Goal: Task Accomplishment & Management: Manage account settings

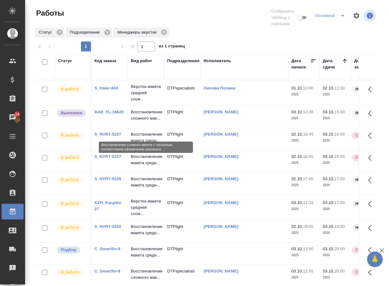
click at [147, 121] on p "Восстановление сложного мак..." at bounding box center [146, 115] width 30 height 13
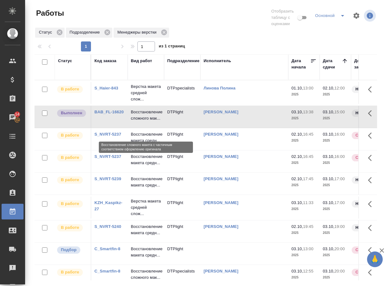
click at [147, 121] on p "Восстановление сложного мак..." at bounding box center [146, 115] width 30 height 13
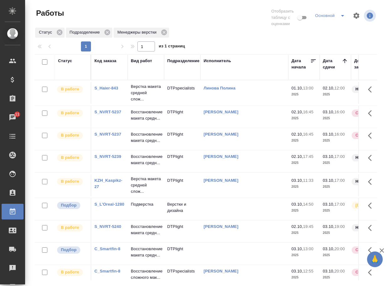
click at [106, 207] on div "S_L’Oreal-1280" at bounding box center [109, 204] width 30 height 6
click at [103, 206] on link "S_L’Oreal-1280" at bounding box center [109, 204] width 30 height 5
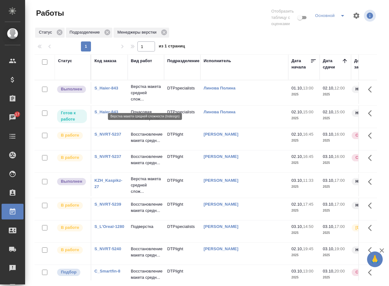
click at [139, 95] on p "Верстка макета средней слож..." at bounding box center [146, 92] width 30 height 19
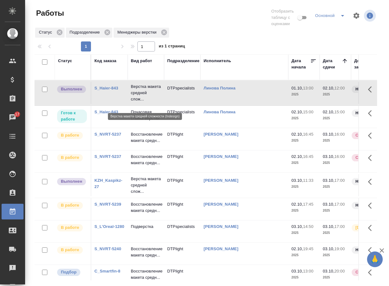
click at [139, 95] on p "Верстка макета средней слож..." at bounding box center [146, 92] width 30 height 19
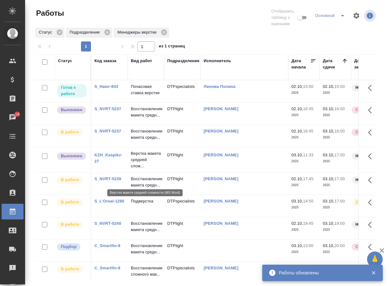
click at [138, 169] on p "Верстка макета средней слож..." at bounding box center [146, 159] width 30 height 19
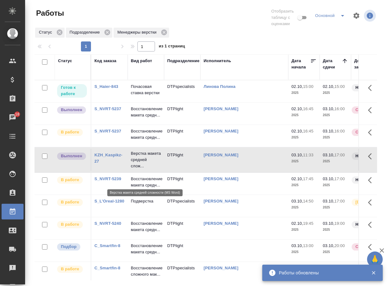
click at [138, 169] on p "Верстка макета средней слож..." at bounding box center [146, 159] width 30 height 19
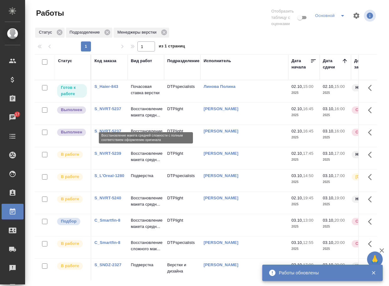
click at [142, 118] on p "Восстановление макета средн..." at bounding box center [146, 112] width 30 height 13
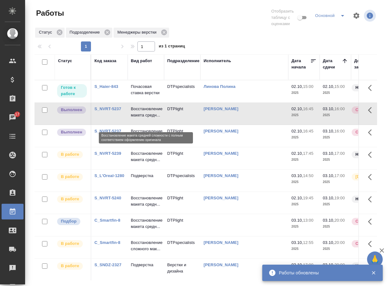
click at [142, 118] on p "Восстановление макета средн..." at bounding box center [146, 112] width 30 height 13
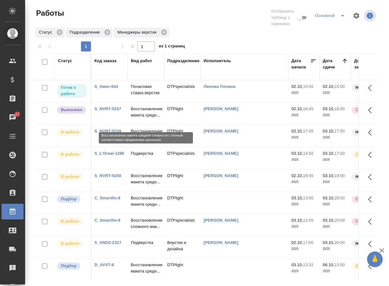
click at [138, 118] on p "Восстановление макета средн..." at bounding box center [146, 112] width 30 height 13
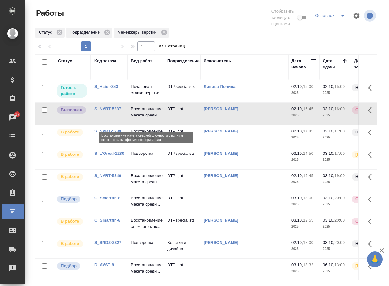
click at [138, 118] on p "Восстановление макета средн..." at bounding box center [146, 112] width 30 height 13
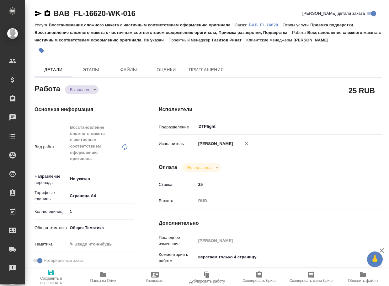
type textarea "x"
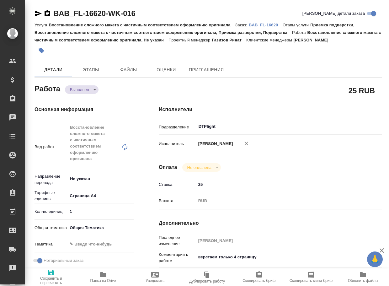
type textarea "x"
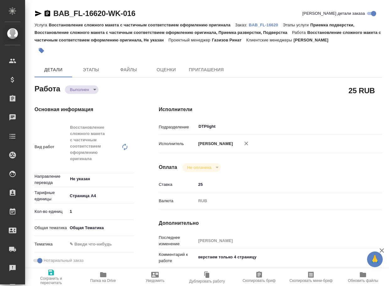
type textarea "x"
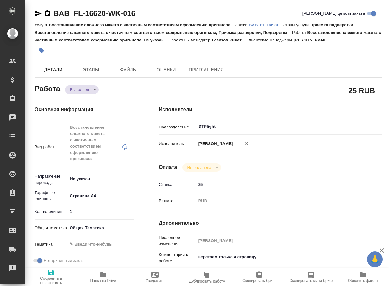
type textarea "x"
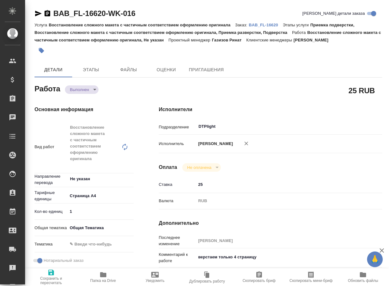
type textarea "x"
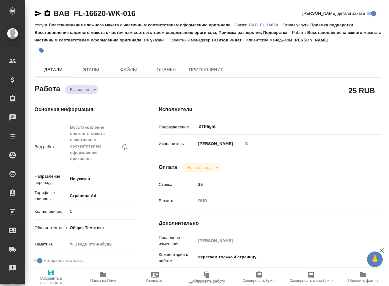
type textarea "x"
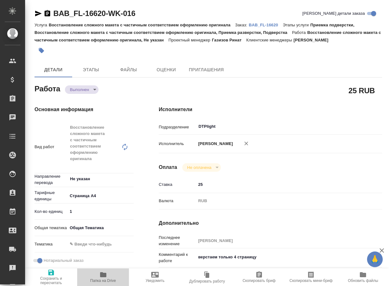
click at [97, 278] on span "Папка на Drive" at bounding box center [103, 277] width 45 height 12
type textarea "x"
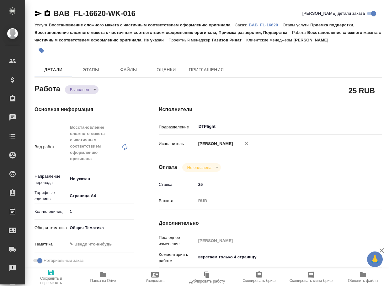
type textarea "x"
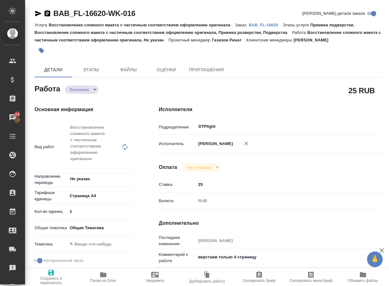
type textarea "x"
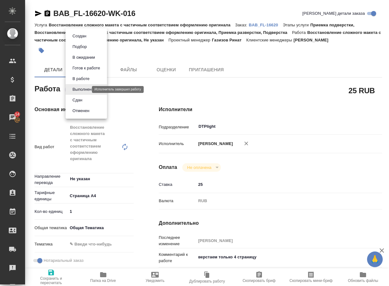
click at [82, 90] on body "🙏 .cls-1 fill:#fff; AWATERA Arsenyeva Vera Клиенты Спецификации Заказы 14 Чаты …" at bounding box center [194, 143] width 389 height 286
click at [86, 100] on li "Сдан" at bounding box center [86, 100] width 41 height 11
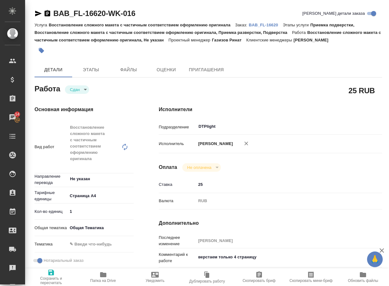
type textarea "x"
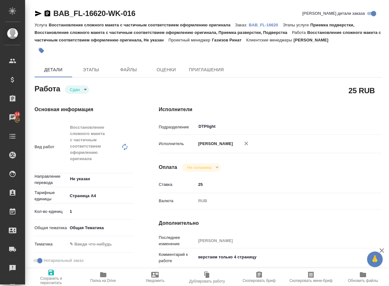
type textarea "x"
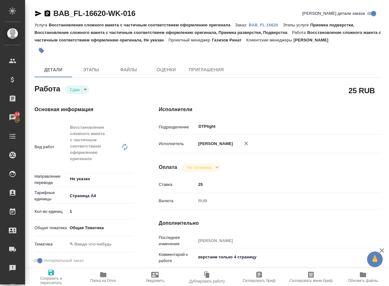
type textarea "x"
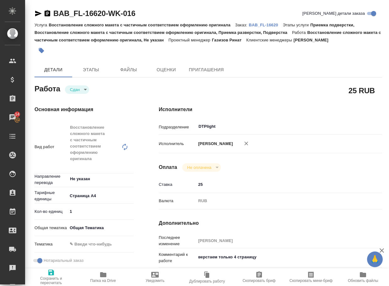
click at [270, 26] on p "BAB_FL-16620" at bounding box center [266, 25] width 34 height 5
type textarea "x"
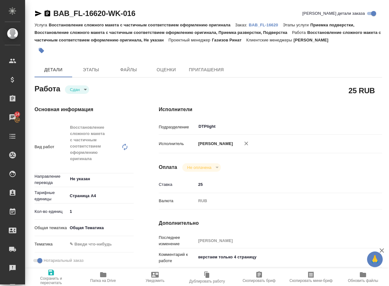
type textarea "x"
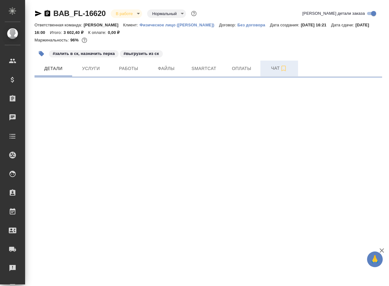
click at [268, 70] on span "Чат" at bounding box center [279, 68] width 30 height 8
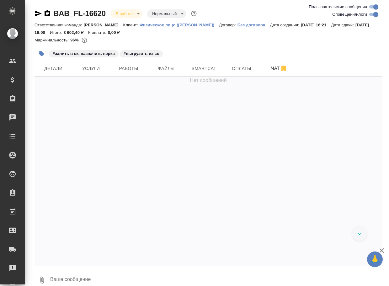
scroll to position [2661, 0]
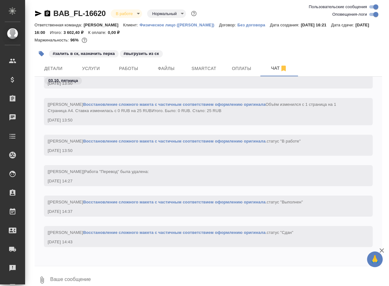
click at [133, 275] on textarea at bounding box center [216, 279] width 332 height 21
paste textarea "https://drive.awatera.com/apps/files/files/10577085?dir=/Shares/FL_BAB/Orders/B…"
type textarea "https://drive.awatera.com/apps/files/files/10577085?dir=/Shares/FL_BAB/Orders/B…"
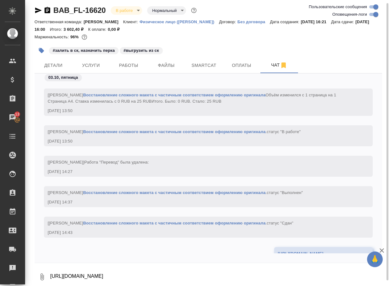
scroll to position [2698, 0]
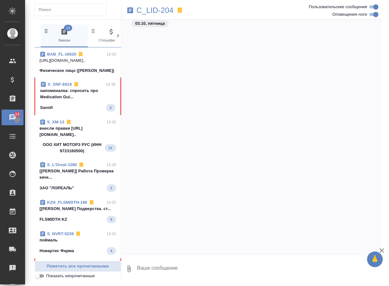
scroll to position [697, 0]
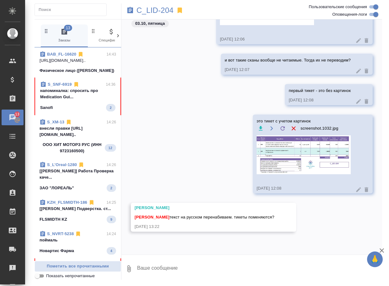
click at [74, 110] on span "S_SNF-6919 14:36 напоминалка: спросить про Medication Gui... Sanofi 2" at bounding box center [77, 96] width 75 height 30
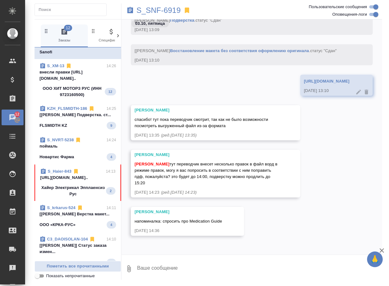
scroll to position [94, 0]
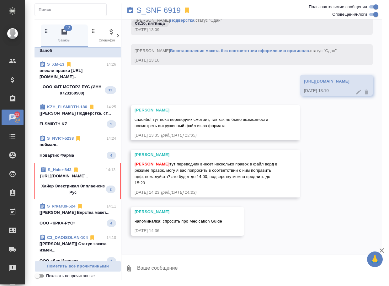
click at [79, 195] on p "Хайер Электрикал Эпплаенсиз Рус" at bounding box center [73, 189] width 66 height 13
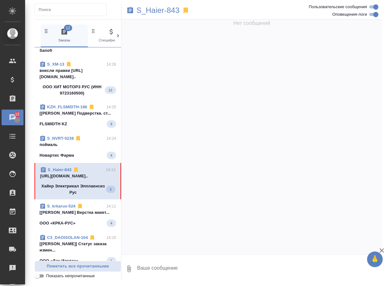
scroll to position [6045, 0]
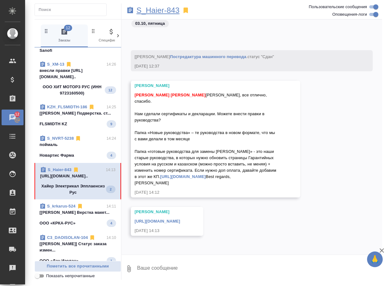
click at [160, 13] on p "S_Haier-843" at bounding box center [157, 10] width 43 height 6
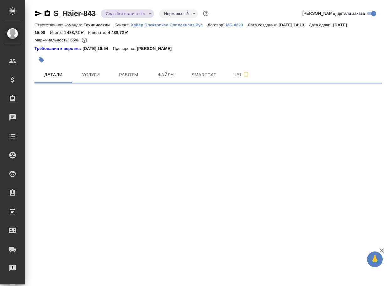
select select "RU"
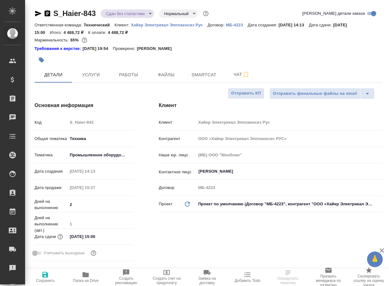
type textarea "x"
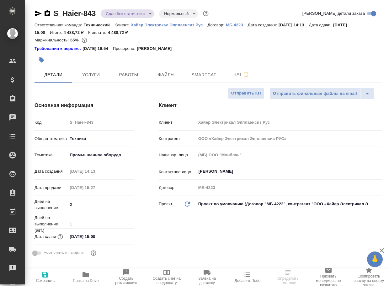
type textarea "x"
click at [234, 78] on span "Чат" at bounding box center [241, 75] width 30 height 8
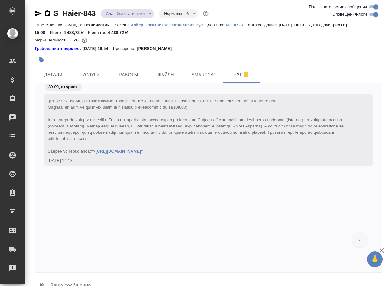
scroll to position [12944, 0]
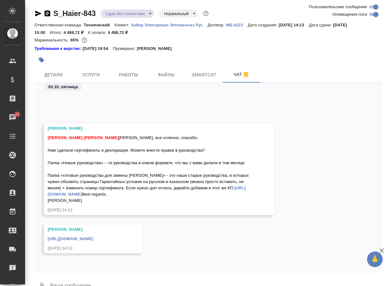
click at [356, 169] on div "Усманова Ольга Арсеньева Вера Белякова Юлия Ольга, все отлично, спасибо. Нам сд…" at bounding box center [207, 173] width 347 height 101
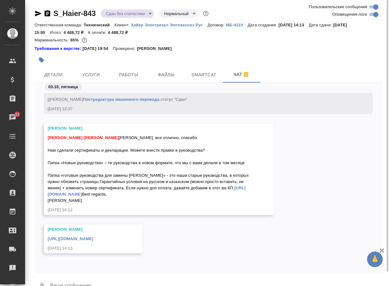
click at [348, 181] on div "Усманова Ольга Арсеньева Вера Белякова Юлия Ольга, все отлично, спасибо. Нам сд…" at bounding box center [207, 173] width 347 height 101
click at [279, 199] on div "Усманова Ольга Арсеньева Вера Белякова Юлия Ольга, все отлично, спасибо. Нам сд…" at bounding box center [207, 173] width 347 height 101
click at [93, 238] on link "https://drive.awatera.com/s/sHNN5xePHp5qLZ5" at bounding box center [70, 238] width 45 height 5
click at [259, 179] on div "Усманова Ольга Арсеньева Вера Белякова Юлия Ольга, все отлично, спасибо. Нам сд…" at bounding box center [159, 169] width 230 height 92
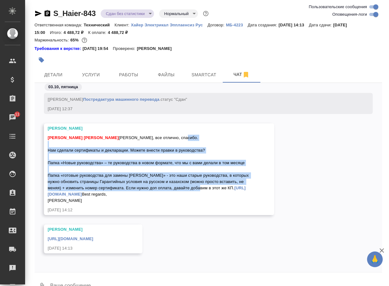
drag, startPoint x: 98, startPoint y: 144, endPoint x: 49, endPoint y: 96, distance: 68.8
click at [49, 133] on div "Арсеньева Вера Белякова Юлия Ольга, все отлично, спасибо. Нам сделали сертифика…" at bounding box center [150, 168] width 204 height 71
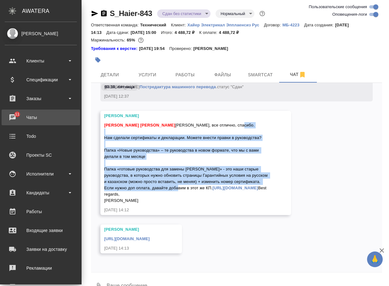
copy span "Нам сделали сертификаты и декларации. Можете внести правки в руководства? Папка…"
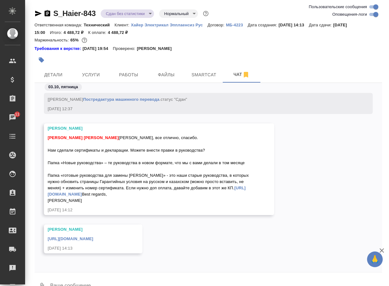
click at [171, 173] on div "Арсеньева Вера Белякова Юлия Ольга, все отлично, спасибо. Нам сделали сертифика…" at bounding box center [150, 168] width 204 height 71
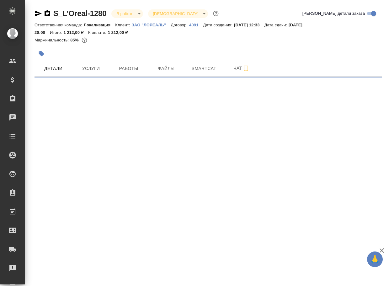
select select "RU"
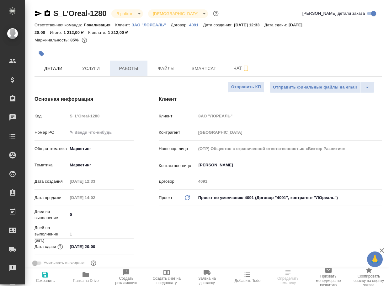
type textarea "x"
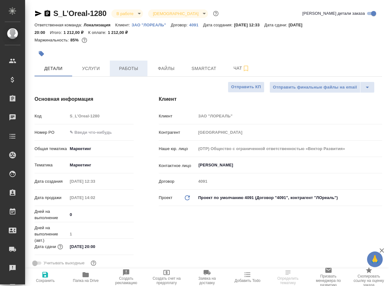
type textarea "x"
click at [126, 65] on span "Работы" at bounding box center [129, 69] width 30 height 8
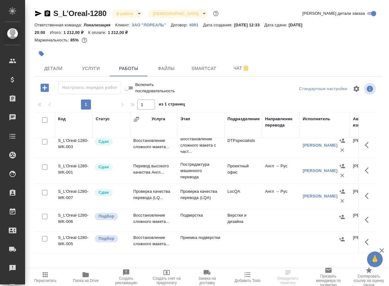
scroll to position [13, 0]
click at [187, 209] on td "Подверстка" at bounding box center [200, 220] width 47 height 22
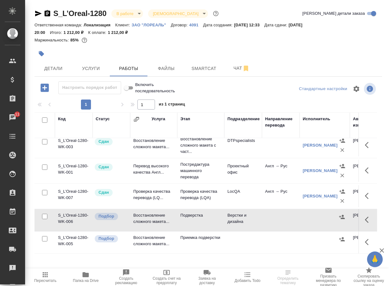
click at [198, 212] on p "Подверстка" at bounding box center [200, 215] width 41 height 6
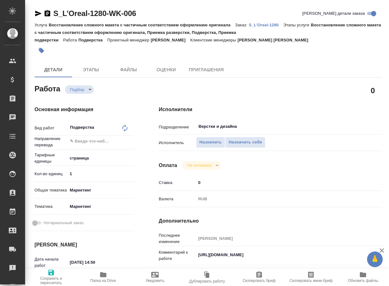
type textarea "x"
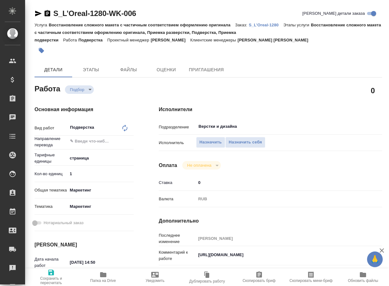
type textarea "x"
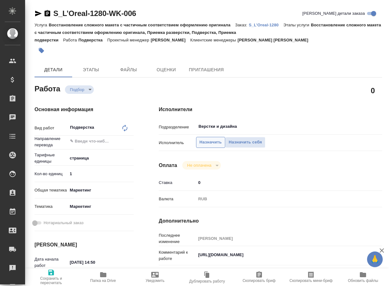
click at [210, 141] on span "Назначить" at bounding box center [210, 142] width 22 height 7
type textarea "x"
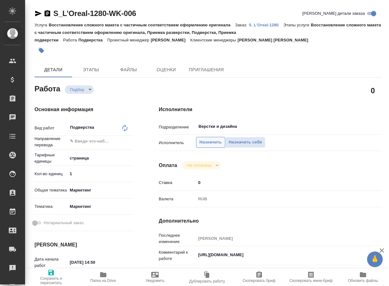
type textarea "x"
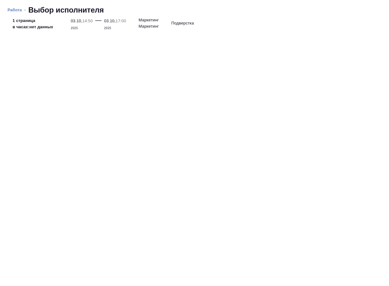
type textarea "x"
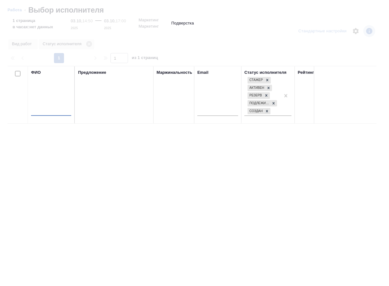
click at [56, 110] on input "text" at bounding box center [51, 112] width 40 height 8
type input "матвеева"
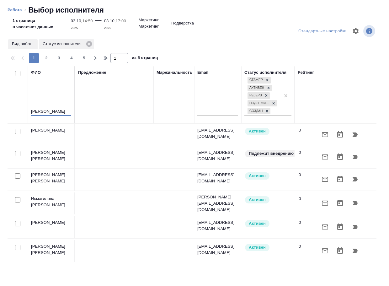
type textarea "x"
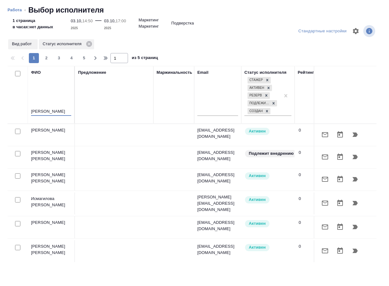
type textarea "x"
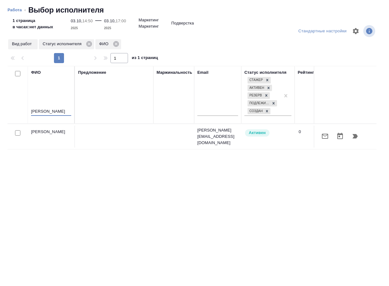
type input "матвеева"
click at [354, 134] on icon "button" at bounding box center [354, 136] width 5 height 4
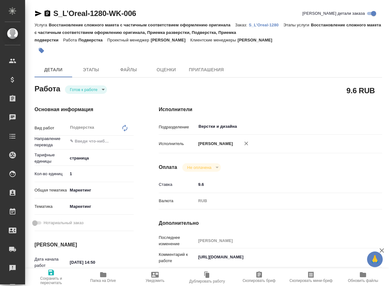
type textarea "x"
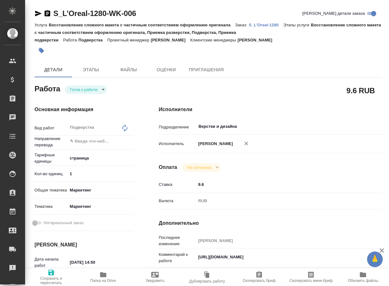
type textarea "x"
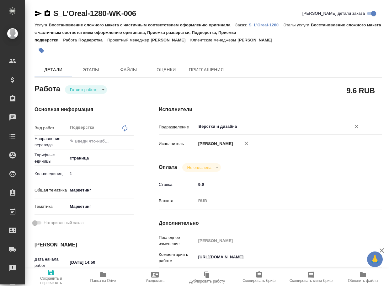
type textarea "x"
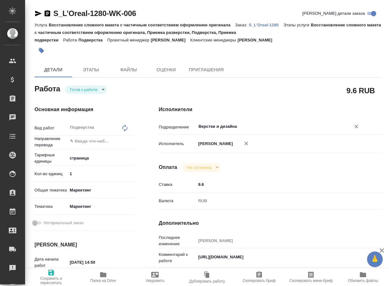
type textarea "x"
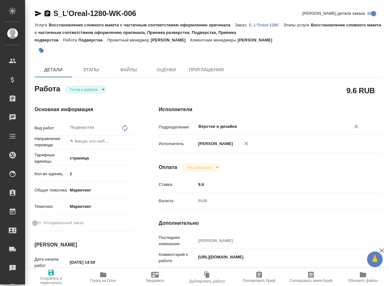
click at [252, 129] on input "Верстки и дизайна" at bounding box center [269, 127] width 143 height 8
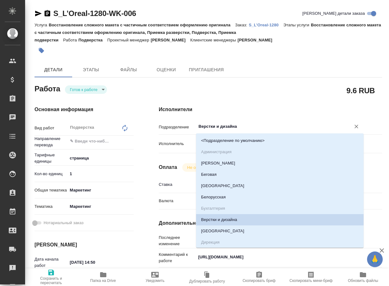
type textarea "x"
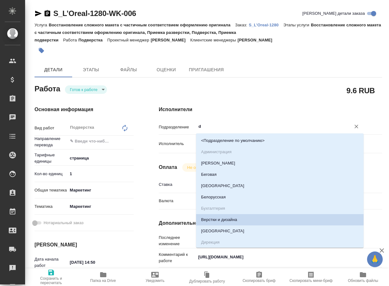
type input "dt"
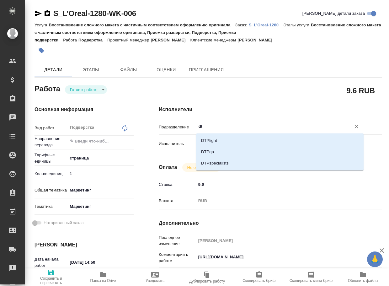
type textarea "x"
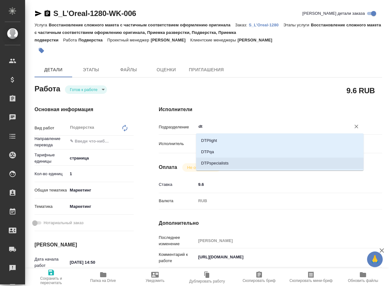
click at [232, 163] on li "DTPspecialists" at bounding box center [279, 162] width 167 height 11
type textarea "x"
type input "DTPspecialists"
type textarea "x"
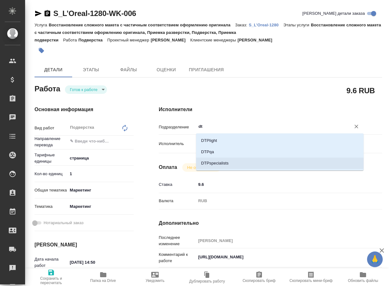
type textarea "x"
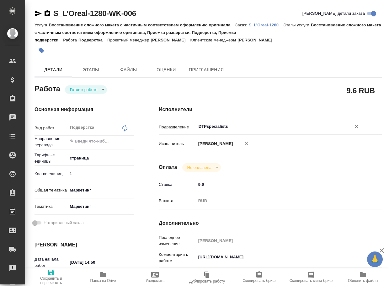
type input "DTPspecialists"
click at [47, 273] on icon "button" at bounding box center [51, 272] width 8 height 8
type textarea "x"
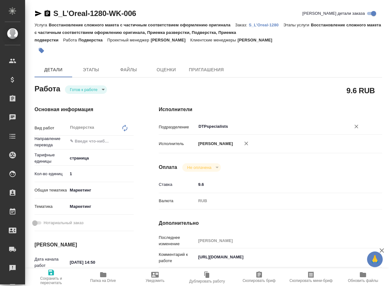
type textarea "x"
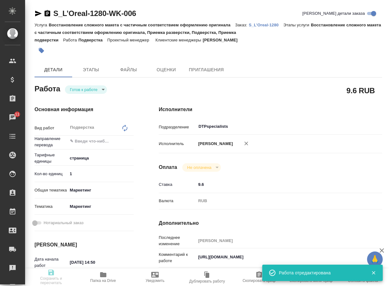
type textarea "x"
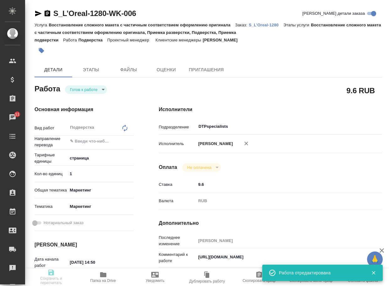
type input "readyForWork"
type textarea "Подверстка"
type textarea "x"
type input "5a8b1489cc6b4906c91bfdb2"
type input "1"
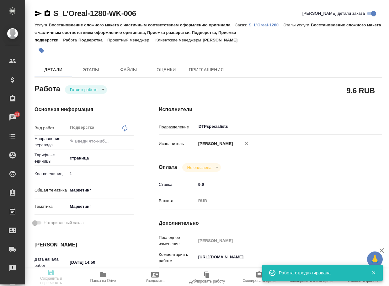
type input "marketing"
type input "5a8b8b956a9677013d343d63"
type input "03.10.2025 14:50"
type input "03.10.2025 17:00"
type input "03.10.2025 20:00"
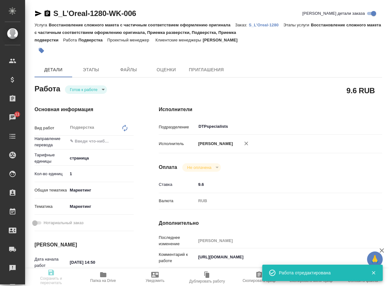
type input "DTPspecialists"
type input "notPayed"
type input "9.6"
type input "RUB"
type input "[PERSON_NAME]"
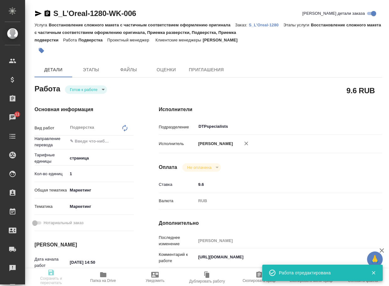
type textarea "https://drive.awatera.com/s/cN9SR59jksAbaKi"
type textarea "x"
type textarea "/Clients/Loreal/Orders/S_L’Oreal-1280/DTP/S_L’Oreal-1280-WK-006"
type textarea "x"
type input "S_L’Oreal-1280"
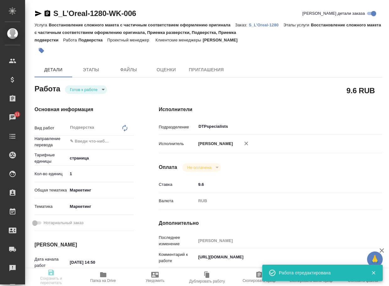
type input "Восстановление сложного макета с частичным соответствием оформлению оригинала"
type input "Восстановление сложного макета с частичным соответствием оформлению оригинала, …"
type input "Валяева Анна"
type input "[PERSON_NAME]"
type input "/Clients/Loreal/Orders/S_L’Oreal-1280"
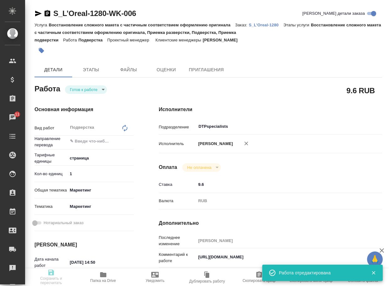
type textarea "x"
type textarea "Коллеги, доброе утро! Хотели бы попросить вас сделать нам адаптацию этого вижуа…"
type textarea "x"
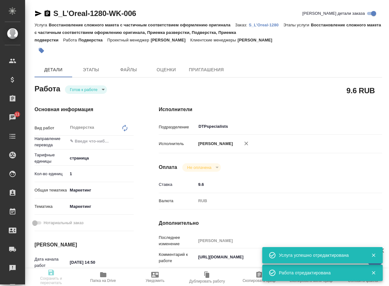
type textarea "x"
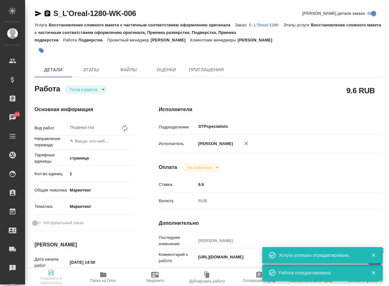
type textarea "x"
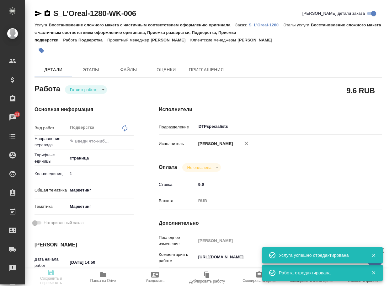
type textarea "x"
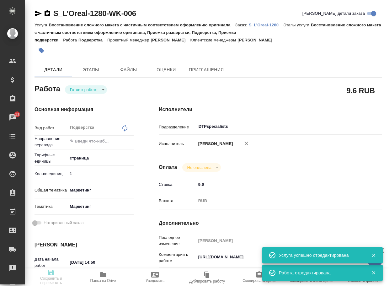
type textarea "x"
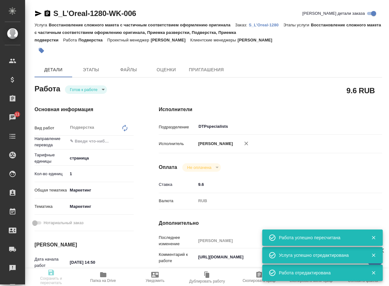
type input "readyForWork"
type textarea "Подверстка"
type textarea "x"
type input "5a8b1489cc6b4906c91bfdb2"
type input "1"
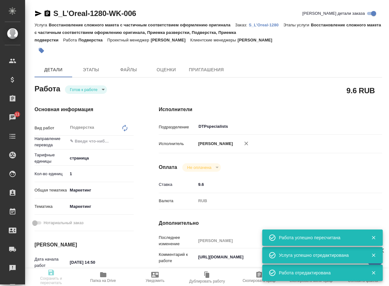
type input "marketing"
type input "5a8b8b956a9677013d343d63"
type input "03.10.2025 14:50"
type input "03.10.2025 17:00"
type input "03.10.2025 20:00"
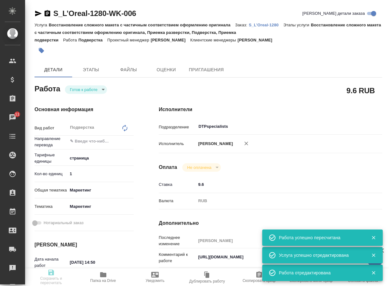
type input "DTPspecialists"
type input "notPayed"
type input "9.6"
type input "RUB"
type input "[PERSON_NAME]"
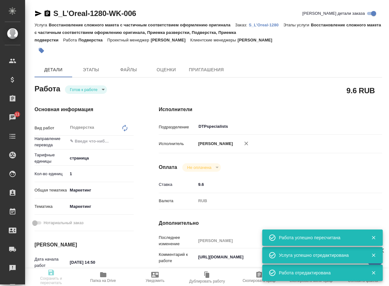
type textarea "https://drive.awatera.com/s/cN9SR59jksAbaKi"
type textarea "x"
type textarea "/Clients/Loreal/Orders/S_L’Oreal-1280/DTP/S_L’Oreal-1280-WK-006"
type textarea "x"
type input "S_L’Oreal-1280"
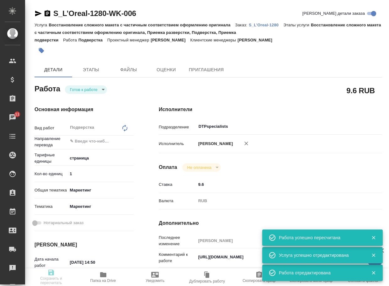
type input "Восстановление сложного макета с частичным соответствием оформлению оригинала"
type input "Восстановление сложного макета с частичным соответствием оформлению оригинала, …"
type input "Валяева Анна"
type input "[PERSON_NAME]"
type input "/Clients/Loreal/Orders/S_L’Oreal-1280"
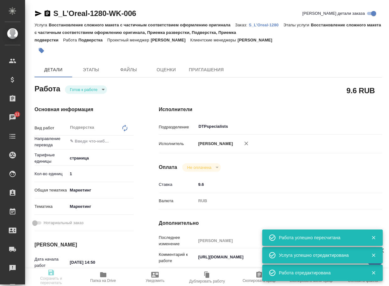
type textarea "x"
type textarea "Коллеги, доброе утро! Хотели бы попросить вас сделать нам адаптацию этого вижуа…"
type textarea "x"
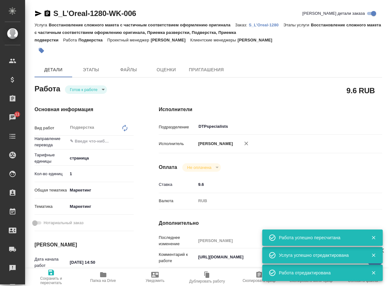
type textarea "x"
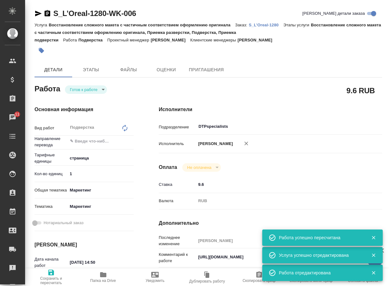
type textarea "x"
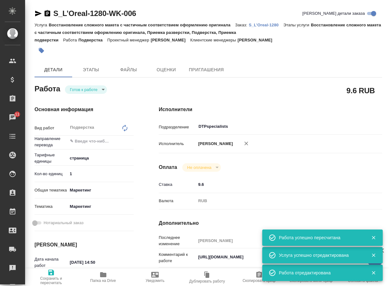
type textarea "x"
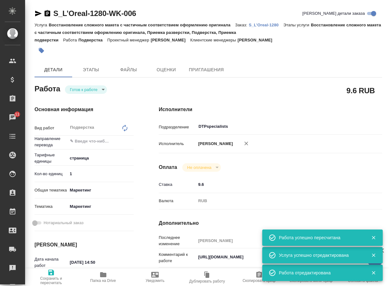
type textarea "x"
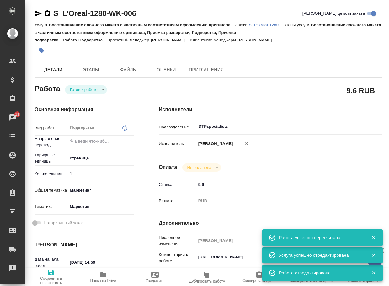
type textarea "x"
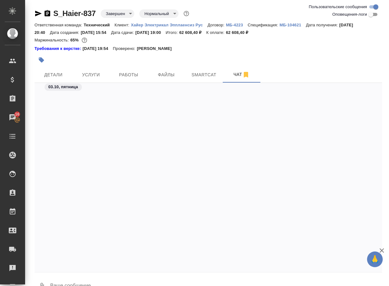
scroll to position [10352, 0]
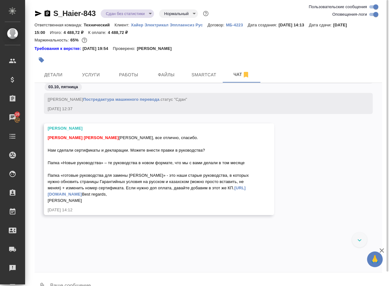
scroll to position [12882, 0]
click at [127, 77] on span "Работы" at bounding box center [129, 75] width 30 height 8
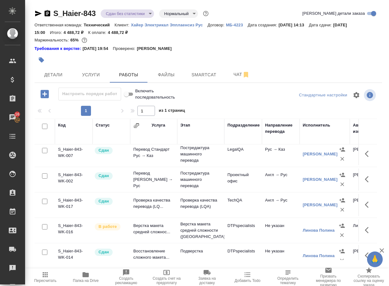
scroll to position [42, 0]
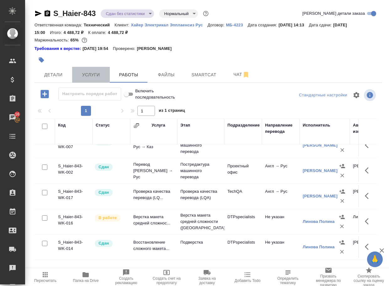
click at [89, 74] on span "Услуги" at bounding box center [91, 75] width 30 height 8
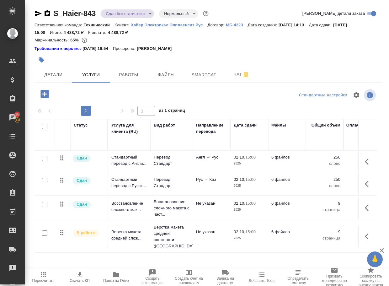
click at [45, 93] on icon "button" at bounding box center [44, 94] width 8 height 8
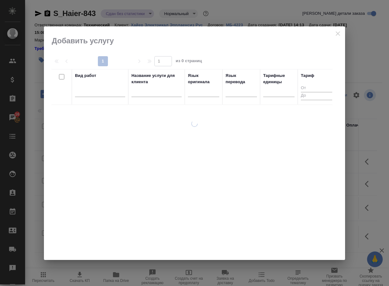
click at [103, 98] on div at bounding box center [100, 93] width 50 height 16
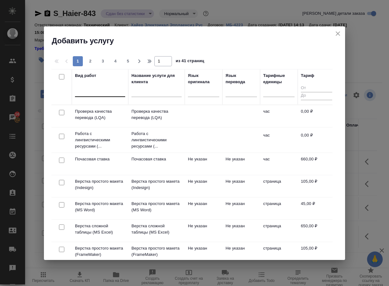
click at [103, 94] on div at bounding box center [100, 90] width 50 height 9
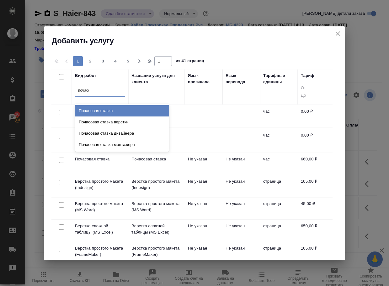
type input "почасов"
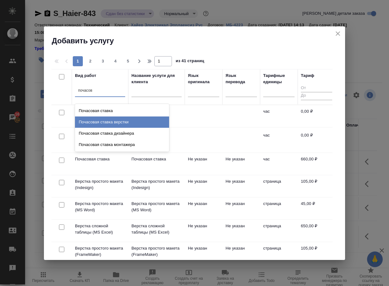
click at [119, 120] on div "Почасовая ставка верстки" at bounding box center [122, 121] width 94 height 11
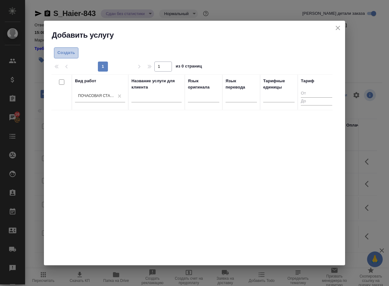
click at [70, 57] on button "Создать" at bounding box center [66, 52] width 24 height 11
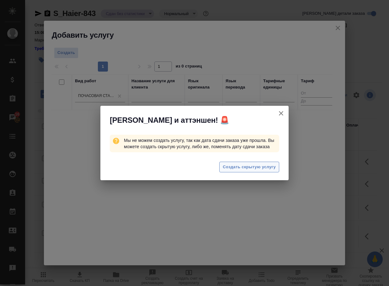
click at [252, 170] on span "Создать скрытую услугу" at bounding box center [249, 166] width 53 height 7
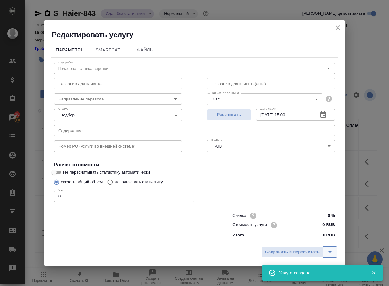
click at [328, 251] on icon "split button" at bounding box center [330, 252] width 8 height 8
click at [280, 242] on li "Сохранить" at bounding box center [300, 239] width 77 height 10
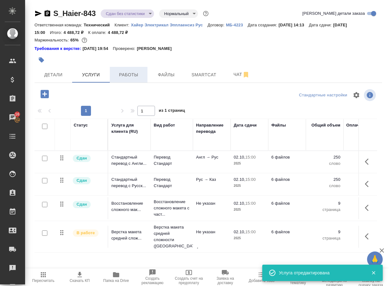
click at [119, 75] on span "Работы" at bounding box center [129, 75] width 30 height 8
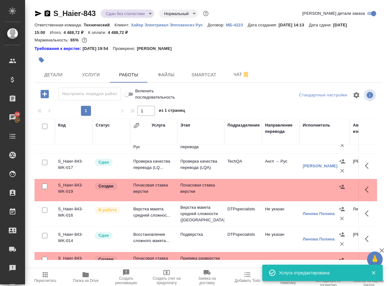
scroll to position [87, 0]
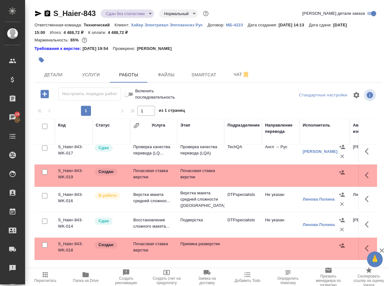
click at [189, 178] on p "Почасовая ставка верстки" at bounding box center [200, 173] width 41 height 13
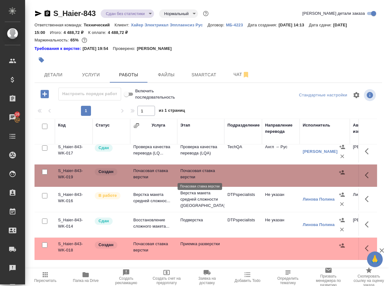
click at [189, 177] on p "Почасовая ставка верстки" at bounding box center [200, 173] width 41 height 13
click at [234, 73] on span "Чат" at bounding box center [241, 75] width 30 height 8
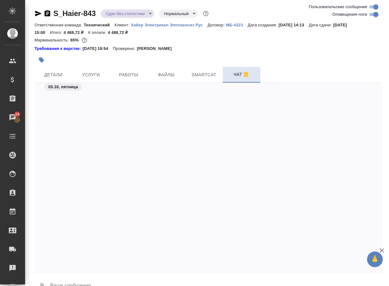
scroll to position [13199, 0]
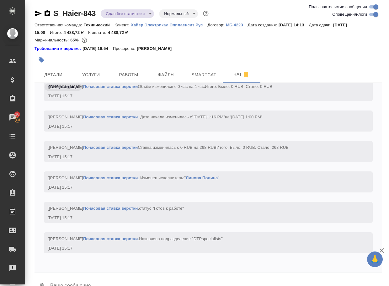
click at [372, 14] on input "Оповещения-логи" at bounding box center [375, 15] width 23 height 8
checkbox input "false"
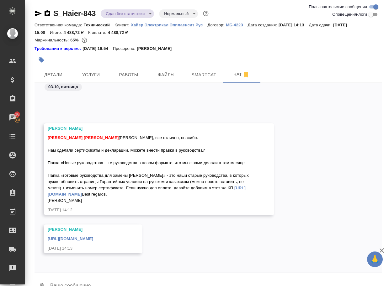
scroll to position [4349, 0]
click at [93, 240] on link "https://drive.awatera.com/s/sHNN5xePHp5qLZ5" at bounding box center [70, 238] width 45 height 5
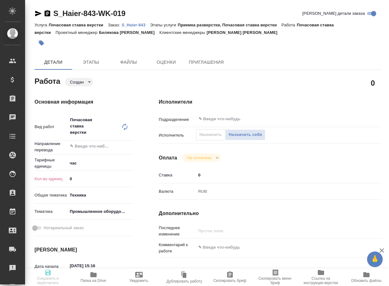
type textarea "x"
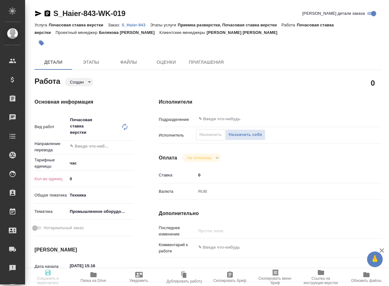
type textarea "x"
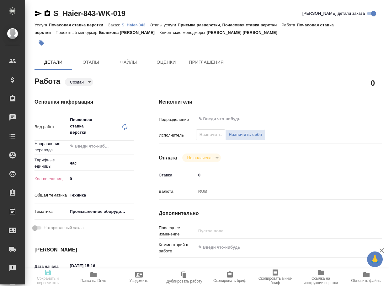
type textarea "x"
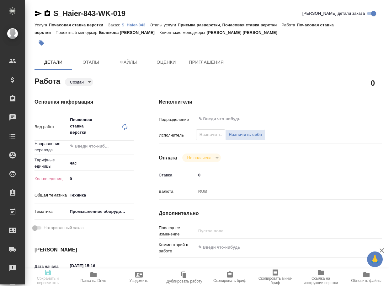
type textarea "x"
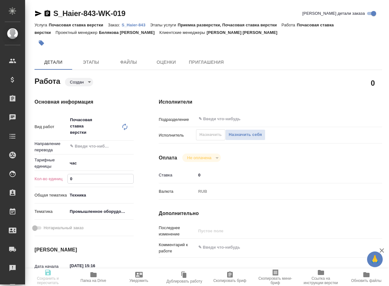
drag, startPoint x: 68, startPoint y: 181, endPoint x: 73, endPoint y: 178, distance: 5.9
click at [69, 180] on input "0" at bounding box center [101, 178] width 66 height 9
drag, startPoint x: 66, startPoint y: 179, endPoint x: 62, endPoint y: 179, distance: 3.8
click at [62, 179] on div "Кол-во единиц 0" at bounding box center [83, 178] width 99 height 11
type textarea "x"
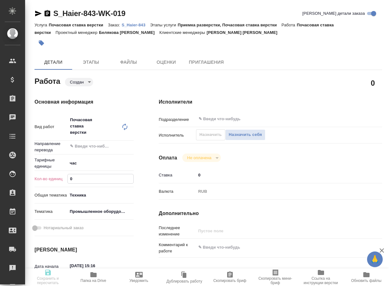
type textarea "x"
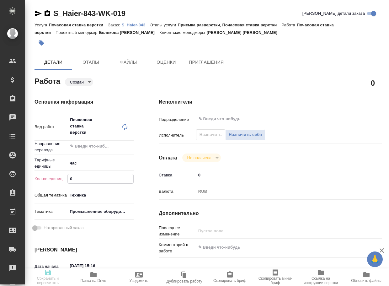
type input "1"
type textarea "x"
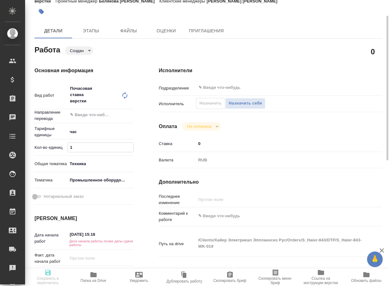
scroll to position [94, 0]
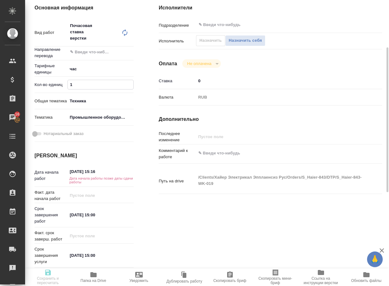
type input "1"
click at [73, 171] on input "03.10.2025 15:16" at bounding box center [95, 171] width 55 height 9
drag, startPoint x: 88, startPoint y: 215, endPoint x: 73, endPoint y: 210, distance: 15.7
click at [74, 211] on input "[DATE] 15:00" at bounding box center [95, 214] width 55 height 9
click at [97, 218] on input "[DATE] 15:00" at bounding box center [90, 214] width 44 height 9
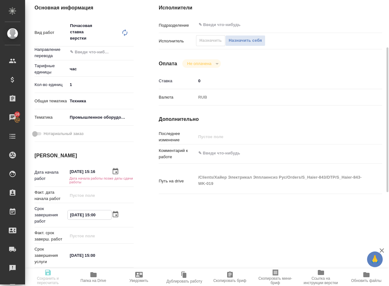
drag, startPoint x: 105, startPoint y: 215, endPoint x: 116, endPoint y: 171, distance: 45.2
click at [58, 210] on div "Срок завершения работ 02.10.2025 15:00" at bounding box center [83, 214] width 99 height 19
drag, startPoint x: 105, startPoint y: 170, endPoint x: 63, endPoint y: 169, distance: 41.7
click at [63, 169] on div "Дата начала работ 03.10.2025 15:16 Дата начала работы позже даты сдачи работы" at bounding box center [83, 175] width 99 height 17
paste input "2.10.2025 15:00"
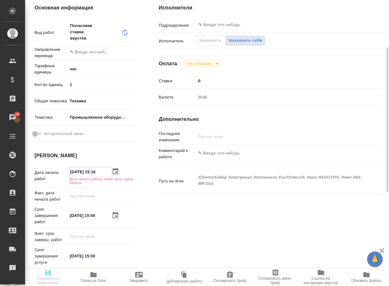
type textarea "x"
type input "[DATE] 15:00"
type textarea "x"
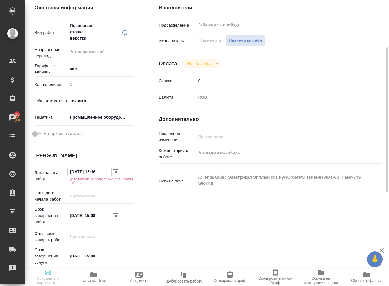
type textarea "x"
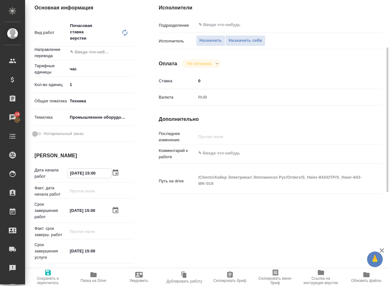
type input "02.10.2025 15:00"
click at [48, 275] on icon "button" at bounding box center [48, 272] width 6 height 6
type textarea "x"
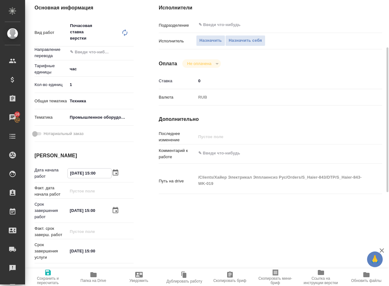
type textarea "x"
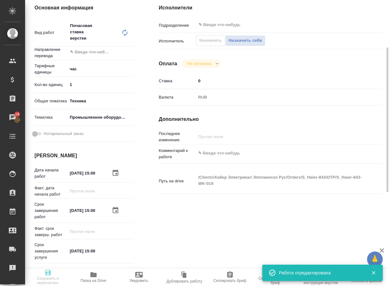
type textarea "x"
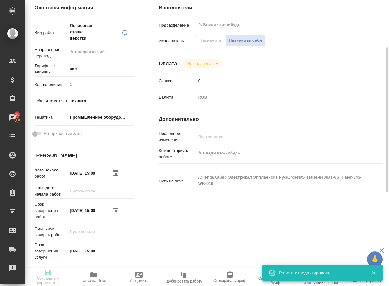
type textarea "x"
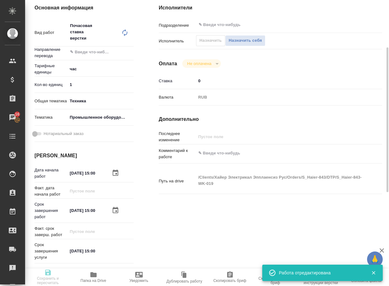
type input "created"
type textarea "Почасовая ставка верстки"
type textarea "x"
type input "5a8b1489cc6b4906c91bfd93"
type input "1"
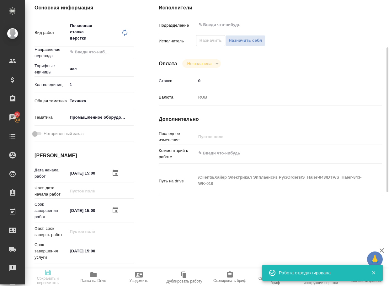
type input "tech"
type input "5f647205b73bc97568ca66bc"
type input "02.10.2025 15:00"
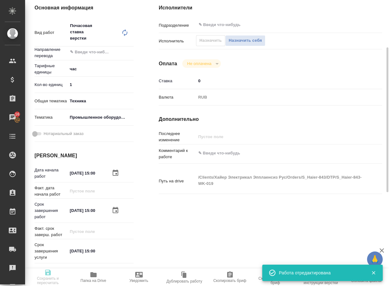
type input "notPayed"
type input "0"
type input "RUB"
type input "[PERSON_NAME]"
type textarea "x"
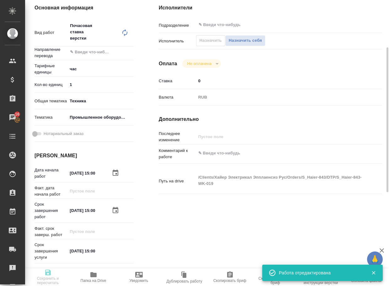
type textarea "/Clients/Хайер Электрикал Эпплаенсиз Рус/Orders/S_Haier-843/DTP/S_Haier-843-WK-…"
type textarea "x"
type input "S_Haier-843"
type input "Почасовая ставка верстки"
type input "Приемка разверстки, Почасовая ставка верстки"
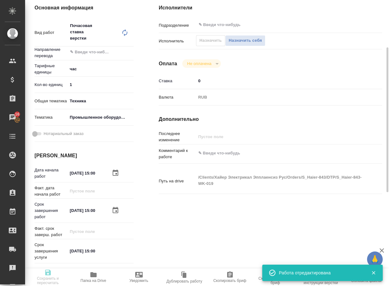
type input "Усманова Ольга"
type input "[PERSON_NAME]"
type input "/Clients/Хайер Электрикал Эпплаенсиз Рус/Orders/S_Haier-843"
type textarea "x"
type textarea "Процените, пожалуйста, внесение правок в руководства HHK (заказ S_Haier-831) со…"
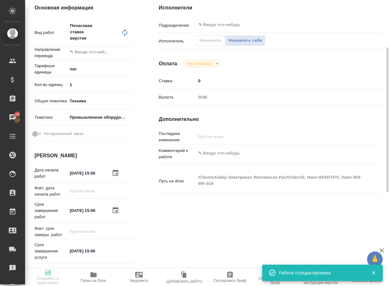
type textarea "x"
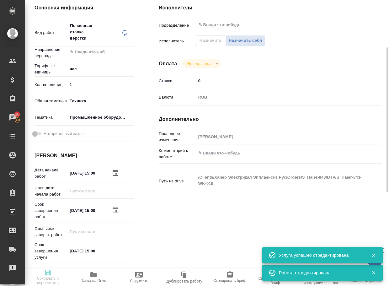
type textarea "x"
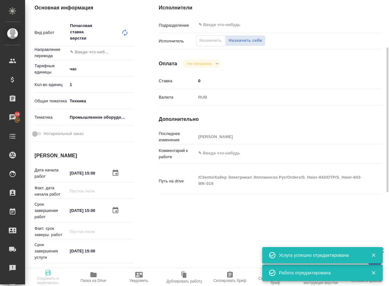
type textarea "x"
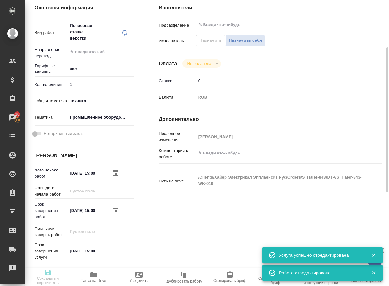
type textarea "x"
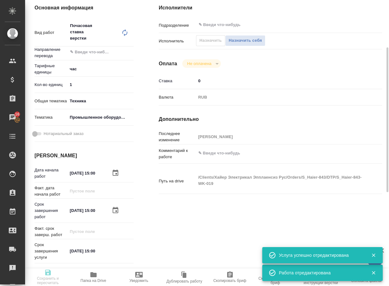
type textarea "x"
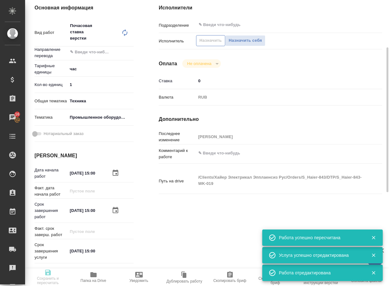
type input "created"
type textarea "Почасовая ставка верстки"
type textarea "x"
type input "5a8b1489cc6b4906c91bfd93"
type input "1"
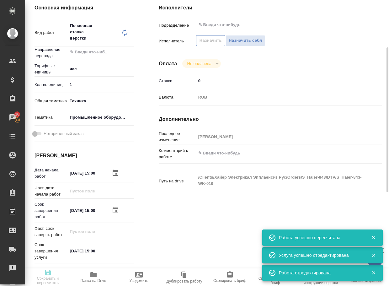
type input "tech"
type input "5f647205b73bc97568ca66bc"
type input "[DATE] 15:00"
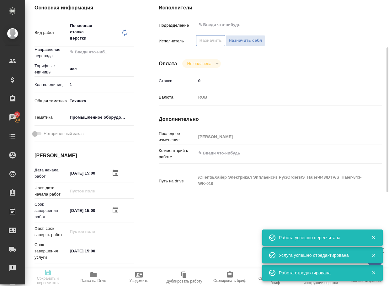
type input "notPayed"
type input "0"
type input "RUB"
type input "[PERSON_NAME]"
type textarea "x"
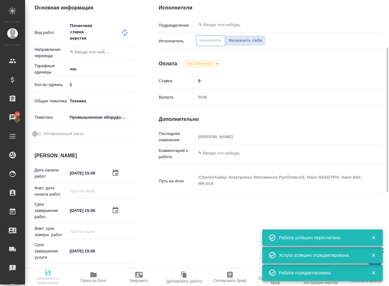
type textarea "/Clients/Хайер Электрикал Эпплаенсиз Рус/Orders/S_Haier-843/DTP/S_Haier-843-WK-…"
type textarea "x"
type input "S_Haier-843"
type input "Почасовая ставка верстки"
type input "Приемка разверстки, Почасовая ставка верстки"
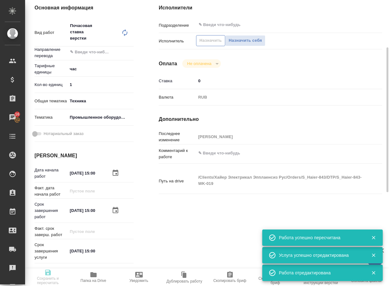
type input "[PERSON_NAME]"
type input "/Clients/Хайер Электрикал Эпплаенсиз Рус/Orders/S_Haier-843"
type textarea "x"
type textarea "Процените, пожалуйста, внесение правок в руководства HHK (заказ S_Haier-831) со…"
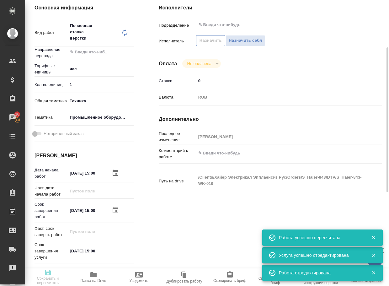
type textarea "x"
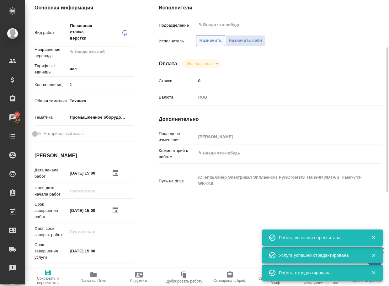
type textarea "x"
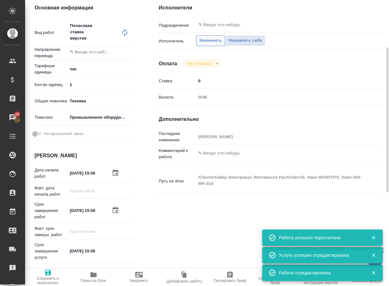
type textarea "x"
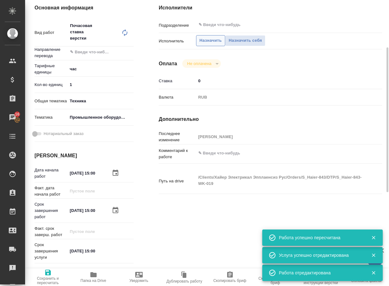
type textarea "x"
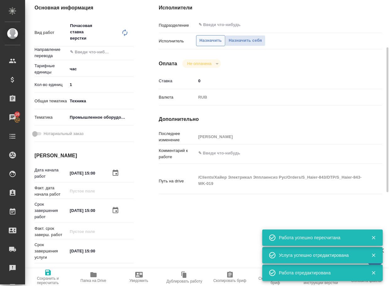
type textarea "x"
click at [212, 42] on span "Назначить" at bounding box center [210, 40] width 22 height 7
type textarea "x"
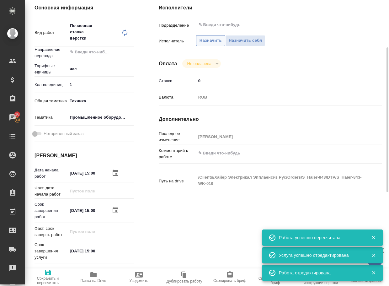
type textarea "x"
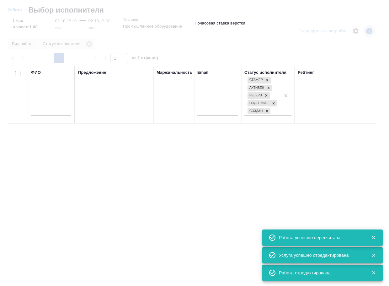
click at [51, 110] on input "text" at bounding box center [51, 112] width 40 height 8
type input "ли"
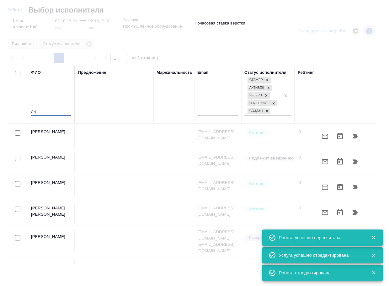
type textarea "x"
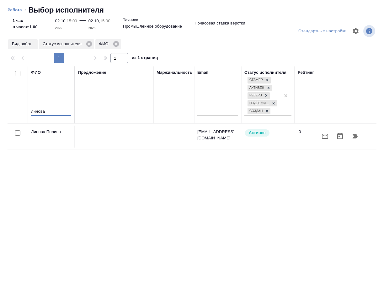
type input "линова"
click at [352, 134] on icon "button" at bounding box center [355, 136] width 8 height 8
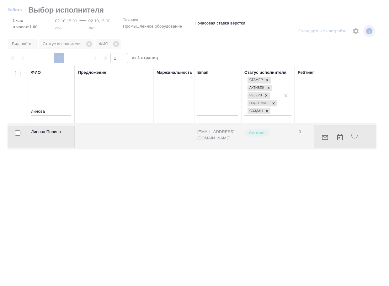
type textarea "x"
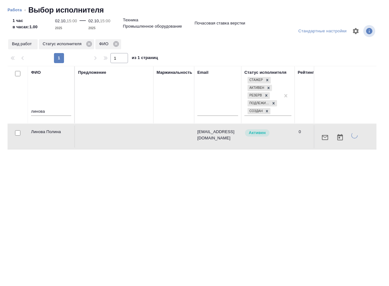
type textarea "x"
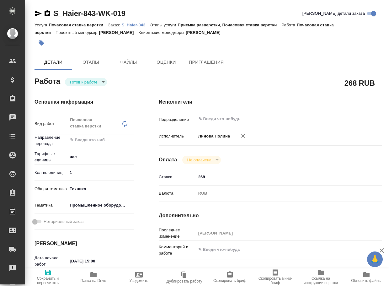
type textarea "x"
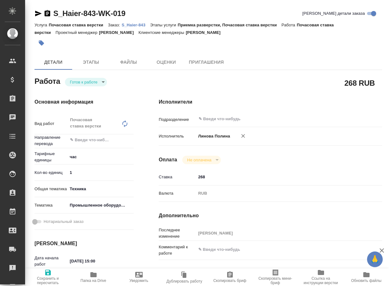
type textarea "x"
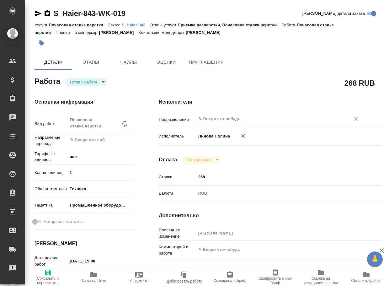
type textarea "x"
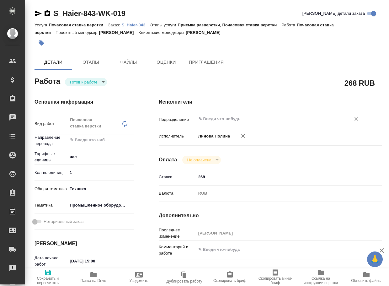
type textarea "x"
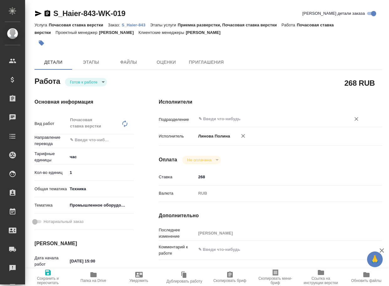
type textarea "x"
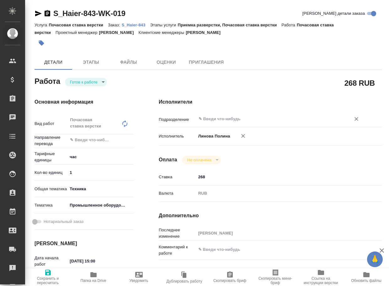
type textarea "x"
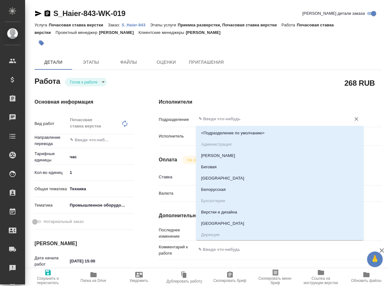
click at [221, 118] on input "text" at bounding box center [269, 119] width 143 height 8
type textarea "x"
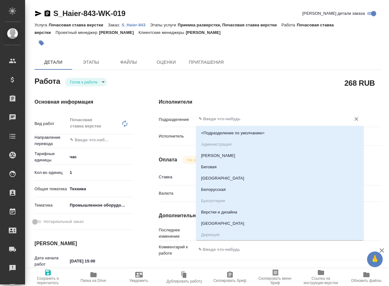
type textarea "x"
type input "t"
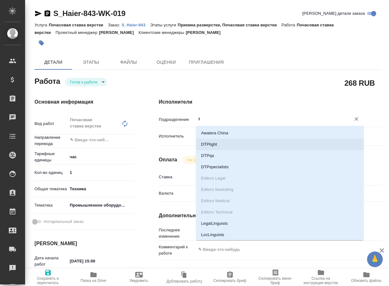
type textarea "x"
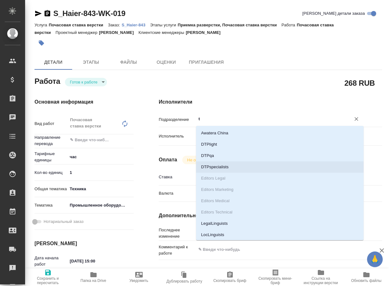
click at [221, 165] on li "DTPspecialists" at bounding box center [279, 166] width 167 height 11
type textarea "x"
type input "DTPspecialists"
type textarea "x"
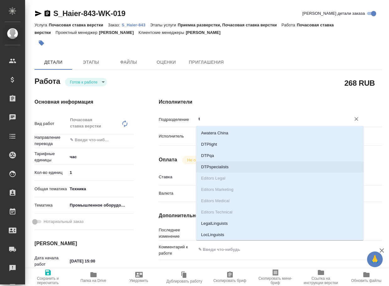
type textarea "x"
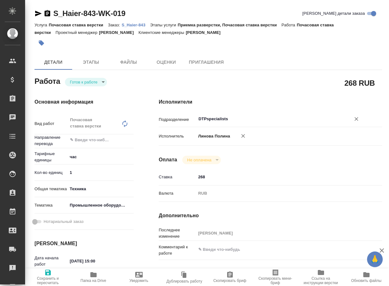
type input "DTPspecialists"
click at [47, 279] on span "Сохранить и пересчитать" at bounding box center [48, 280] width 38 height 9
type textarea "x"
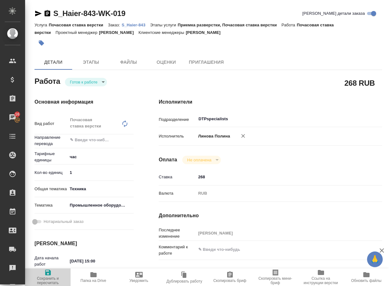
type textarea "x"
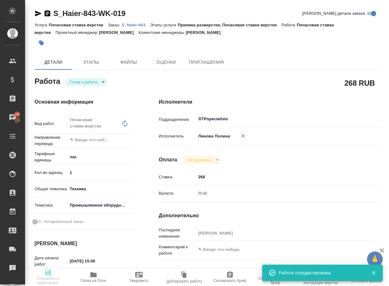
type textarea "x"
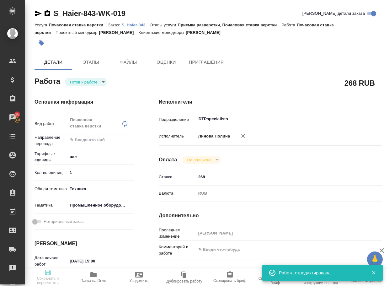
type textarea "x"
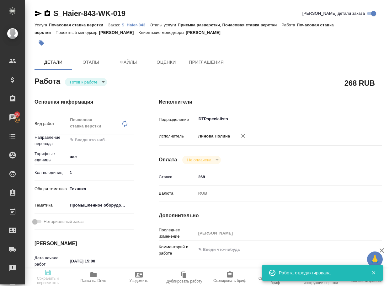
type input "readyForWork"
type textarea "Почасовая ставка верстки"
type textarea "x"
type input "5a8b1489cc6b4906c91bfd93"
type input "1"
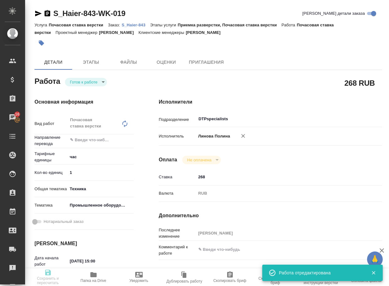
type input "tech"
type input "5f647205b73bc97568ca66bc"
type input "[DATE] 15:00"
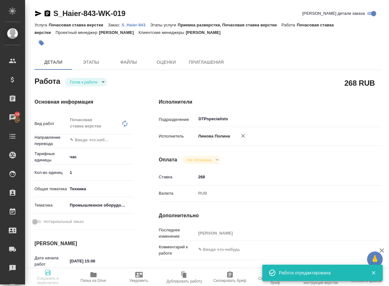
type input "DTPspecialists"
type input "notPayed"
type input "268"
type input "RUB"
type input "[PERSON_NAME]"
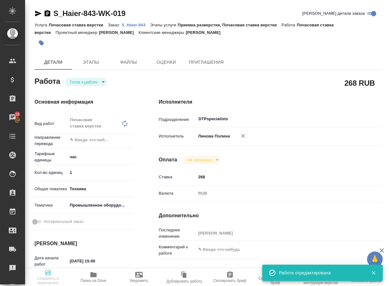
type textarea "x"
type textarea "/Clients/Хайер Электрикал Эпплаенсиз Рус/Orders/S_Haier-843/DTP/S_Haier-843-WK-…"
type textarea "x"
type input "S_Haier-843"
type input "Почасовая ставка верстки"
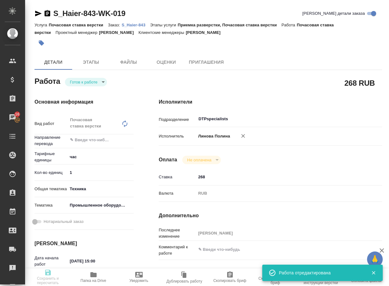
type input "Приемка разверстки, Почасовая ставка верстки"
type input "Усманова Ольга"
type input "[PERSON_NAME]"
type input "/Clients/Хайер Электрикал Эпплаенсиз Рус/Orders/S_Haier-843"
type textarea "x"
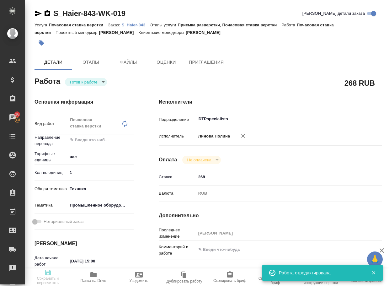
type textarea "Процените, пожалуйста, внесение правок в руководства HHK (заказ S_Haier-831) со…"
type textarea "x"
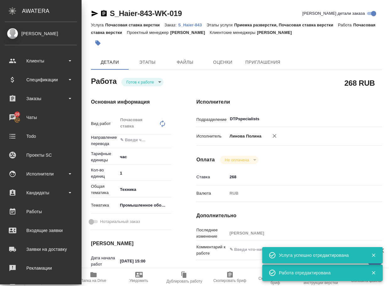
type textarea "x"
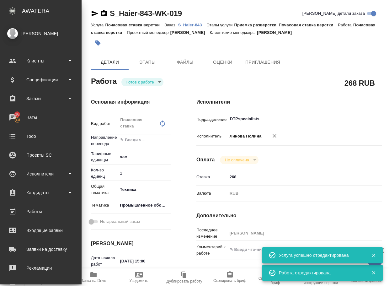
type textarea "x"
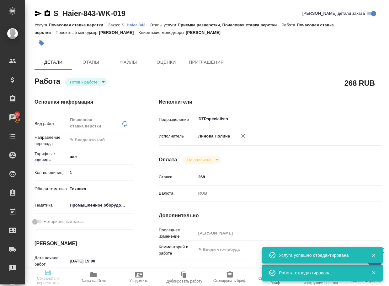
type textarea "x"
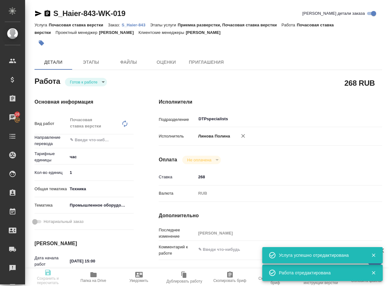
type textarea "x"
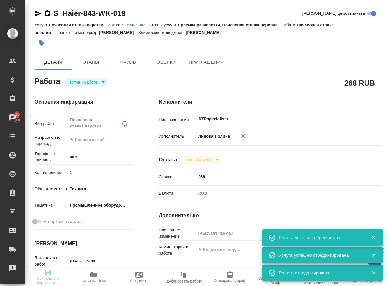
type input "readyForWork"
type textarea "Почасовая ставка верстки"
type textarea "x"
type input "5a8b1489cc6b4906c91bfd93"
type input "1"
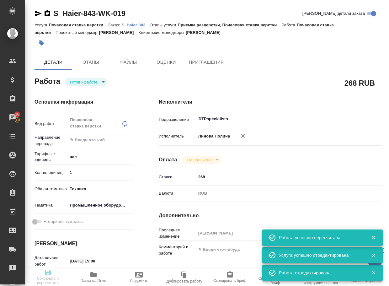
type input "tech"
type input "5f647205b73bc97568ca66bc"
type input "02.10.2025 15:00"
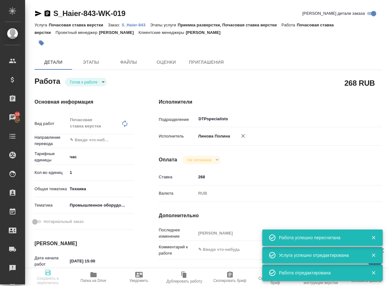
type input "DTPspecialists"
type input "notPayed"
type input "268"
type input "RUB"
type input "[PERSON_NAME]"
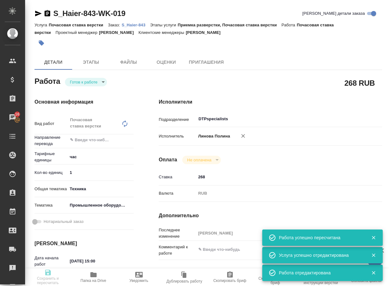
type textarea "x"
type textarea "/Clients/Хайер Электрикал Эпплаенсиз Рус/Orders/S_Haier-843/DTP/S_Haier-843-WK-…"
type textarea "x"
type input "S_Haier-843"
type input "Почасовая ставка верстки"
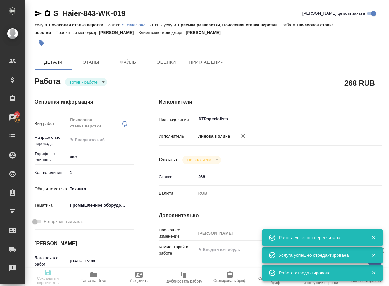
type input "Приемка разверстки, Почасовая ставка верстки"
type input "Усманова Ольга"
type input "[PERSON_NAME]"
type input "/Clients/Хайер Электрикал Эпплаенсиз Рус/Orders/S_Haier-843"
type textarea "x"
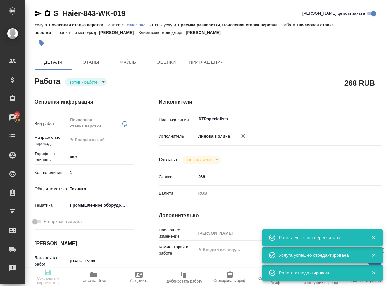
type textarea "Процените, пожалуйста, внесение правок в руководства HHK (заказ S_Haier-831) со…"
type textarea "x"
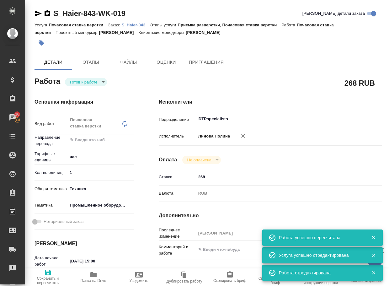
type textarea "x"
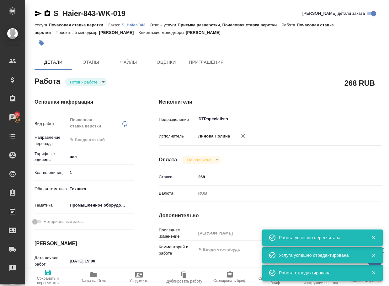
type textarea "x"
click at [36, 11] on icon "button" at bounding box center [38, 14] width 8 height 8
type textarea "x"
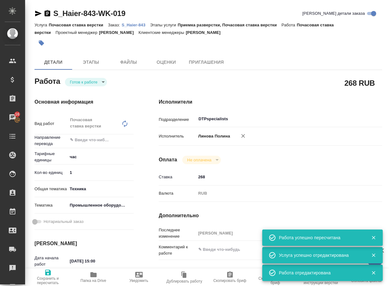
type textarea "x"
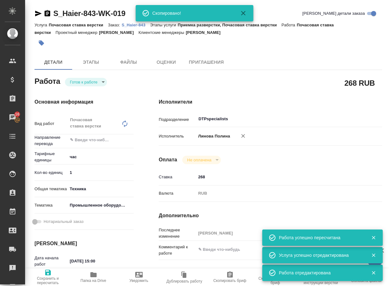
type textarea "x"
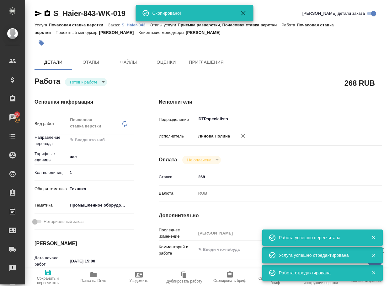
type textarea "x"
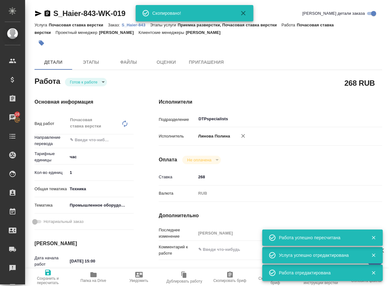
type textarea "x"
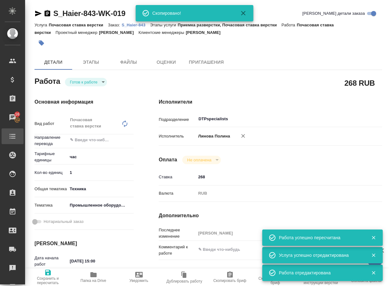
type textarea "x"
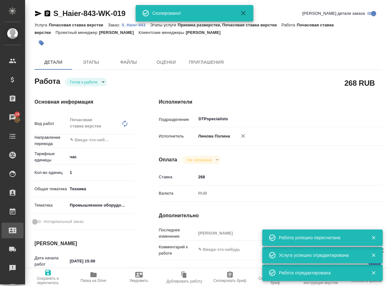
type textarea "x"
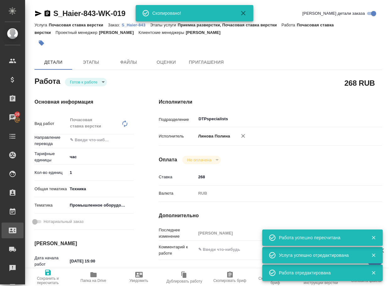
type textarea "x"
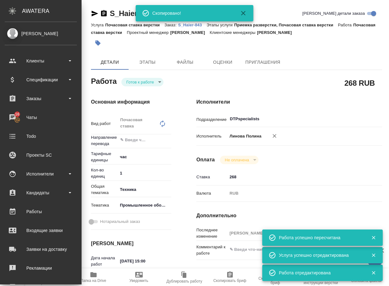
type textarea "x"
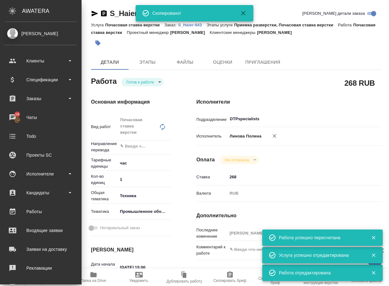
type textarea "x"
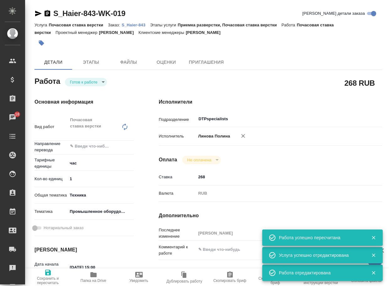
type textarea "x"
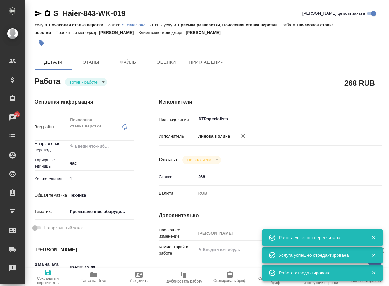
type textarea "x"
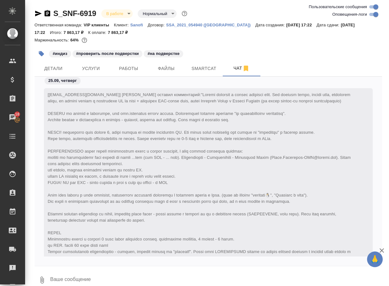
scroll to position [27872, 0]
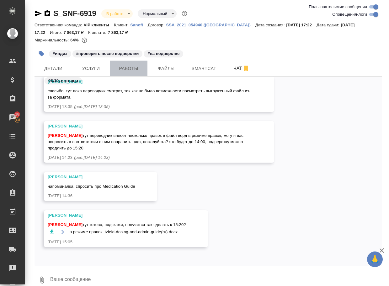
click at [121, 70] on span "Работы" at bounding box center [129, 69] width 30 height 8
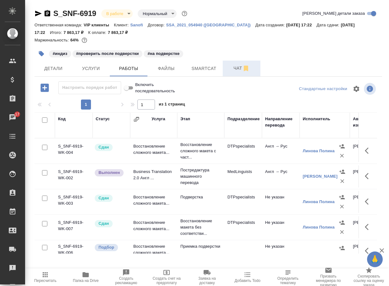
click at [238, 67] on span "Чат" at bounding box center [241, 68] width 30 height 8
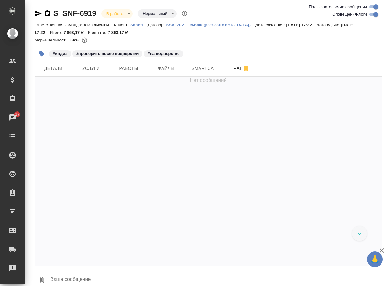
scroll to position [26254, 0]
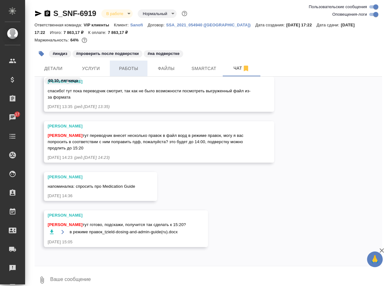
click at [124, 70] on span "Работы" at bounding box center [129, 69] width 30 height 8
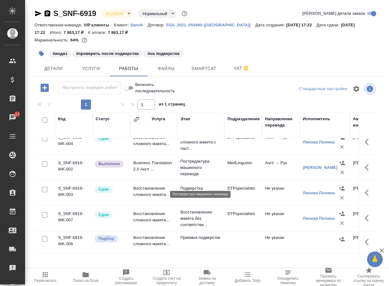
scroll to position [17, 0]
click at [191, 185] on p "Подверстка" at bounding box center [200, 188] width 41 height 6
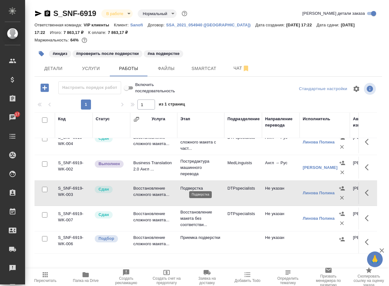
click at [191, 185] on p "Подверстка" at bounding box center [200, 188] width 41 height 6
click at [238, 68] on span "Чат" at bounding box center [241, 68] width 30 height 8
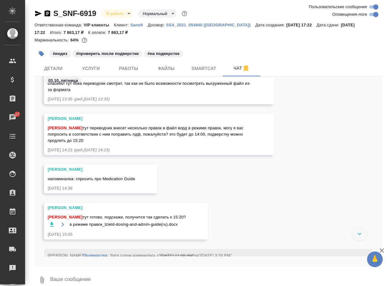
scroll to position [26253, 0]
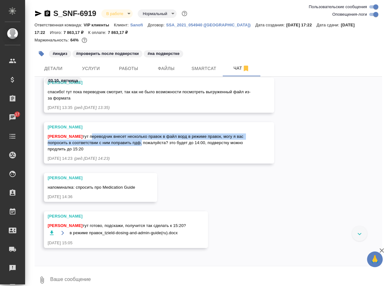
drag, startPoint x: 92, startPoint y: 136, endPoint x: 171, endPoint y: 144, distance: 78.8
click at [171, 144] on span "Арсеньева Вера тут переводчик внесет несколько правок в файл ворд в режиме прав…" at bounding box center [146, 142] width 197 height 17
copy span "переводчик внесет несколько правок в файл ворд в режиме правок, могу я вас попр…"
click at [53, 231] on icon "button" at bounding box center [52, 233] width 6 height 6
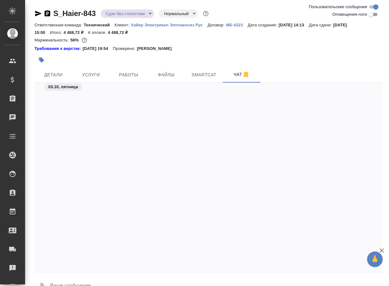
scroll to position [2050, 0]
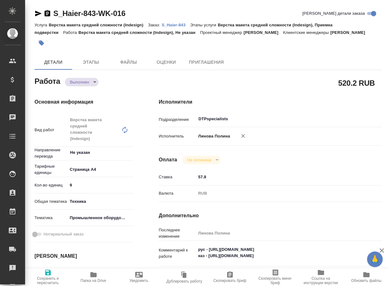
click at [84, 92] on body "🙏 .cls-1 fill:#fff; AWATERA Arsenyeva [PERSON_NAME] Спецификации Заказы Чаты To…" at bounding box center [194, 143] width 389 height 286
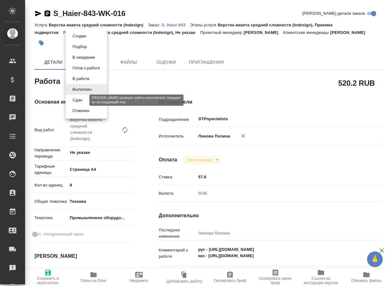
click at [82, 97] on button "Сдан" at bounding box center [77, 100] width 13 height 7
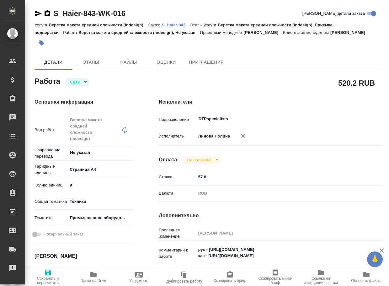
type textarea "x"
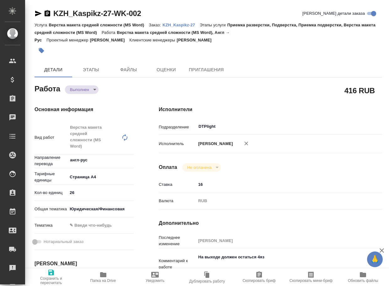
type textarea "x"
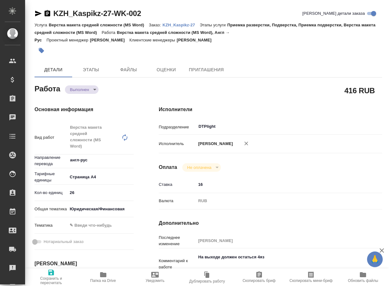
type textarea "x"
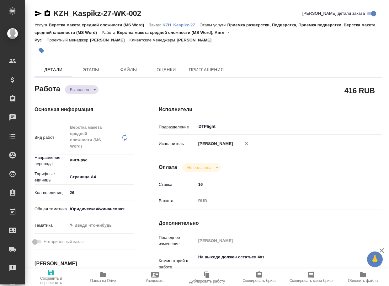
type textarea "x"
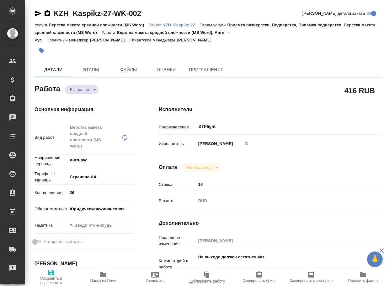
type textarea "x"
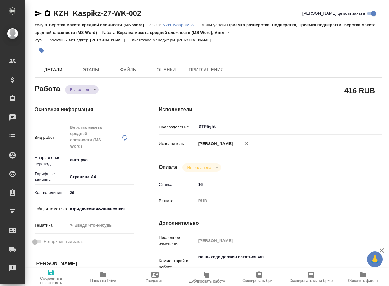
type textarea "x"
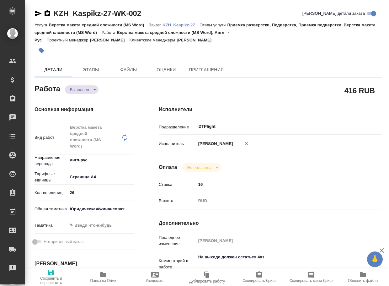
click at [98, 274] on span "Папка на Drive" at bounding box center [103, 277] width 45 height 12
type textarea "x"
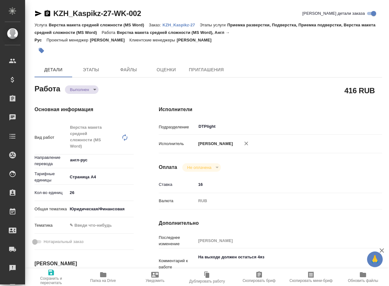
type textarea "x"
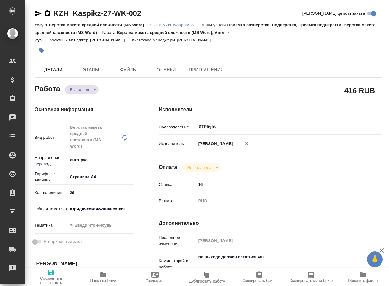
type textarea "x"
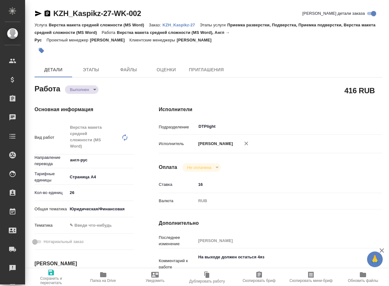
type textarea "x"
click at [84, 88] on body "🙏 .cls-1 fill:#fff; AWATERA Arsenyeva Vera Клиенты Спецификации Заказы 18 Чаты …" at bounding box center [194, 143] width 389 height 286
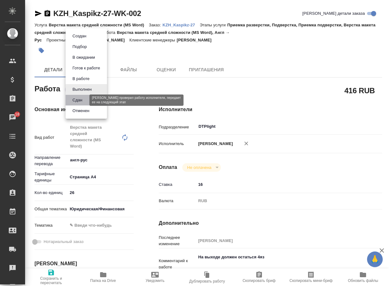
click at [81, 101] on button "Сдан" at bounding box center [77, 100] width 13 height 7
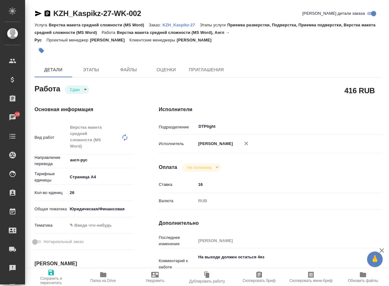
type textarea "x"
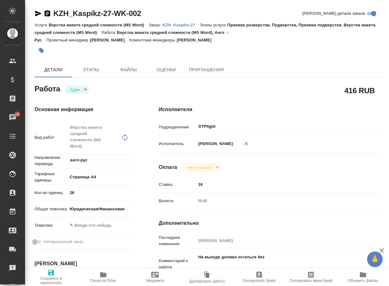
type textarea "x"
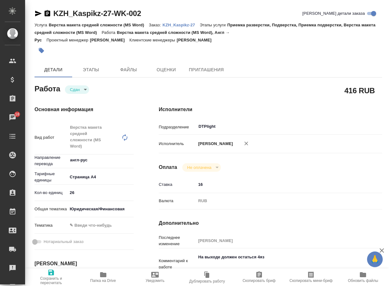
click at [186, 25] on p "KZH_Kaspikz-27" at bounding box center [180, 25] width 37 height 5
type textarea "x"
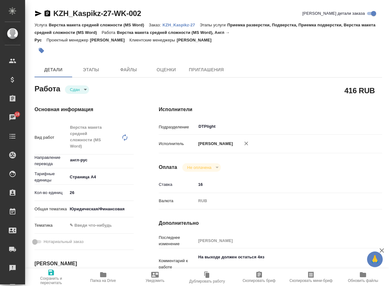
type textarea "x"
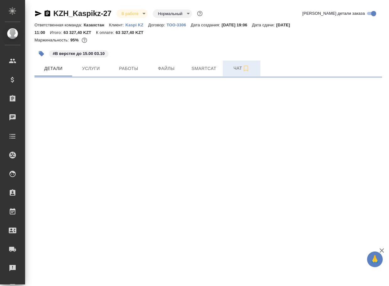
click at [236, 69] on span "Чат" at bounding box center [241, 68] width 30 height 8
select select "RU"
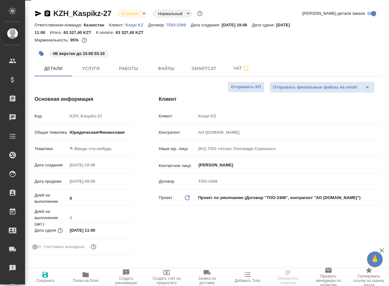
type textarea "x"
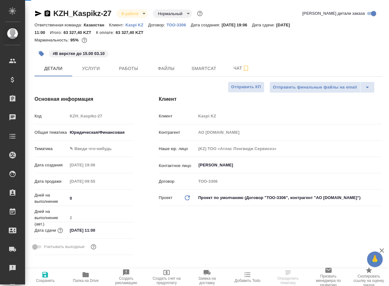
type textarea "x"
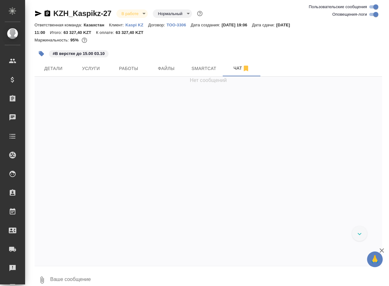
click at [82, 276] on textarea at bounding box center [216, 279] width 332 height 21
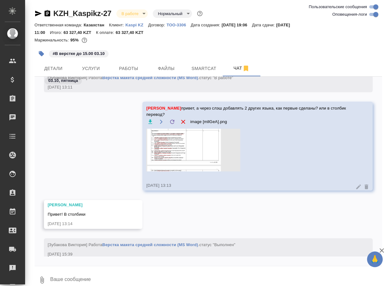
paste textarea "https://drive.awatera.com/apps/files/files/10582385?dir=/Shares/Kaspikz/Orders/…"
type textarea "https://drive.awatera.com/apps/files/files/10582385?dir=/Shares/Kaspikz/Orders/…"
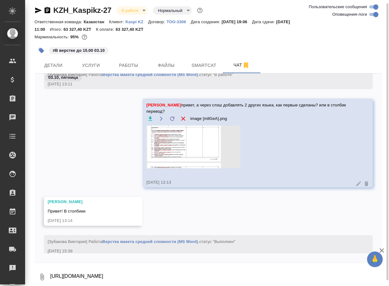
scroll to position [868, 0]
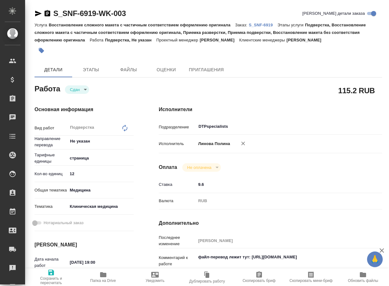
type textarea "x"
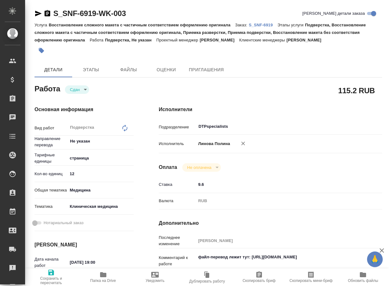
type textarea "x"
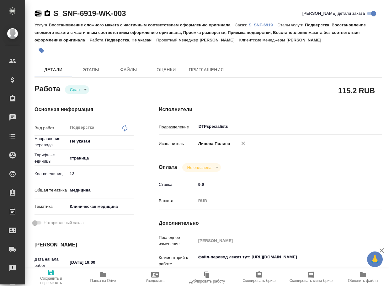
click at [38, 14] on icon "button" at bounding box center [38, 14] width 7 height 6
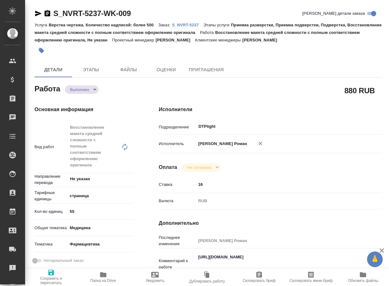
type textarea "x"
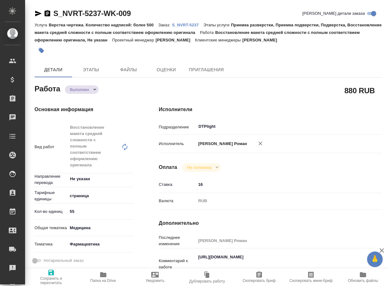
type textarea "x"
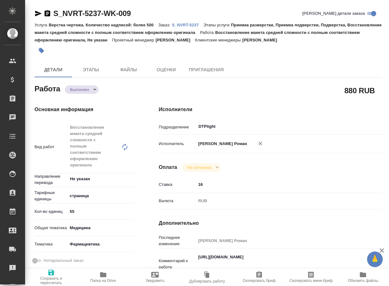
type textarea "x"
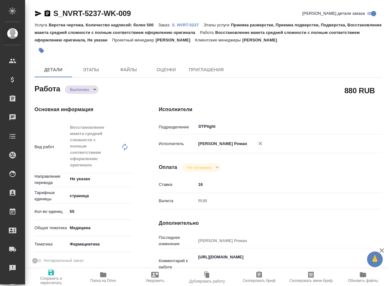
type textarea "x"
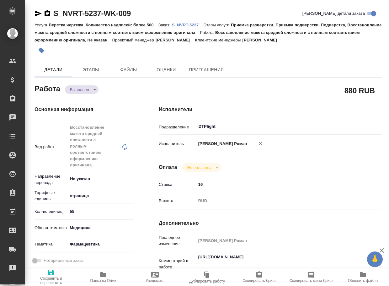
click at [105, 273] on icon "button" at bounding box center [103, 275] width 8 height 8
type textarea "x"
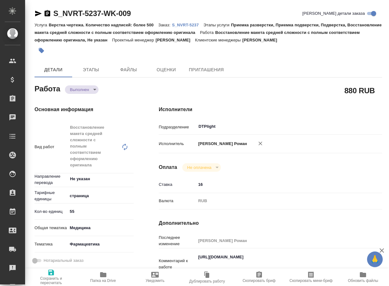
type textarea "x"
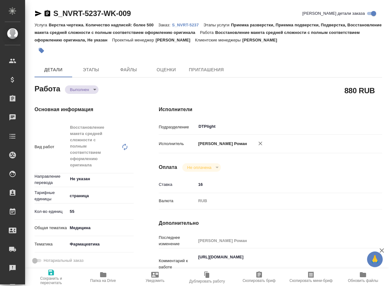
type textarea "x"
click at [79, 88] on body "🙏 .cls-1 fill:#fff; AWATERA Arsenyeva Vera Клиенты Спецификации Заказы 17 Чаты …" at bounding box center [194, 143] width 389 height 286
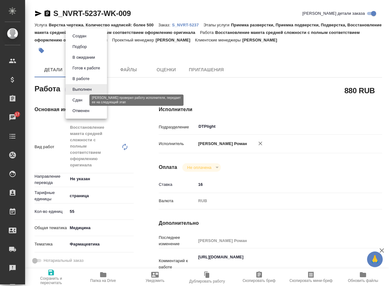
click at [81, 103] on button "Сдан" at bounding box center [77, 100] width 13 height 7
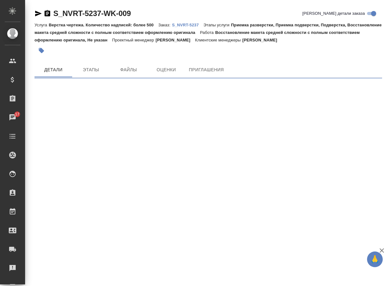
click at [189, 22] on link "S_NVRT-5237" at bounding box center [187, 24] width 31 height 5
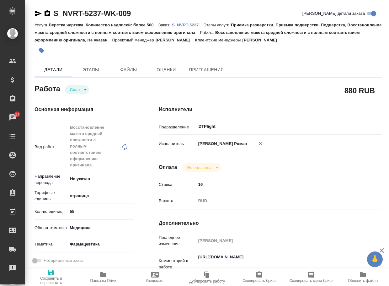
type textarea "x"
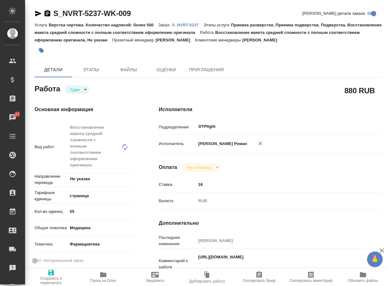
type textarea "x"
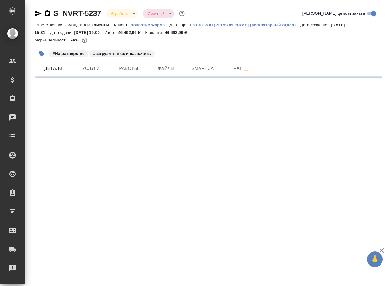
select select "RU"
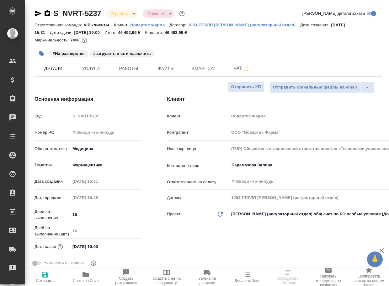
type textarea "x"
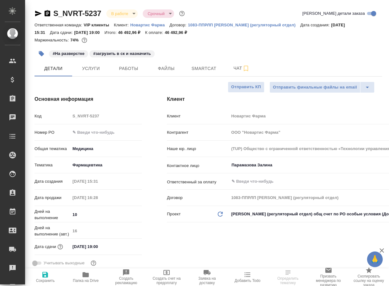
type textarea "x"
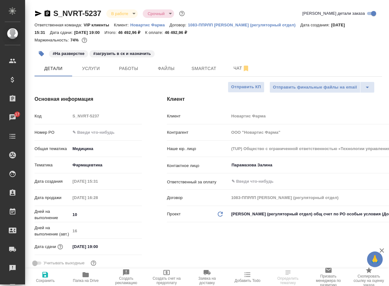
type textarea "x"
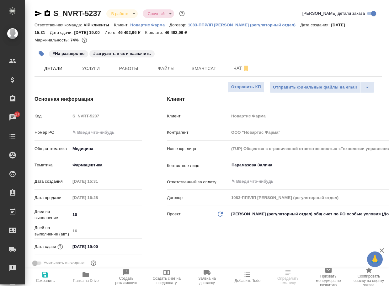
type textarea "x"
select select "RU"
type textarea "x"
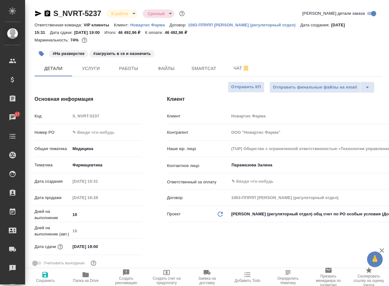
type textarea "x"
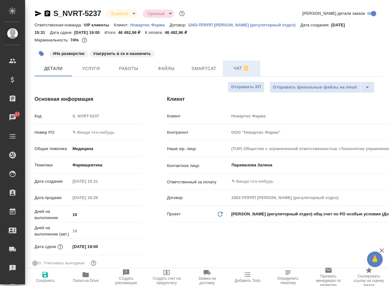
click at [240, 73] on button "Чат" at bounding box center [242, 69] width 38 height 16
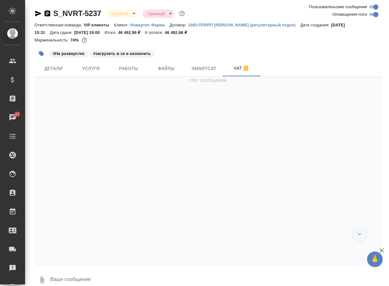
click at [102, 277] on textarea at bounding box center [216, 279] width 332 height 21
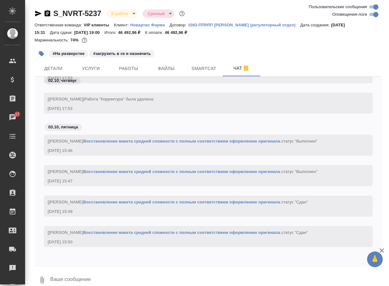
paste textarea "https://drive.awatera.com/apps/files/files/10576089?dir=/Shares/Novartos_Pharma…"
type textarea "https://drive.awatera.com/apps/files/files/10576089?dir=/Shares/Novartos_Pharma…"
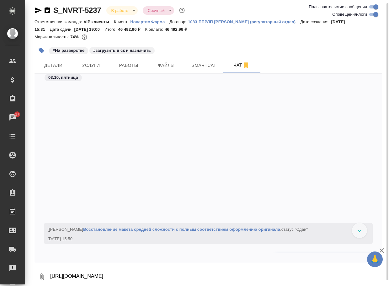
scroll to position [26417, 0]
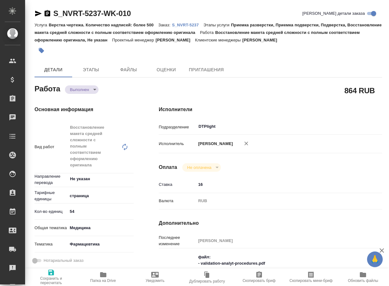
type textarea "x"
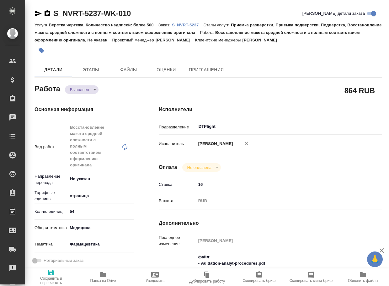
type textarea "x"
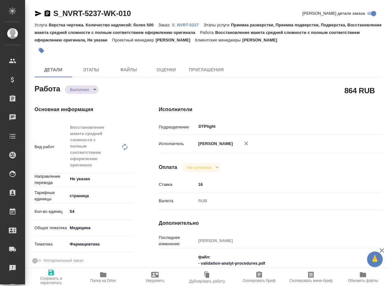
type textarea "x"
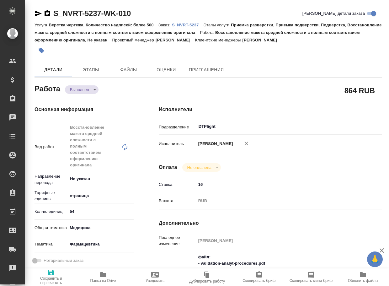
type textarea "x"
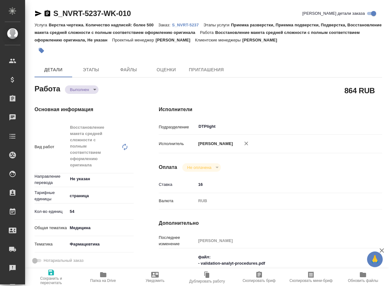
click at [106, 278] on span "Папка на Drive" at bounding box center [103, 280] width 26 height 4
type textarea "x"
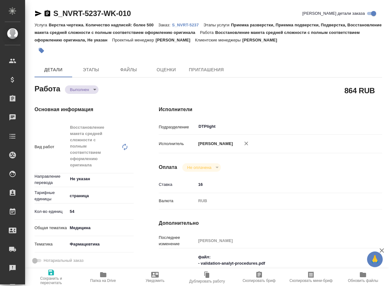
type textarea "x"
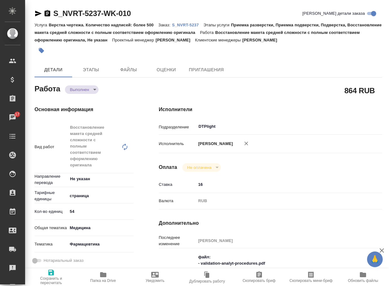
type textarea "x"
click at [80, 86] on body "🙏 .cls-1 fill:#fff; AWATERA Arsenyeva Vera Клиенты Спецификации Заказы 17 Чаты …" at bounding box center [194, 143] width 389 height 286
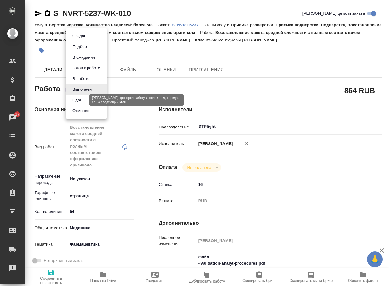
click at [77, 98] on button "Сдан" at bounding box center [77, 100] width 13 height 7
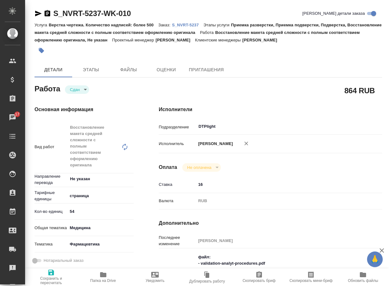
type textarea "x"
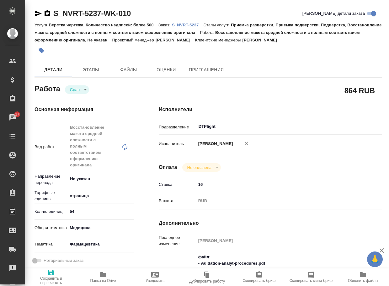
type textarea "x"
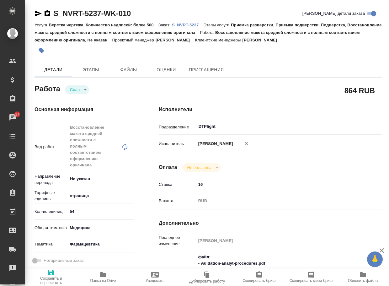
type textarea "x"
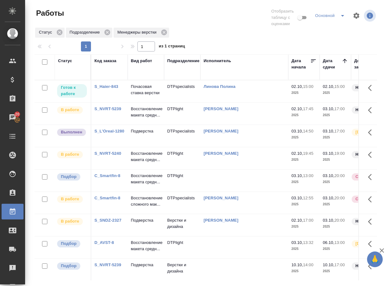
click at [146, 134] on p "Подверстка" at bounding box center [146, 131] width 30 height 6
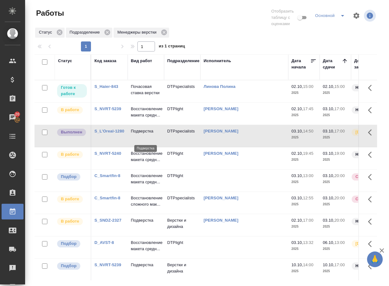
click at [146, 134] on p "Подверстка" at bounding box center [146, 131] width 30 height 6
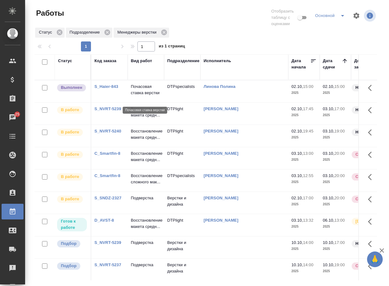
click at [138, 92] on p "Почасовая ставка верстки" at bounding box center [146, 89] width 30 height 13
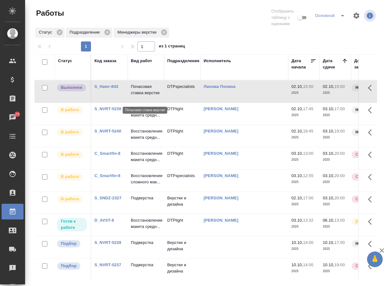
click at [138, 92] on p "Почасовая ставка верстки" at bounding box center [146, 89] width 30 height 13
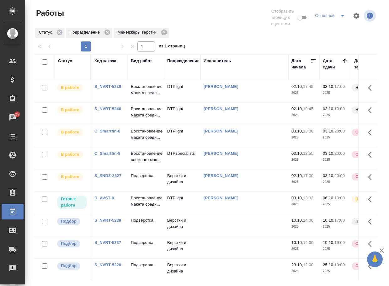
click at [114, 111] on link "S_NVRT-5240" at bounding box center [107, 108] width 27 height 5
click at [140, 118] on p "Восстановление макета средн..." at bounding box center [146, 112] width 30 height 13
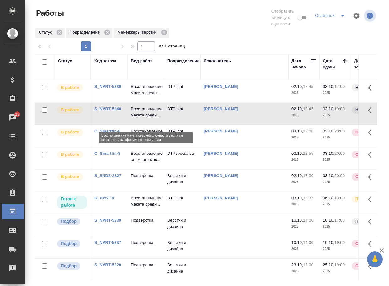
click at [140, 118] on p "Восстановление макета средн..." at bounding box center [146, 112] width 30 height 13
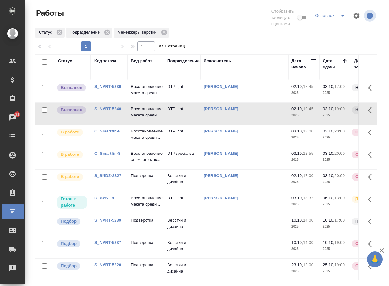
click at [154, 92] on p "Восстановление макета средн..." at bounding box center [146, 89] width 30 height 13
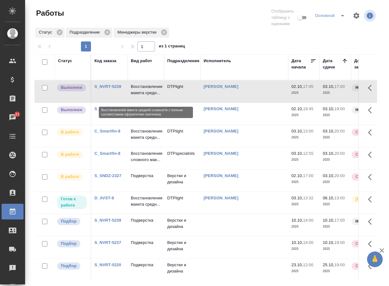
click at [154, 92] on p "Восстановление макета средн..." at bounding box center [146, 89] width 30 height 13
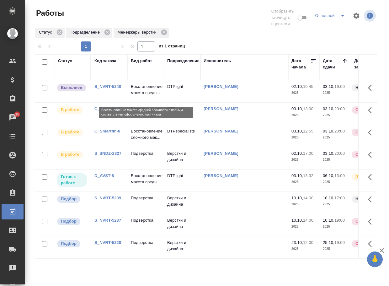
click at [143, 94] on p "Восстановление макета средн..." at bounding box center [146, 89] width 30 height 13
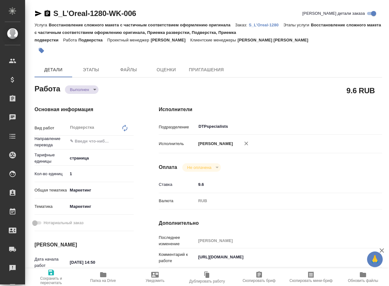
type textarea "x"
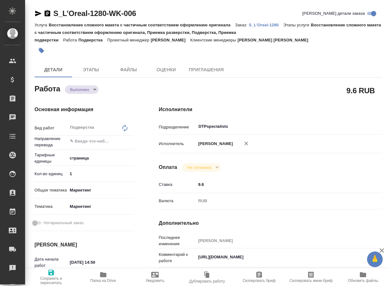
type textarea "x"
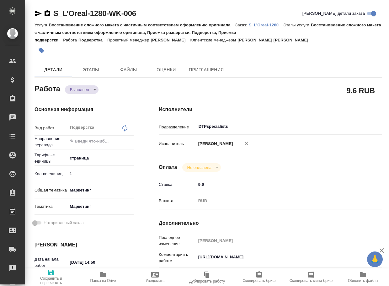
click at [102, 278] on icon "button" at bounding box center [103, 275] width 8 height 8
type textarea "x"
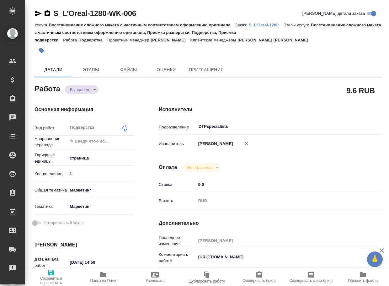
type textarea "x"
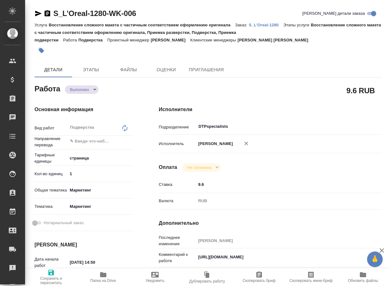
type textarea "x"
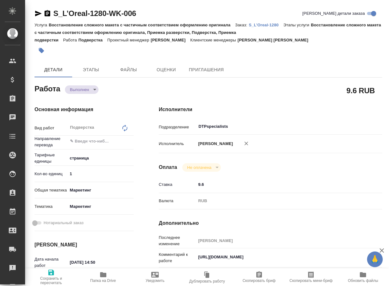
type textarea "x"
click at [73, 90] on body "🙏 .cls-1 fill:#fff; AWATERA [PERSON_NAME] Спецификации Заказы 20 Чаты Todo Прое…" at bounding box center [194, 143] width 389 height 286
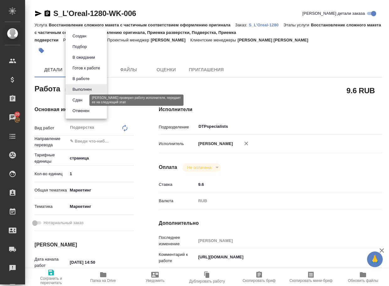
click at [77, 103] on button "Сдан" at bounding box center [77, 100] width 13 height 7
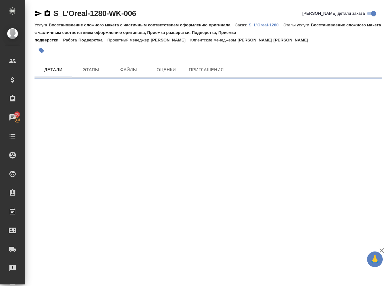
click at [269, 27] on p "S_L’Oreal-1280" at bounding box center [266, 25] width 34 height 5
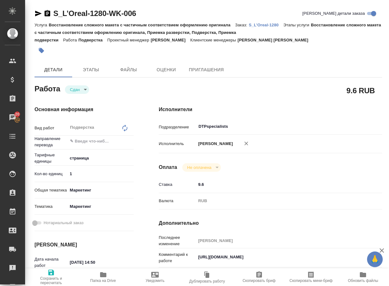
type textarea "x"
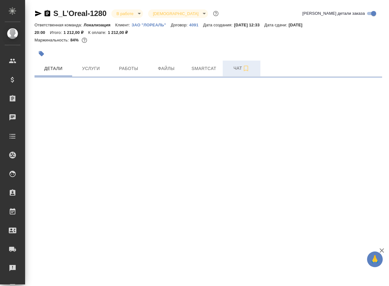
click at [239, 71] on span "Чат" at bounding box center [241, 68] width 30 height 8
select select "RU"
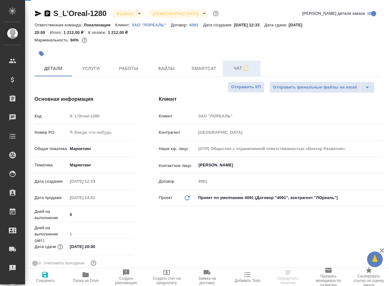
type textarea "x"
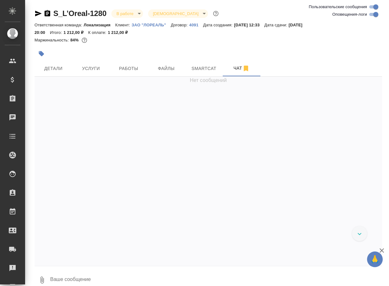
click at [130, 276] on textarea at bounding box center [216, 279] width 332 height 21
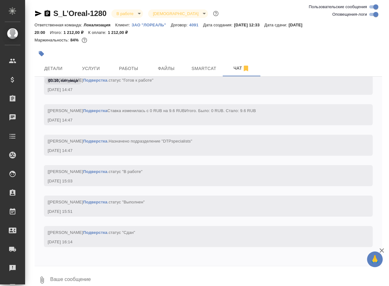
paste textarea "https://drive.awatera.com/apps/files/files/10571794?dir=/Shares/Loreal/Orders/S…"
type textarea "https://drive.awatera.com/apps/files/files/10571794?dir=/Shares/Loreal/Orders/S…"
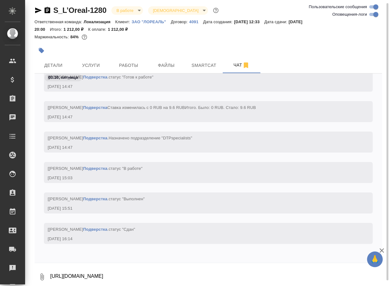
scroll to position [1742, 0]
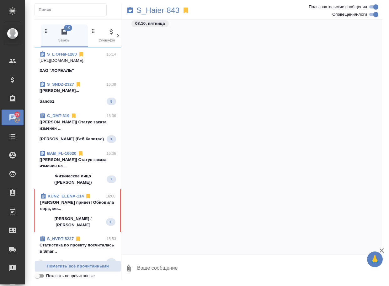
scroll to position [6269, 0]
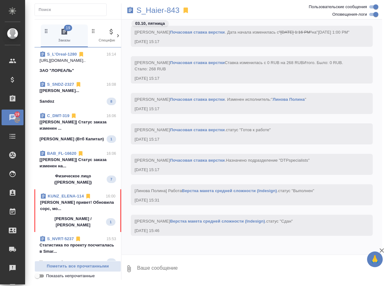
click at [74, 212] on p "Арсеньева Вера привет! Обновила сорс, мо..." at bounding box center [77, 205] width 75 height 13
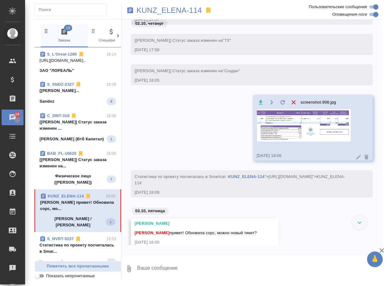
scroll to position [113, 0]
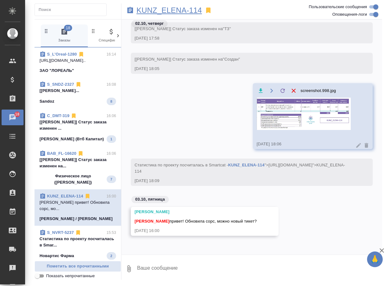
click at [156, 11] on p "KUNZ_ELENA-114" at bounding box center [169, 10] width 66 height 6
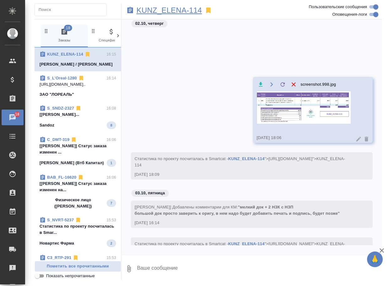
scroll to position [197, 0]
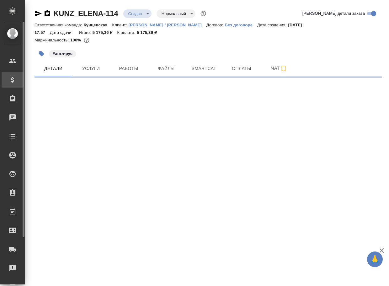
select select "RU"
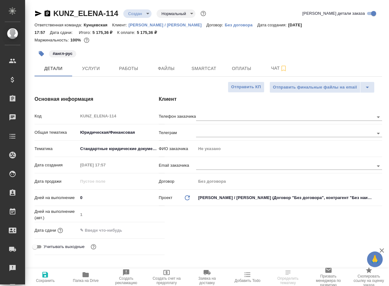
type textarea "x"
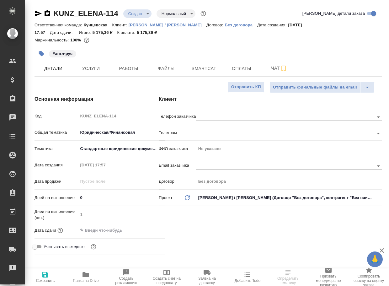
type textarea "x"
click at [84, 273] on icon "button" at bounding box center [85, 274] width 6 height 5
type textarea "x"
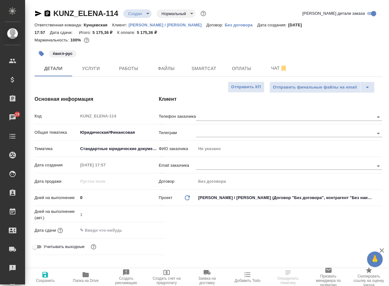
select select "RU"
type textarea "x"
drag, startPoint x: 122, startPoint y: 16, endPoint x: 50, endPoint y: 15, distance: 72.4
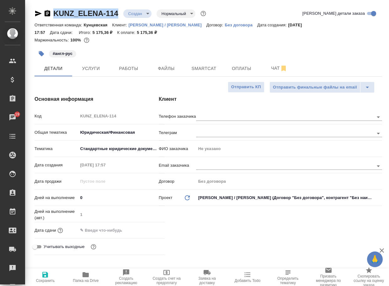
click at [50, 15] on div "KUNZ_ELENA-114 Создан new Нормальный normal" at bounding box center [120, 13] width 173 height 10
copy link "KUNZ_ELENA-114"
click at [279, 71] on span "Чат" at bounding box center [279, 68] width 30 height 8
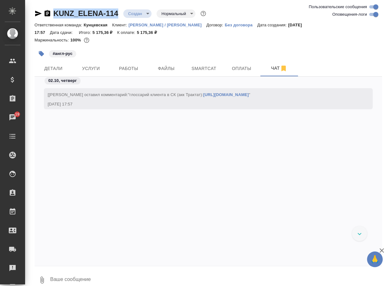
scroll to position [169, 0]
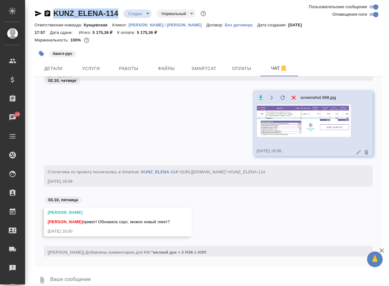
click at [370, 16] on input "Оповещения-логи" at bounding box center [375, 15] width 23 height 8
checkbox input "false"
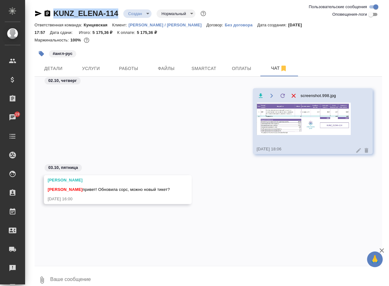
scroll to position [0, 0]
click at [314, 121] on img at bounding box center [304, 119] width 94 height 32
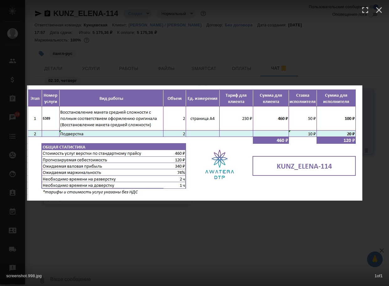
drag, startPoint x: 228, startPoint y: 236, endPoint x: 229, endPoint y: 231, distance: 5.7
click at [228, 236] on div "screenshot.998.jpg 1 of 1" at bounding box center [194, 143] width 389 height 286
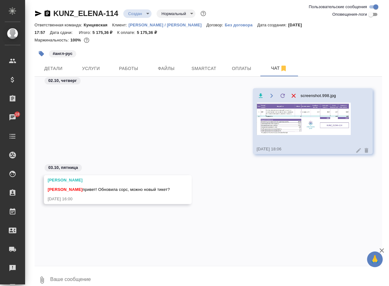
click at [41, 278] on icon "button" at bounding box center [41, 279] width 3 height 7
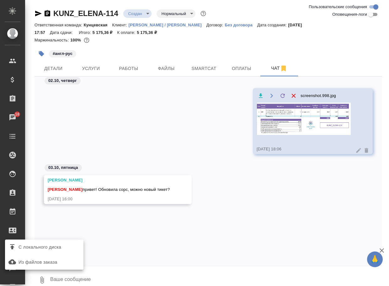
click at [50, 246] on span "С локального диска" at bounding box center [40, 247] width 43 height 8
click at [0, 0] on input "С локального диска" at bounding box center [0, 0] width 0 height 0
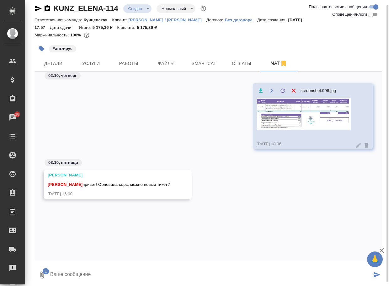
click at [85, 277] on textarea at bounding box center [211, 274] width 322 height 21
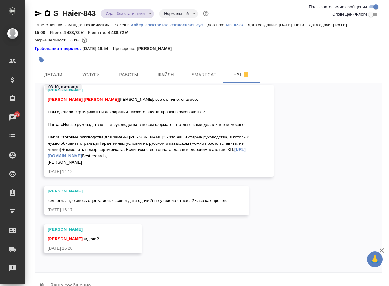
scroll to position [15, 0]
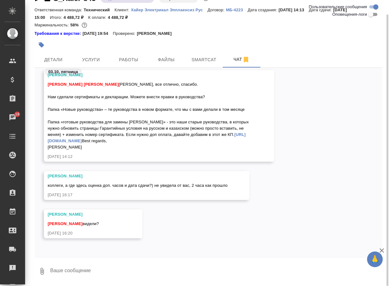
drag, startPoint x: 104, startPoint y: 273, endPoint x: 106, endPoint y: 270, distance: 3.3
click at [104, 273] on textarea at bounding box center [216, 270] width 332 height 21
type textarea "да, видели. Делаем."
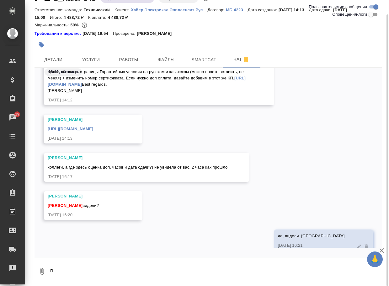
scroll to position [2157, 0]
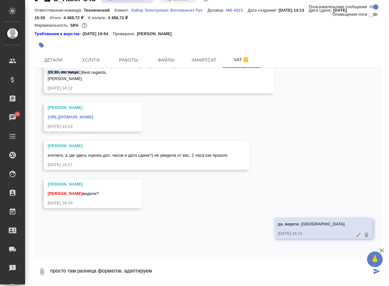
type textarea "просто там разница форматов, адаптируем"
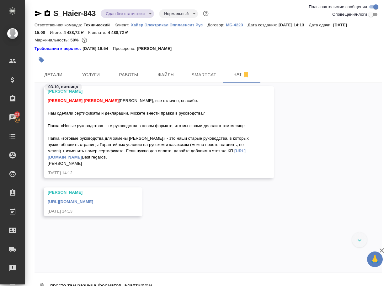
scroll to position [2000, 0]
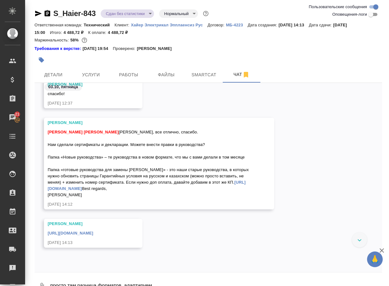
click at [36, 13] on icon "button" at bounding box center [38, 14] width 7 height 6
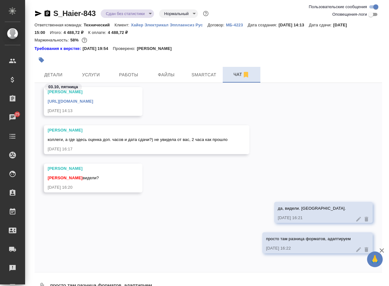
scroll to position [15, 0]
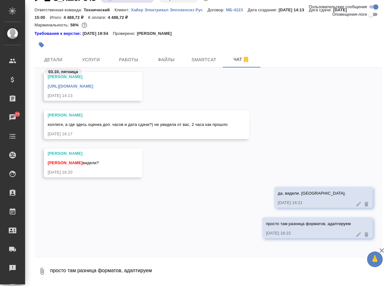
click at [89, 268] on textarea "просто там разница форматов, адаптируем" at bounding box center [216, 270] width 332 height 21
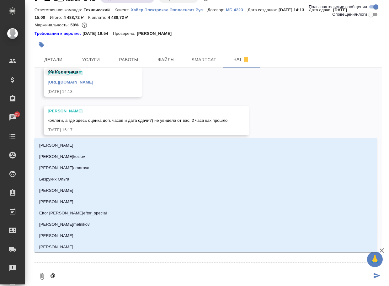
type textarea "@б"
type input "б"
type textarea "@бе"
type input "бе"
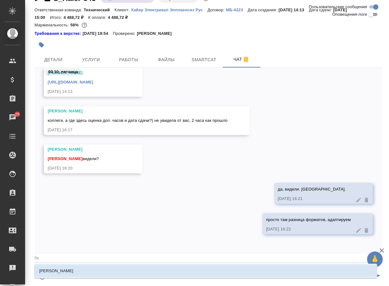
type textarea "@бел"
type input "бел"
click at [89, 268] on li "Белякова Юлия" at bounding box center [205, 270] width 343 height 11
type textarea "@белг"
type input "белг"
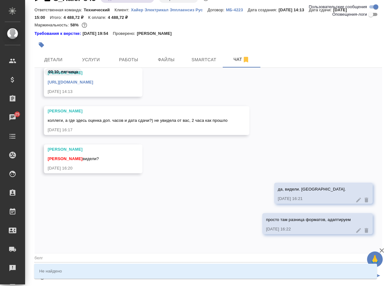
type textarea "@белго"
type input "белго"
type textarea "@белгот"
type input "белгот"
type textarea "@белгото"
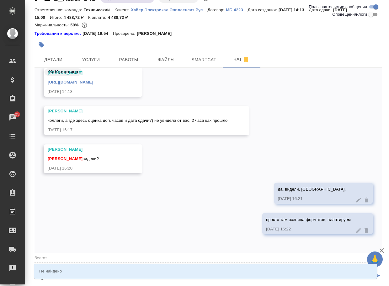
type input "белгото"
type textarea "@белготов"
type input "белготов"
type textarea "@белготово"
type input "белготово"
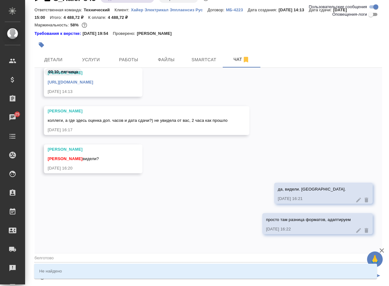
type textarea "@белготово:"
type input "белготово:"
type textarea "@белготово:"
type input "белготово:"
type textarea "@белготово:"
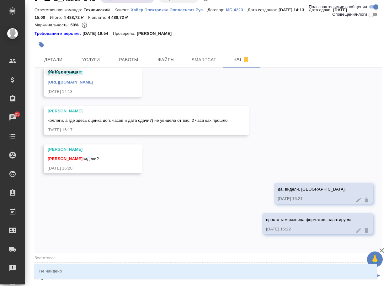
type input "белготово:"
type textarea "@белготово"
type input "белготово"
type textarea "@белготов"
type input "белготов"
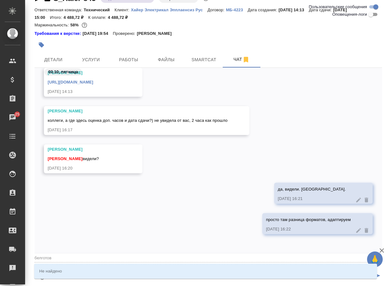
type textarea "@белгото"
type input "белгото"
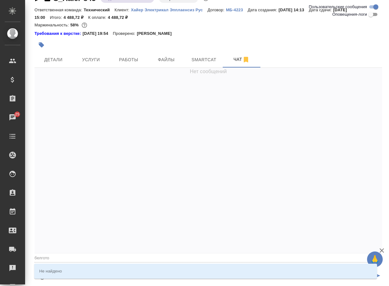
scroll to position [0, 0]
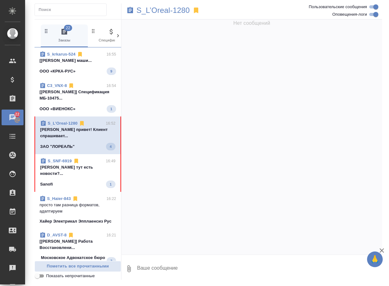
scroll to position [2190, 0]
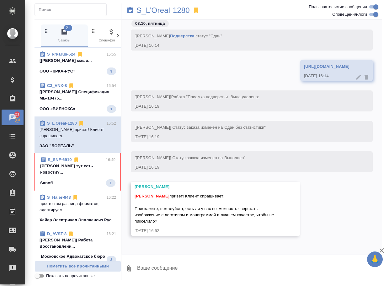
click at [163, 211] on div "Арсеньева Вера привет! Клиент спрашивает: Подскажите, пожалуйста, есть ли у вас…" at bounding box center [207, 207] width 144 height 33
drag, startPoint x: 183, startPoint y: 222, endPoint x: 134, endPoint y: 209, distance: 51.0
click at [134, 209] on div "Муталимов Марк Арсеньева Вера привет! Клиент спрашивает: Подскажите, пожалуйста…" at bounding box center [215, 209] width 169 height 54
copy span "Подскажите, пожалуйста, есть ли у вас возможность сверстать изображение с логот…"
click at [81, 175] on p "Арсеньева Вера тут есть новости?..." at bounding box center [77, 169] width 75 height 13
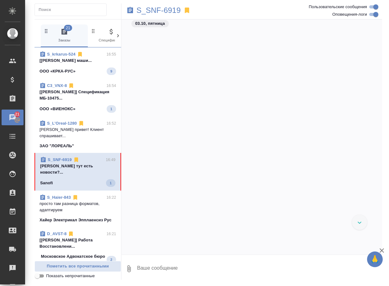
scroll to position [4029, 0]
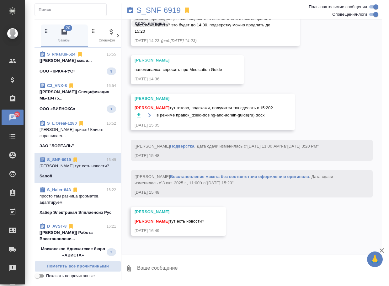
click at [184, 268] on textarea at bounding box center [259, 268] width 246 height 21
type textarea "еще пока не сделали"
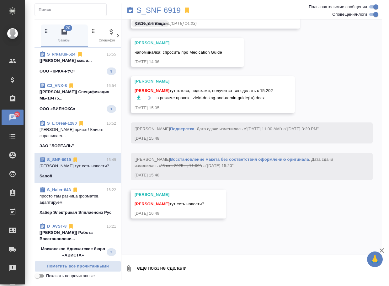
scroll to position [4059, 0]
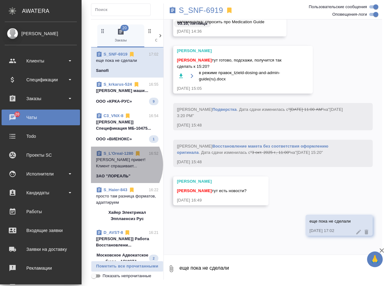
click at [119, 169] on p "Арсеньева Вера привет! Клиент спрашивает..." at bounding box center [127, 162] width 62 height 13
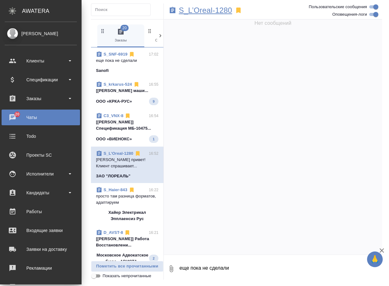
scroll to position [2202, 0]
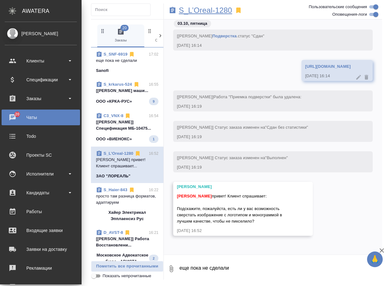
click at [218, 10] on p "S_L’Oreal-1280" at bounding box center [205, 10] width 53 height 6
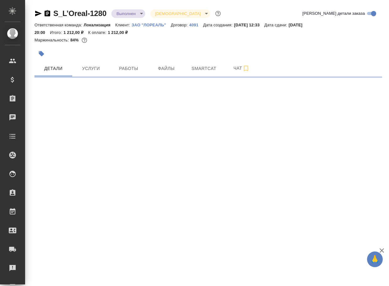
select select "RU"
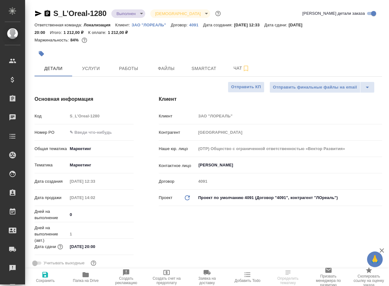
type textarea "x"
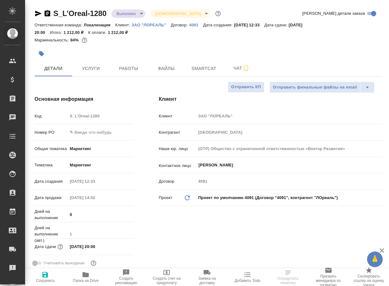
type textarea "x"
type input "[PERSON_NAME]"
type textarea "x"
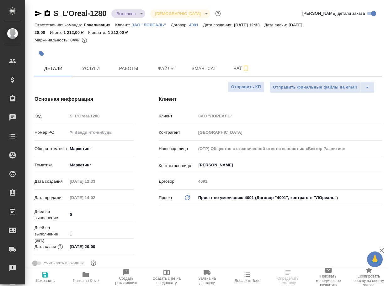
type textarea "x"
click at [236, 68] on span "Чат" at bounding box center [241, 68] width 30 height 8
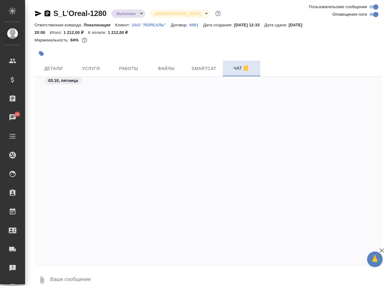
scroll to position [1884, 0]
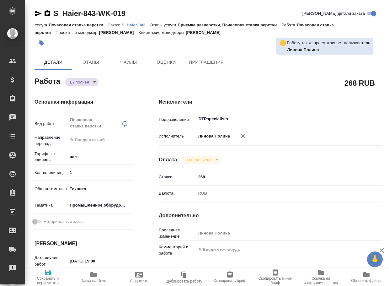
type textarea "x"
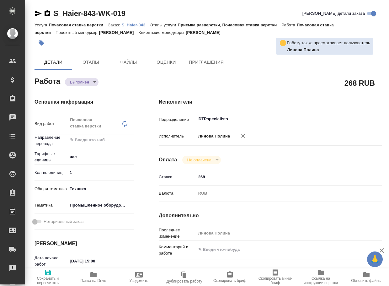
type textarea "x"
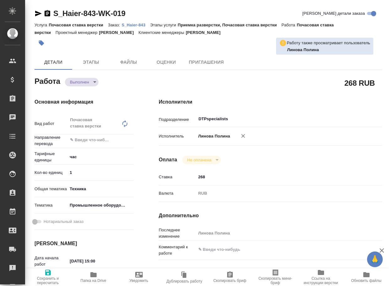
type textarea "x"
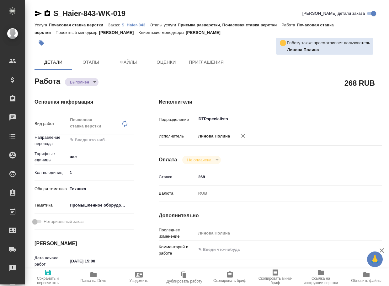
type textarea "x"
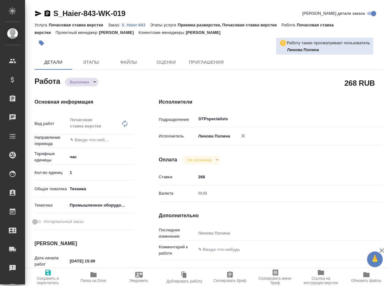
type textarea "x"
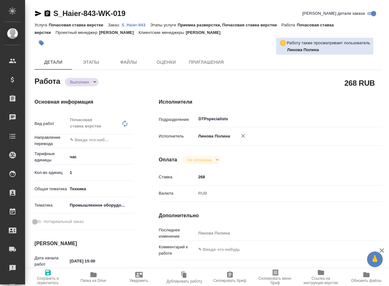
type textarea "x"
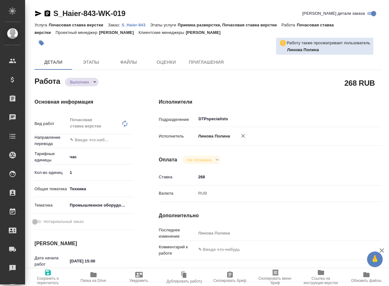
type textarea "x"
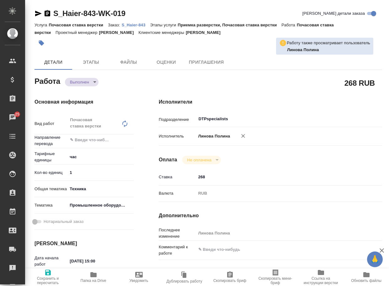
type textarea "x"
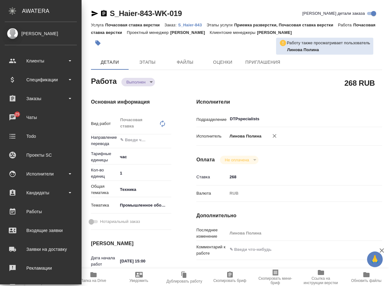
type textarea "x"
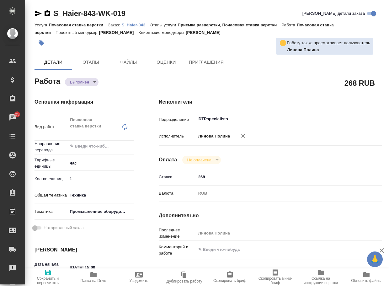
click at [89, 274] on span "Папка на Drive" at bounding box center [93, 277] width 38 height 12
click at [81, 81] on body "🙏 .cls-1 fill:#fff; AWATERA Arsenyeva Vera Клиенты Спецификации Заказы 25 Чаты …" at bounding box center [194, 143] width 389 height 286
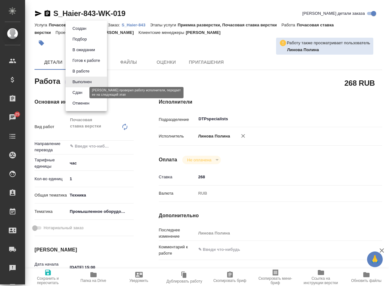
click at [78, 93] on button "Сдан" at bounding box center [77, 92] width 13 height 7
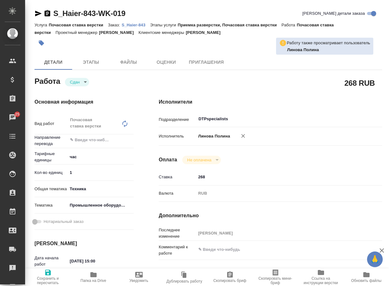
type textarea "x"
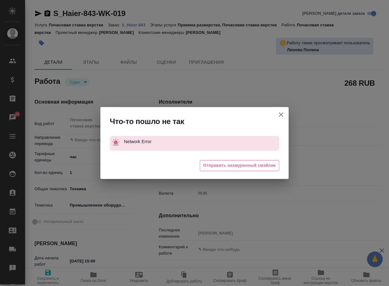
type textarea "x"
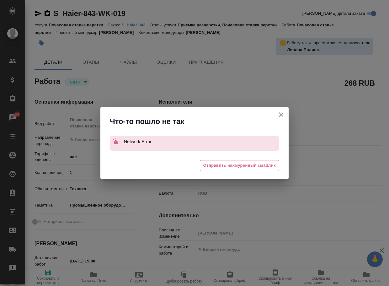
click at [281, 113] on icon "button" at bounding box center [281, 115] width 8 height 8
type textarea "x"
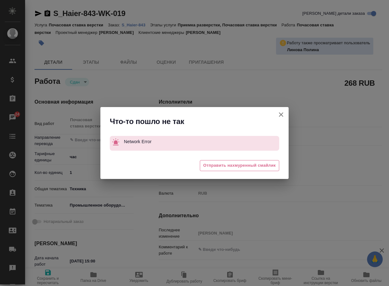
type textarea "x"
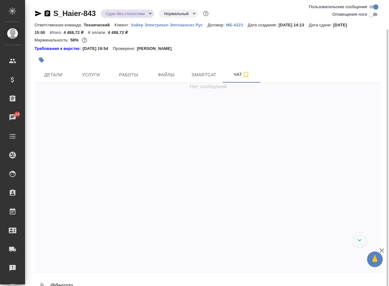
scroll to position [15, 0]
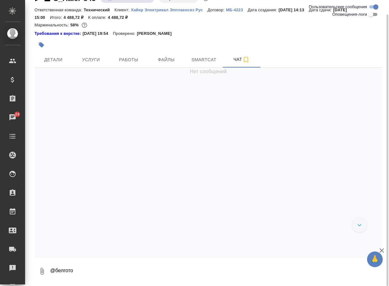
click at [84, 269] on textarea "@белгото" at bounding box center [216, 270] width 332 height 21
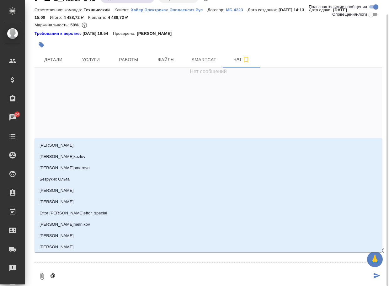
type textarea "@б"
type input "б"
type textarea "@бе"
type input "бе"
type textarea "@бел"
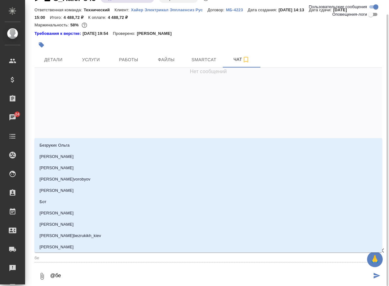
type input "бел"
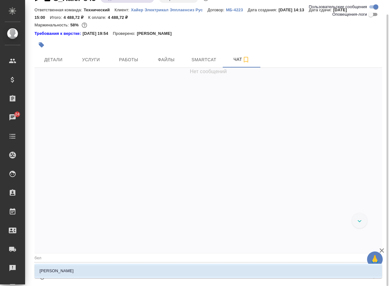
click at [84, 269] on li "[PERSON_NAME]" at bounding box center [207, 270] width 347 height 11
click at [83, 268] on li "[PERSON_NAME]" at bounding box center [207, 270] width 347 height 11
type textarea "@бел"
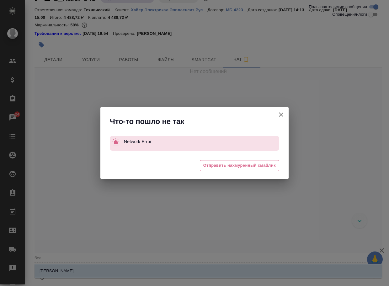
click at [281, 114] on icon "button" at bounding box center [281, 115] width 8 height 8
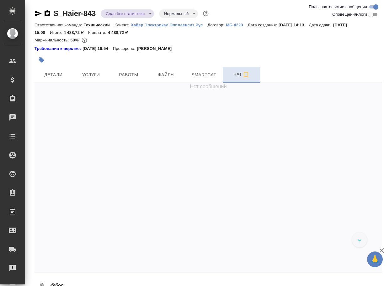
scroll to position [15, 0]
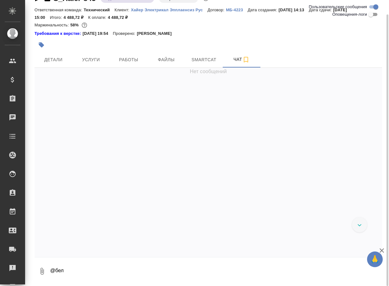
click at [84, 270] on textarea "@бел" at bounding box center [216, 270] width 332 height 21
type textarea "@"
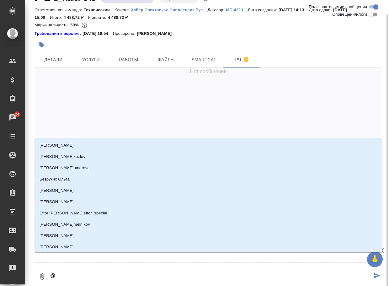
type textarea "@б"
type input "б"
type textarea "@бе"
type input "бе"
type textarea "@бел"
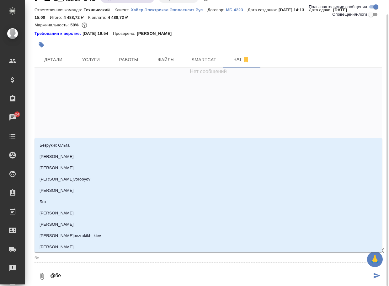
type input "бел"
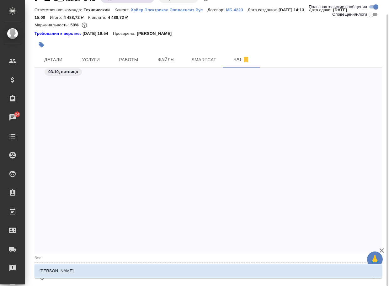
scroll to position [2074, 0]
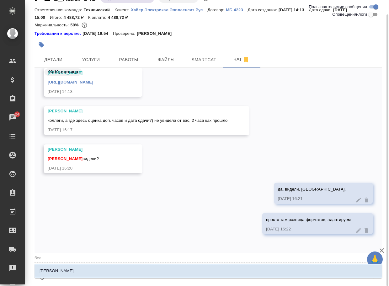
click at [83, 270] on li "[PERSON_NAME]" at bounding box center [207, 270] width 347 height 11
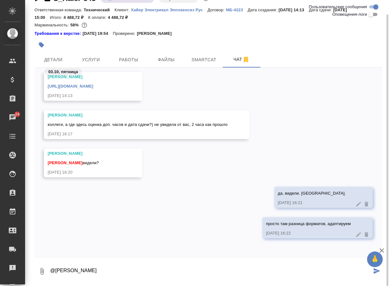
scroll to position [2070, 0]
paste textarea "https://drive.awatera.com/apps/files/files/10595676?dir=/Shares/%D0%A5%D0%B0%D0…"
type textarea "@Белякова Юлия готово: https://drive.awatera.com/apps/files/files/10595676?dir=…"
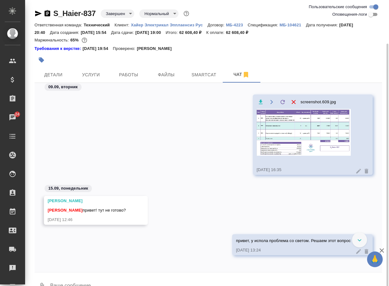
scroll to position [23, 0]
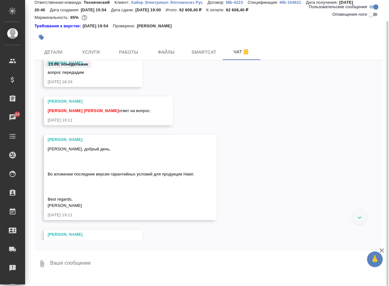
click at [362, 221] on div at bounding box center [359, 216] width 15 height 15
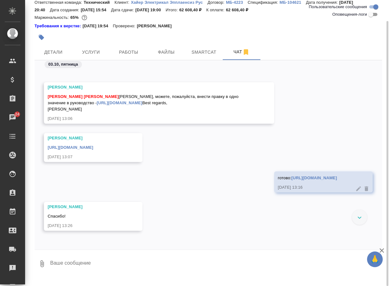
scroll to position [17627, 0]
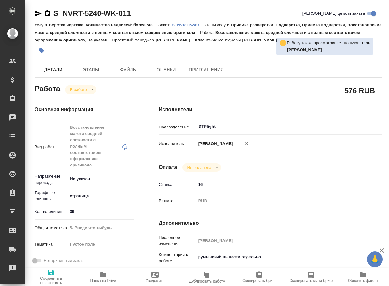
type textarea "x"
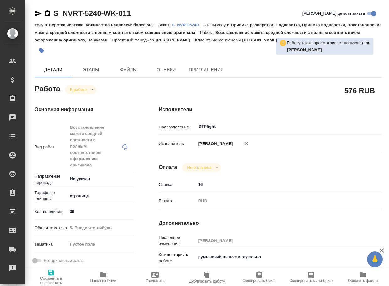
type textarea "x"
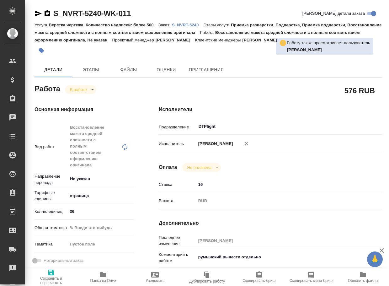
type textarea "x"
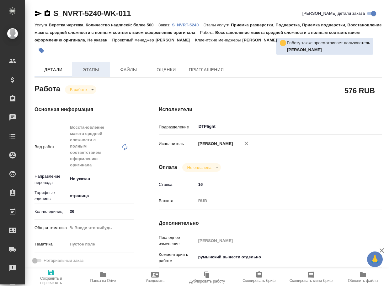
type textarea "x"
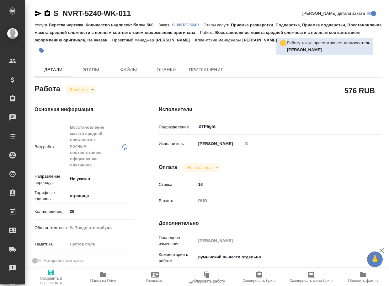
type textarea "x"
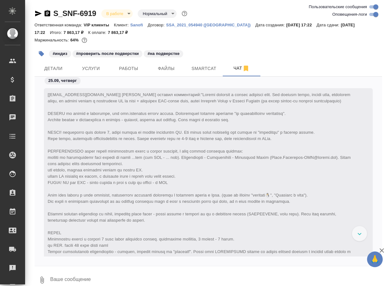
scroll to position [27100, 0]
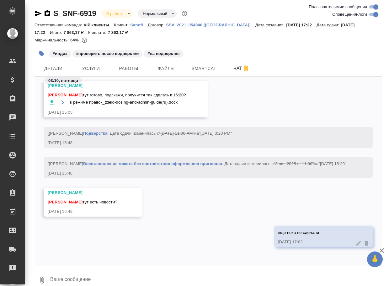
click at [77, 279] on textarea at bounding box center [216, 279] width 332 height 21
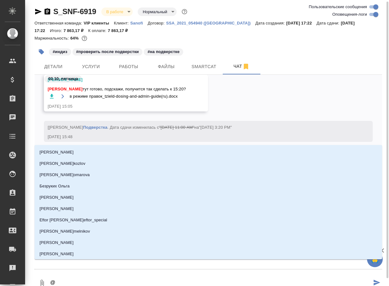
type textarea "@г"
type input "г"
type textarea "@го"
type input "го"
type textarea "@гор"
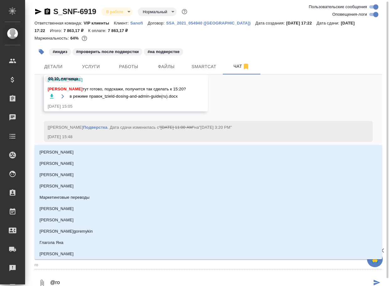
type input "гор"
type textarea "@горш"
type input "горш"
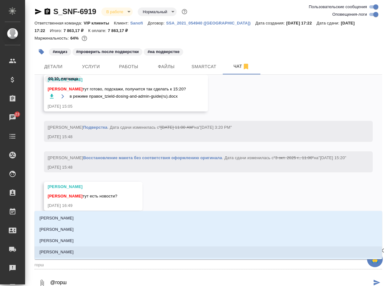
click at [91, 250] on li "Горшкова Валентина" at bounding box center [207, 251] width 347 height 11
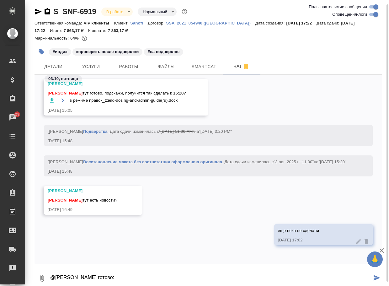
scroll to position [3, 0]
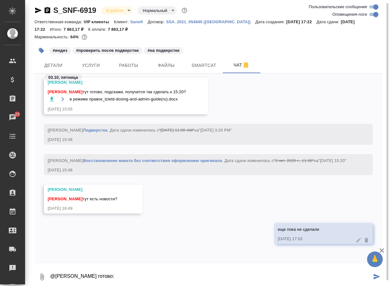
paste textarea "https://drive.awatera.com/apps/files/files/10595763?dir=/Shares/Sanofi/Orders/S…"
type textarea "@Горшкова Валентина готово: https://drive.awatera.com/apps/files/files/10595763…"
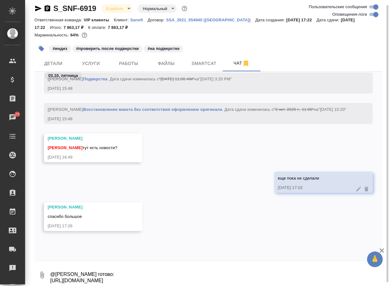
scroll to position [27379, 0]
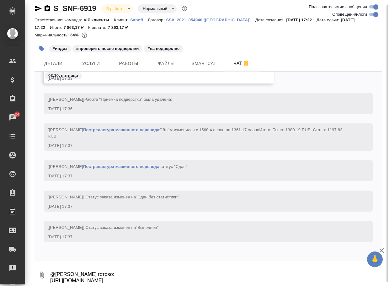
click at [372, 15] on input "Оповещения-логи" at bounding box center [375, 15] width 23 height 8
checkbox input "false"
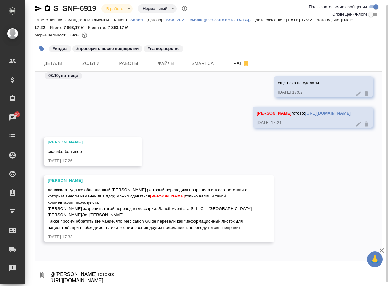
scroll to position [6800, 0]
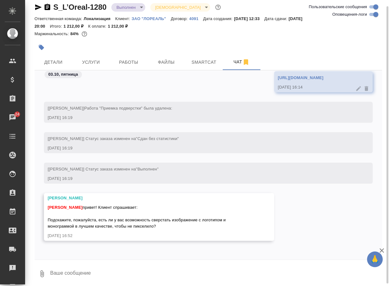
scroll to position [9, 0]
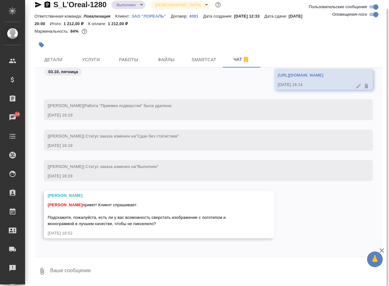
click at [62, 268] on textarea at bounding box center [216, 270] width 332 height 21
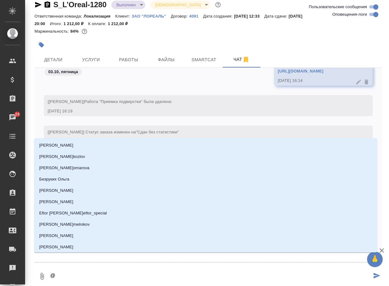
type textarea "@м"
type input "м"
type textarea "@му"
type input "му"
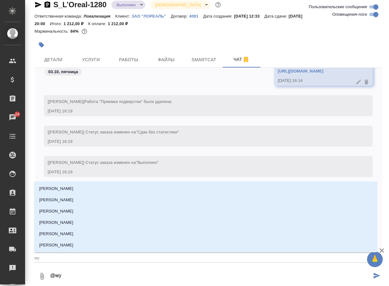
type textarea "@мут"
type input "мут"
type textarea "@мута"
type input "мута"
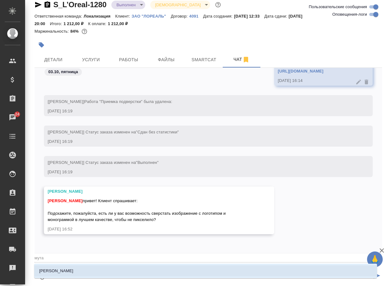
click at [62, 268] on p "[PERSON_NAME]" at bounding box center [56, 271] width 34 height 6
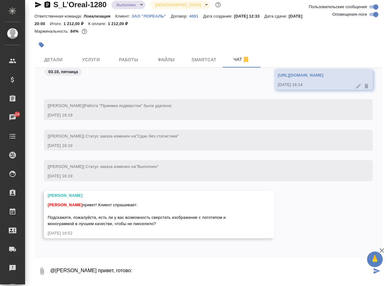
paste textarea "[URL][DOMAIN_NAME]"
type textarea "@[PERSON_NAME] привет, готово: [URL][DOMAIN_NAME]"
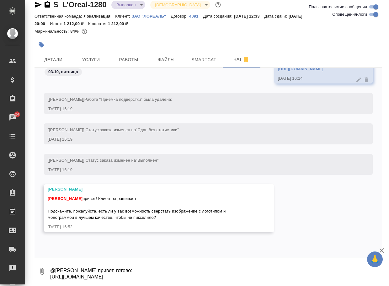
scroll to position [1927, 0]
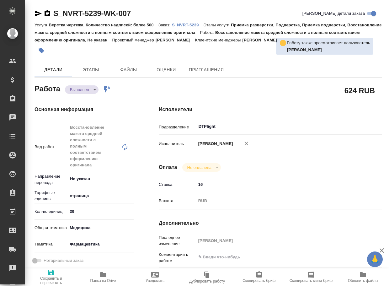
type textarea "x"
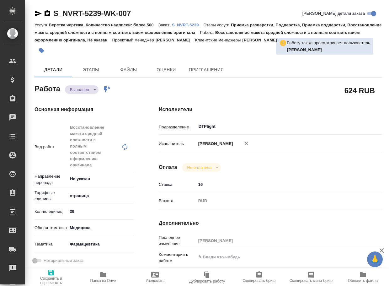
type textarea "x"
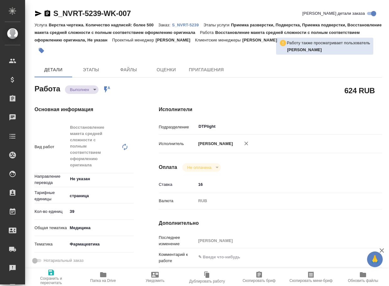
type textarea "x"
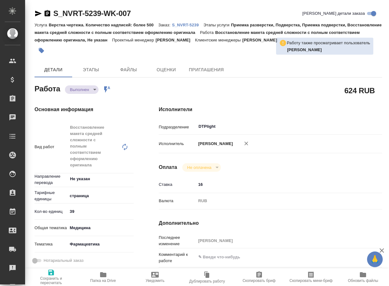
type textarea "x"
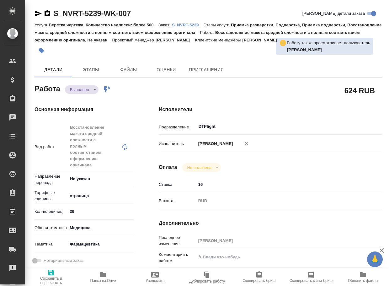
type textarea "x"
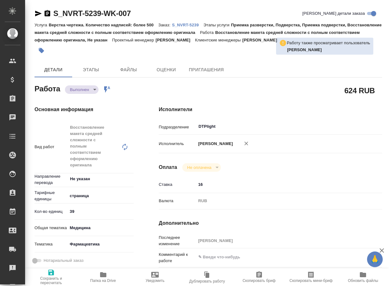
click at [103, 278] on span "Папка на Drive" at bounding box center [103, 280] width 26 height 4
type textarea "x"
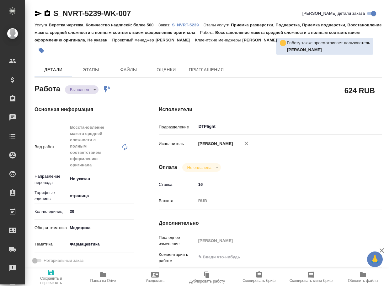
type textarea "x"
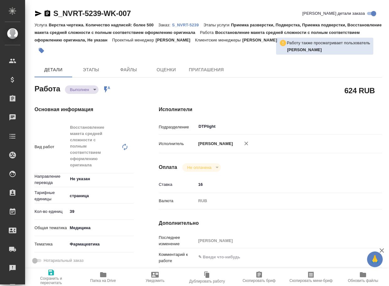
type textarea "x"
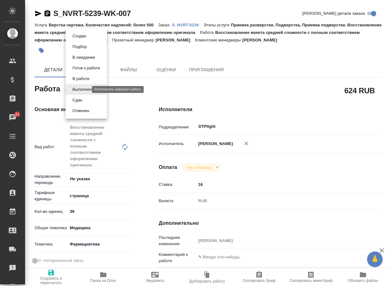
drag, startPoint x: 86, startPoint y: 90, endPoint x: 86, endPoint y: 94, distance: 4.1
click at [86, 90] on body "🙏 .cls-1 fill:#fff; AWATERA Arsenyeva Vera Клиенты Спецификации Заказы 31 Чаты …" at bounding box center [194, 143] width 389 height 286
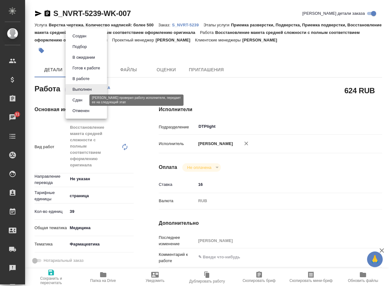
click at [81, 102] on button "Сдан" at bounding box center [77, 100] width 13 height 7
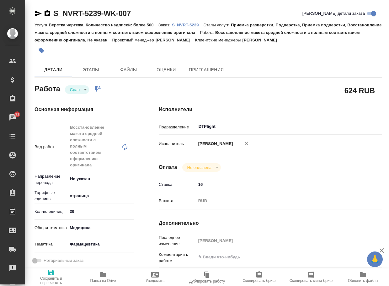
type textarea "x"
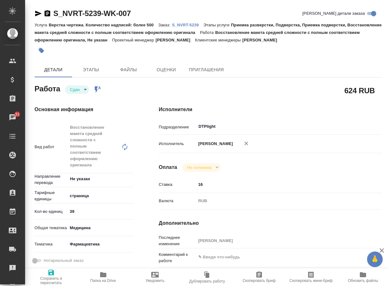
type textarea "x"
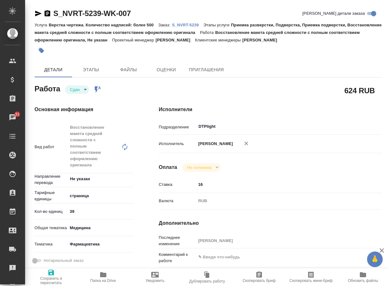
click at [193, 27] on p "S_NVRT-5239" at bounding box center [187, 25] width 31 height 5
type textarea "x"
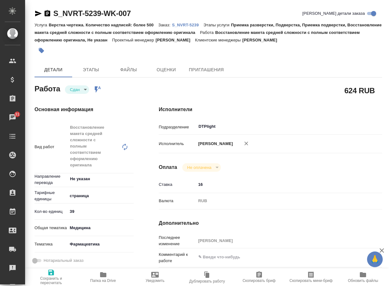
type textarea "x"
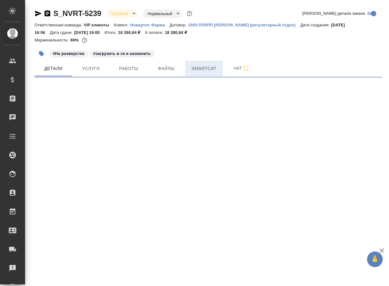
select select "RU"
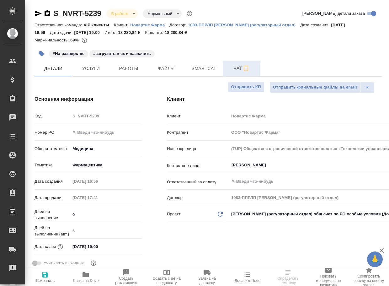
type textarea "x"
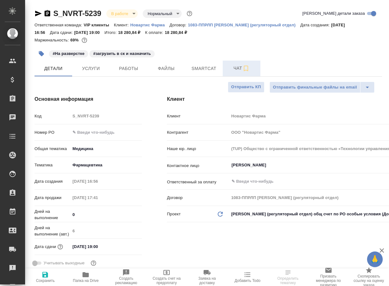
type textarea "x"
click at [243, 69] on icon "button" at bounding box center [246, 69] width 8 height 8
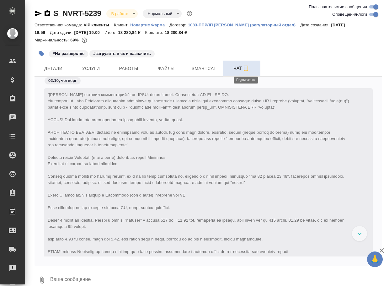
scroll to position [19471, 0]
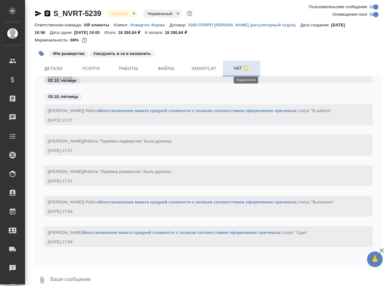
click at [87, 277] on textarea at bounding box center [216, 279] width 332 height 21
paste textarea "https://drive.awatera.com/apps/files/files/10578299?dir=/Shares/Novartos_Pharma…"
type textarea "https://drive.awatera.com/apps/files/files/10578299?dir=/Shares/Novartos_Pharma…"
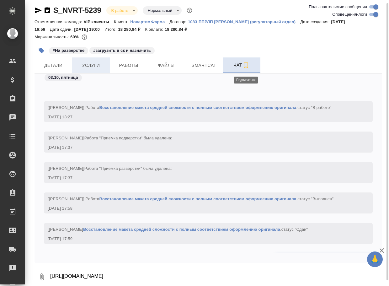
scroll to position [19508, 0]
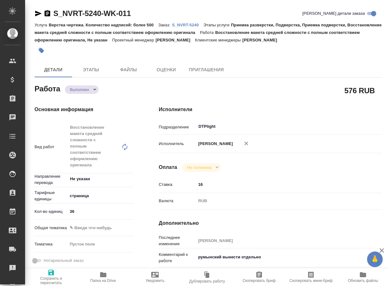
type textarea "x"
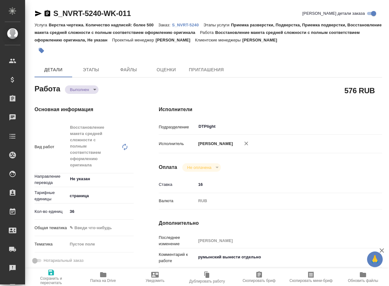
type textarea "x"
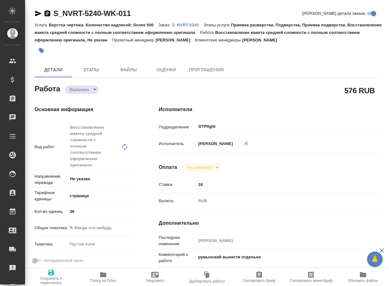
type textarea "x"
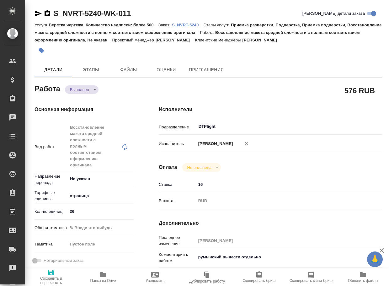
type textarea "x"
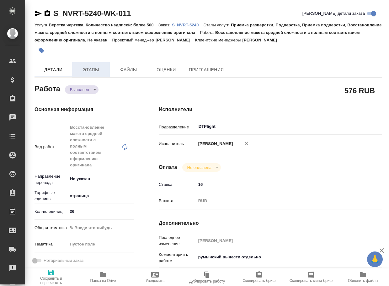
type textarea "x"
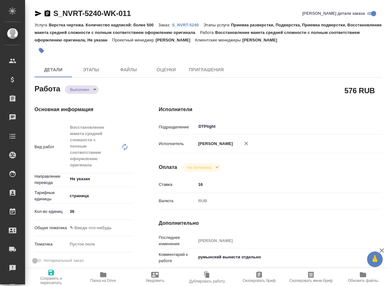
click at [89, 91] on body "🙏 .cls-1 fill:#fff; AWATERA Arsenyeva Vera Клиенты Спецификации Заказы Чаты Tod…" at bounding box center [194, 143] width 389 height 286
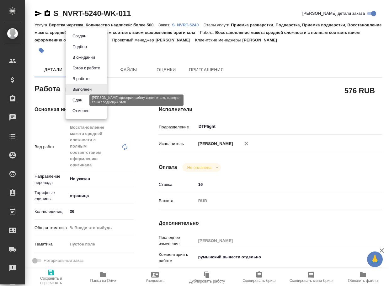
type textarea "x"
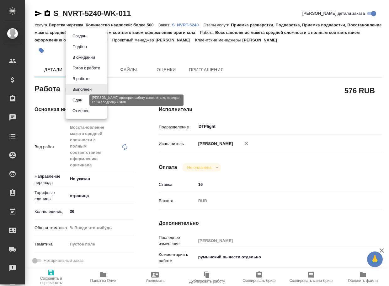
click at [80, 99] on button "Сдан" at bounding box center [77, 100] width 13 height 7
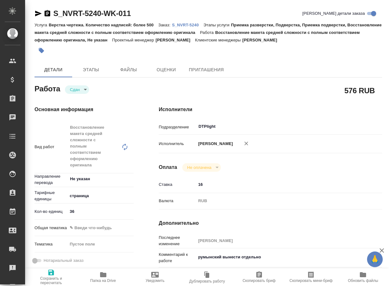
type textarea "x"
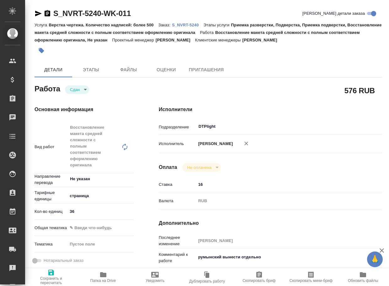
type textarea "x"
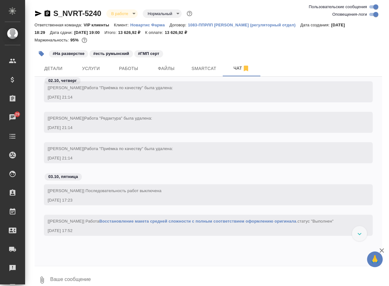
scroll to position [18261, 0]
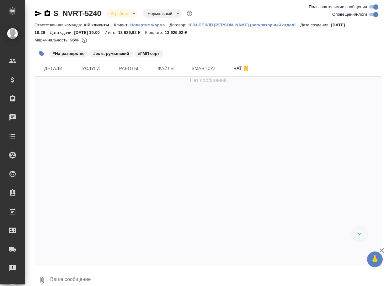
scroll to position [19465, 0]
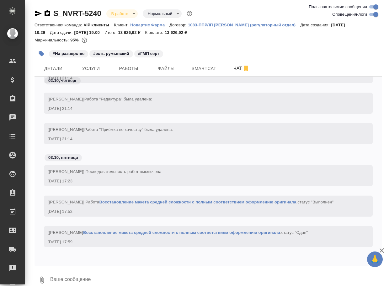
click at [93, 275] on textarea at bounding box center [216, 279] width 332 height 21
paste textarea "[URL][DOMAIN_NAME]"
type textarea "[URL][DOMAIN_NAME]"
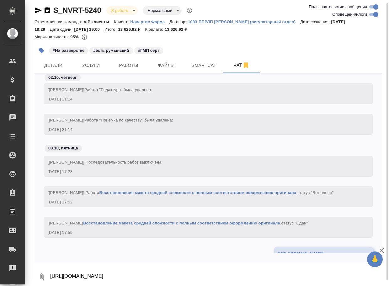
scroll to position [19502, 0]
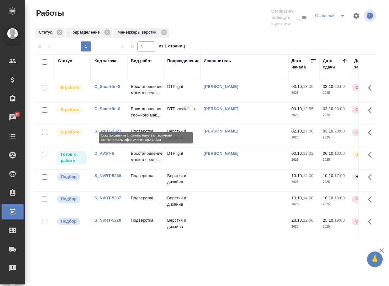
click at [153, 118] on p "Восстановление сложного мак..." at bounding box center [146, 112] width 30 height 13
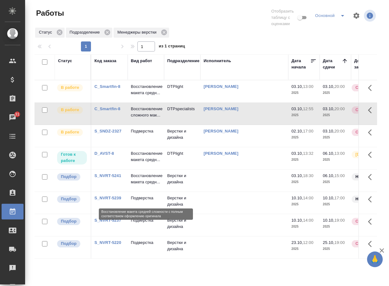
click at [154, 185] on p "Восстановление макета средн..." at bounding box center [146, 178] width 30 height 13
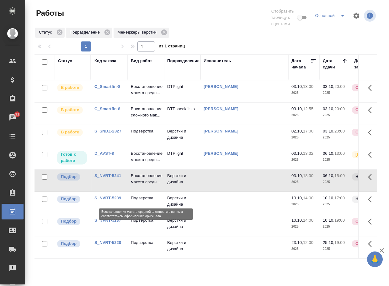
click at [154, 185] on p "Восстановление макета средн..." at bounding box center [146, 178] width 30 height 13
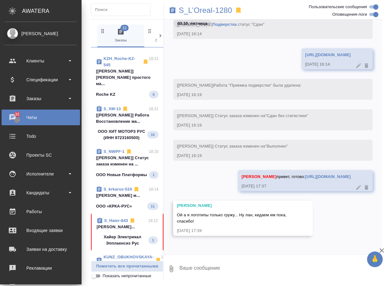
scroll to position [156, 0]
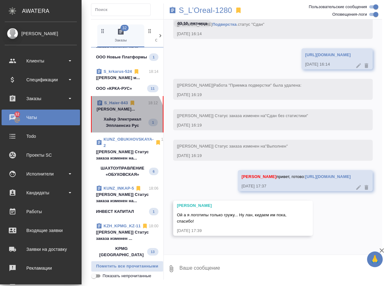
click at [114, 129] on p "Хайер Электрикал Эпплаенсиз Рус" at bounding box center [123, 122] width 52 height 13
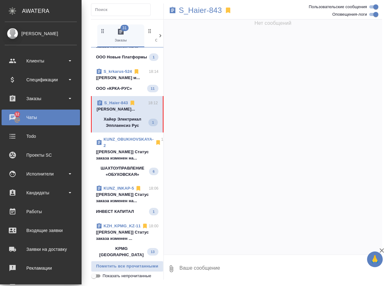
scroll to position [6641, 0]
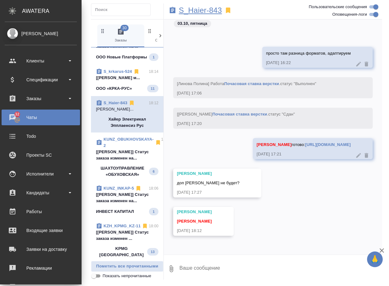
click at [205, 12] on p "S_Haier-843" at bounding box center [200, 10] width 43 height 6
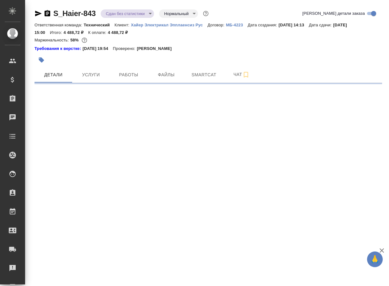
select select "RU"
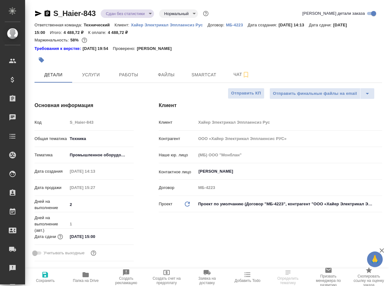
type textarea "x"
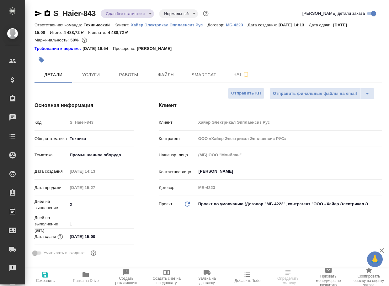
type textarea "x"
type input "Белякова Юлия"
type input "Павлова Антонина a.pavlova"
drag, startPoint x: 101, startPoint y: 19, endPoint x: 52, endPoint y: 12, distance: 49.4
click at [52, 12] on div "S_Haier-843 Сдан без статистики distributed Нормальный normal Кратко детали зак…" at bounding box center [207, 14] width 347 height 13
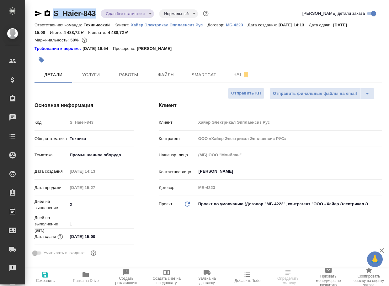
copy link "S_Haier-843"
click at [239, 71] on span "Чат" at bounding box center [241, 75] width 30 height 8
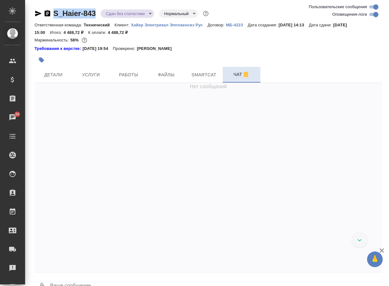
scroll to position [14314, 0]
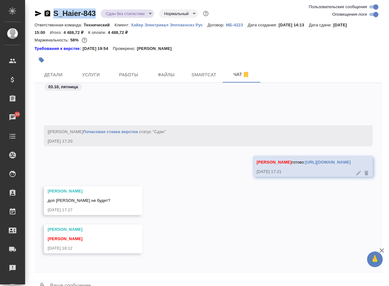
click at [40, 278] on button "0" at bounding box center [41, 285] width 15 height 21
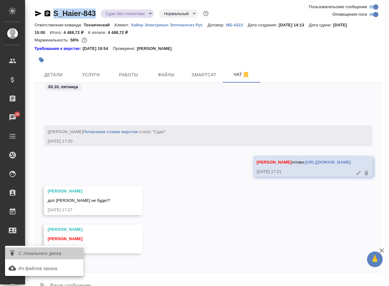
click at [44, 254] on span "С локального диска" at bounding box center [40, 253] width 43 height 8
click at [0, 0] on input "С локального диска" at bounding box center [0, 0] width 0 height 0
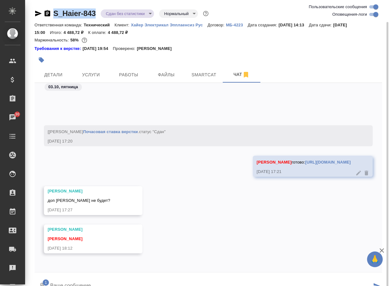
scroll to position [11, 0]
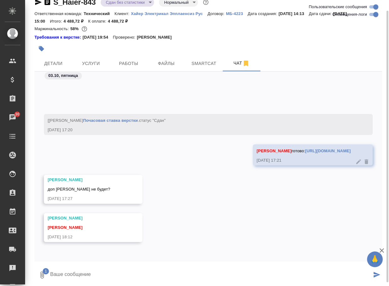
click at [87, 272] on textarea at bounding box center [211, 274] width 322 height 21
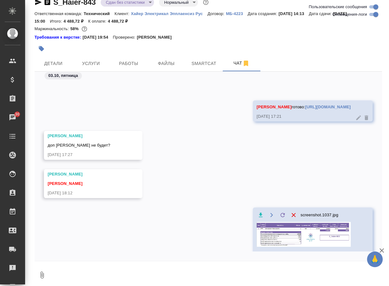
scroll to position [14357, 0]
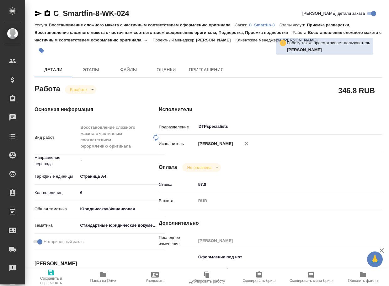
type textarea "x"
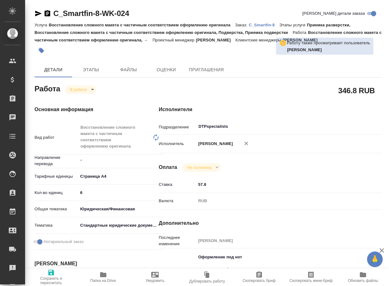
type textarea "x"
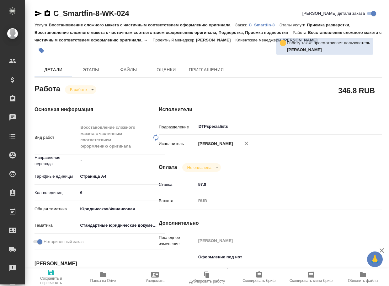
type textarea "x"
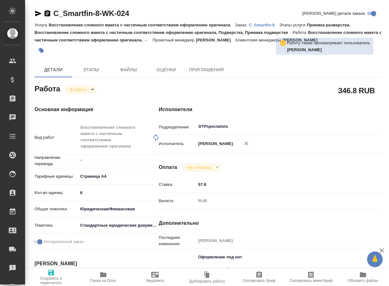
type textarea "x"
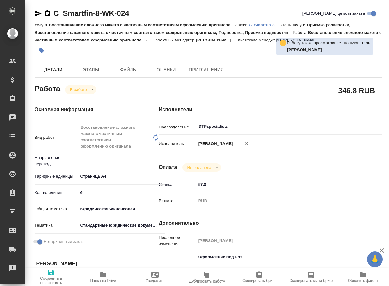
type textarea "x"
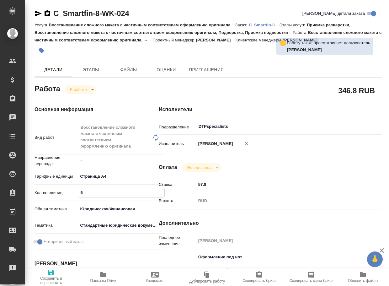
drag, startPoint x: 76, startPoint y: 189, endPoint x: 71, endPoint y: 188, distance: 4.8
click at [72, 188] on div "Кол-во единиц 6" at bounding box center [99, 192] width 130 height 11
type textarea "x"
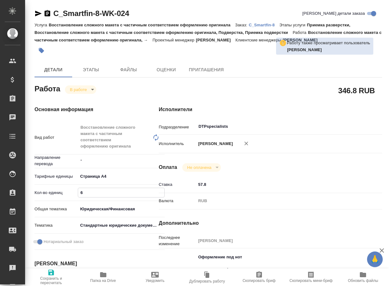
type textarea "x"
type input "5"
type textarea "x"
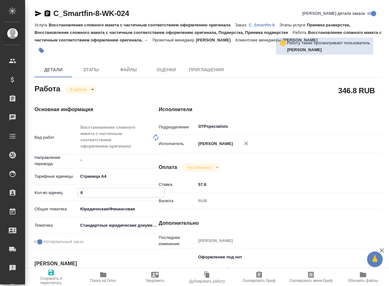
type textarea "x"
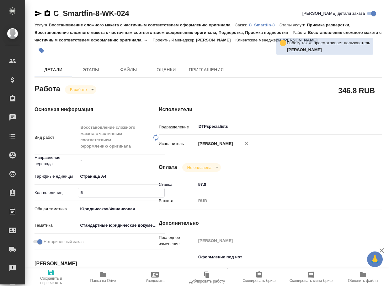
type textarea "x"
type input "5"
click at [51, 277] on span "Сохранить и пересчитать" at bounding box center [51, 280] width 45 height 9
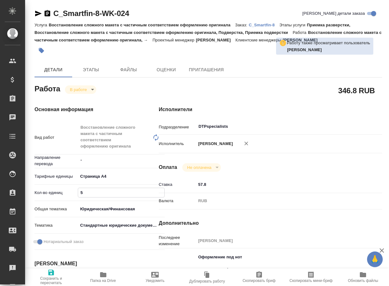
type textarea "x"
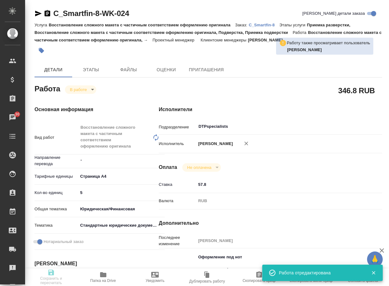
type textarea "x"
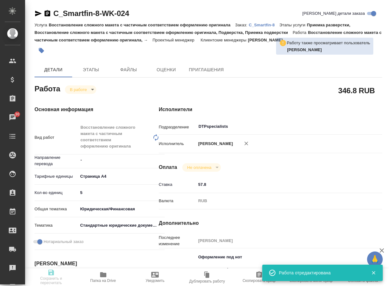
type textarea "x"
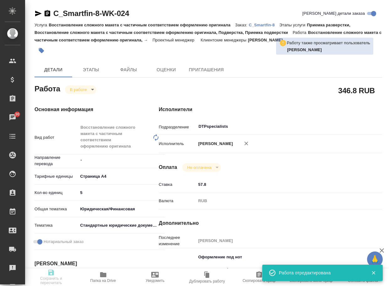
type input "inProgress"
type textarea "Восстановление сложного макета с частичным соответствием оформлению оригинала"
type textarea "x"
type input "-"
type input "5f036ec4e16dec2d6b59c8ff"
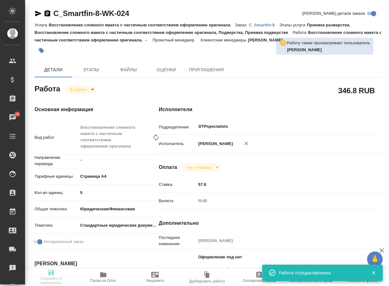
type input "5"
type input "yr-fn"
type input "5f647205b73bc97568ca66bf"
checkbox input "true"
type input "03.10.2025 12:55"
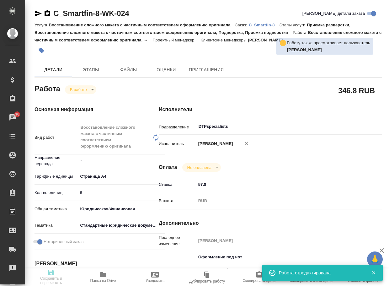
type input "03.10.2025 13:53"
type input "03.10.2025 20:00"
type input "07.10.2025 19:00"
type input "DTPspecialists"
type input "notPayed"
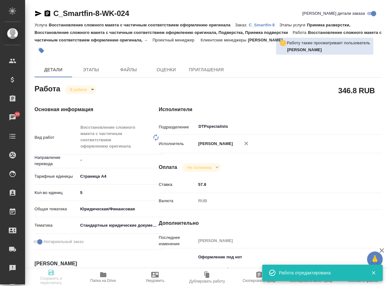
type input "57.8"
type input "RUB"
type input "[PERSON_NAME]"
type textarea "Оформление под нот сохранение оформления оригинала файл: - Certificado de Domin…"
type textarea "x"
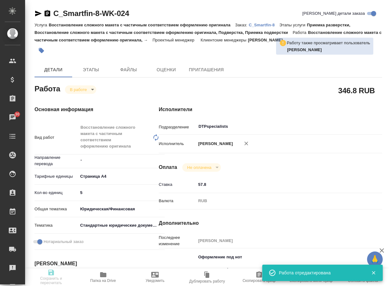
type textarea "/Clients/АО "Смартфин"/Orders/C_Smartfin-8/DTP/C_Smartfin-8-WK-024"
type textarea "x"
type input "C_Smartfin-8"
type input "Восстановление сложного макета с частичным соответствием оформлению оригинала"
type input "Приемка разверстки, Восстановление сложного макета с частичным соответствием оф…"
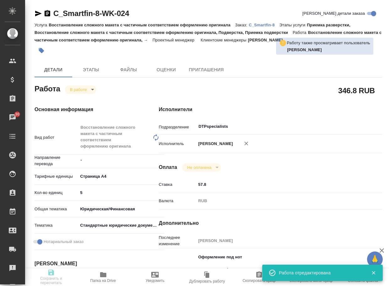
type input "Лямина Надежда"
type input "[PERSON_NAME]"
type input "/Clients/АО "Смартфин"/Orders/C_Smartfin-8"
type textarea "x"
type textarea "нот в документе Transactions Spain 2025 переводим только первую и последнюю стр…"
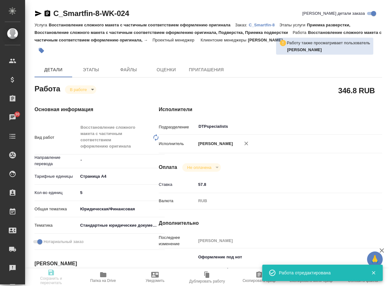
type textarea "x"
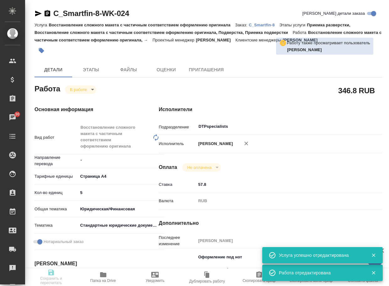
type textarea "x"
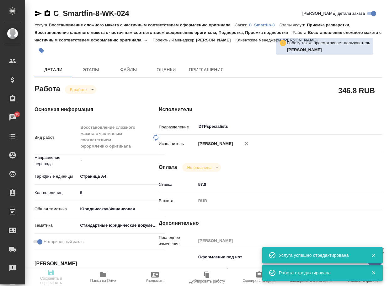
type textarea "x"
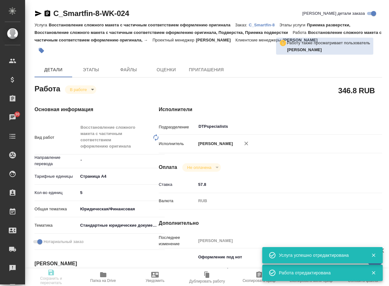
type textarea "x"
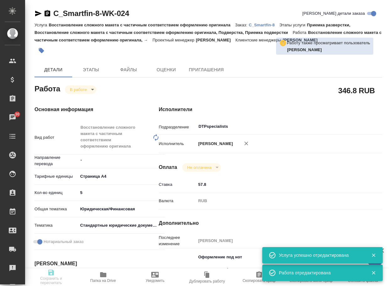
type textarea "x"
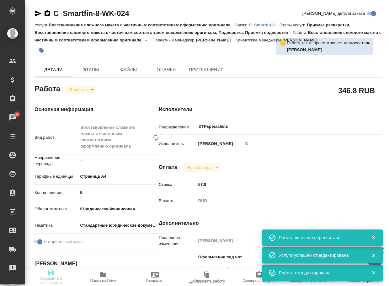
type input "inProgress"
type textarea "Восстановление сложного макета с частичным соответствием оформлению оригинала"
type textarea "x"
type input "-"
type input "5f036ec4e16dec2d6b59c8ff"
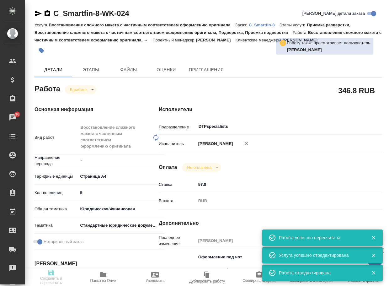
type input "5"
type input "yr-fn"
type input "5f647205b73bc97568ca66bf"
checkbox input "true"
type input "03.10.2025 12:55"
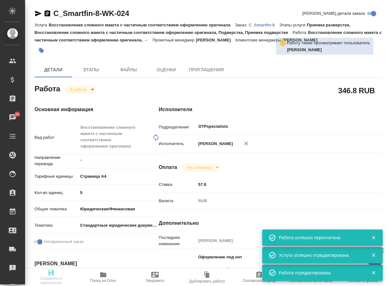
type input "03.10.2025 13:53"
type input "03.10.2025 20:00"
type input "07.10.2025 19:00"
type input "DTPspecialists"
type input "notPayed"
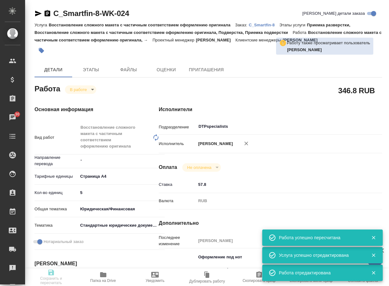
type input "57.8"
type input "RUB"
type input "[PERSON_NAME]"
type textarea "Оформление под нот сохранение оформления оригинала файл: - Certificado de Domin…"
type textarea "x"
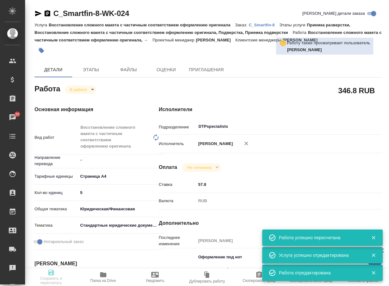
type textarea "/Clients/АО "Смартфин"/Orders/C_Smartfin-8/DTP/C_Smartfin-8-WK-024"
type textarea "x"
type input "C_Smartfin-8"
type input "Восстановление сложного макета с частичным соответствием оформлению оригинала"
type input "Приемка разверстки, Восстановление сложного макета с частичным соответствием оф…"
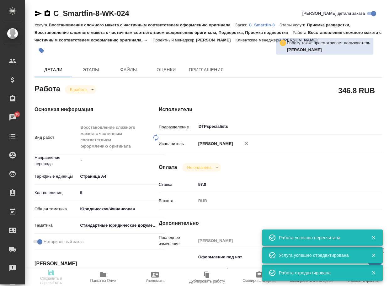
type input "Лямина Надежда"
type input "[PERSON_NAME]"
type input "/Clients/АО "Смартфин"/Orders/C_Smartfin-8"
type textarea "x"
type textarea "нот в документе Transactions Spain 2025 переводим только первую и последнюю стр…"
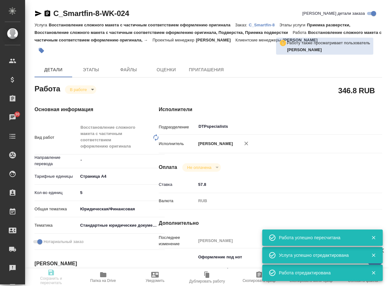
type textarea "x"
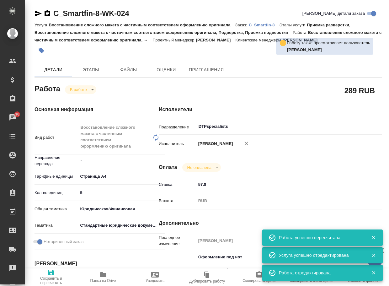
type textarea "x"
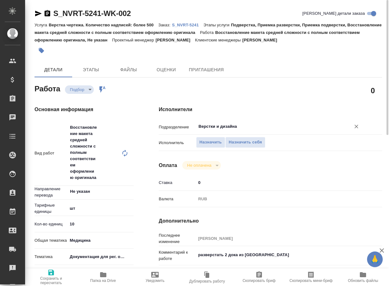
click at [245, 125] on input "Верстки и дизайна" at bounding box center [269, 127] width 143 height 8
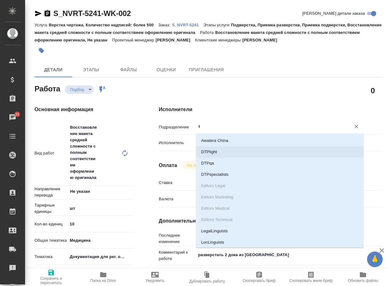
click at [224, 152] on li "DTPlight" at bounding box center [279, 151] width 167 height 11
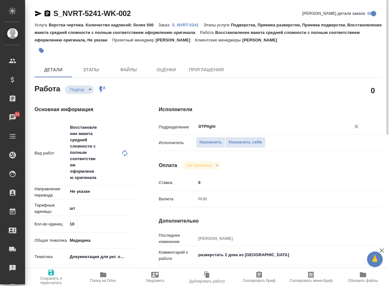
type input "DTPlight"
click at [60, 279] on span "Сохранить и пересчитать" at bounding box center [51, 280] width 45 height 9
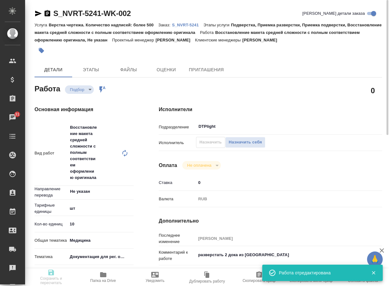
type input "recruiting"
type input "Не указан"
type input "5a8b1489cc6b4906c91bfdc1"
type input "10"
type input "med"
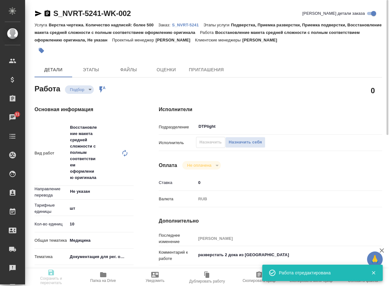
type input "5f647205b73bc97568ca66c6"
type input "[DATE] 18:30"
type input "[DATE] 15:00"
type input "[DATE] 19:00"
type input "DTPlight"
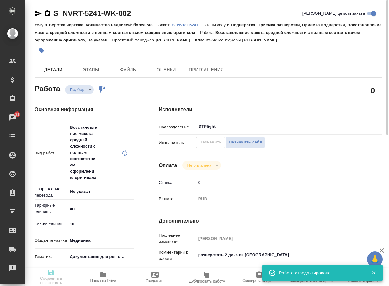
type input "notPayed"
type input "0"
type input "RUB"
type input "[PERSON_NAME]"
type input "S_NVRT-5241"
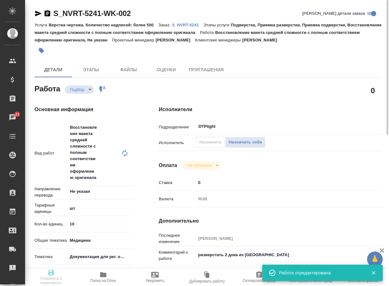
type input "Верстка чертежа. Количество надписей: более 500"
type input "Подверстка, Приемка разверстки, Приемка подверстки, Восстановление макета средн…"
type input "[PERSON_NAME]"
type input "/Clients/Novartos_Pharma/Orders/S_NVRT-5241"
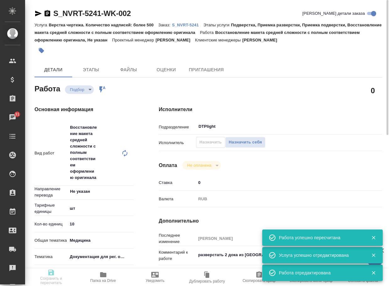
type input "recruiting"
type input "Не указан"
type input "5a8b1489cc6b4906c91bfdc1"
type input "10"
type input "med"
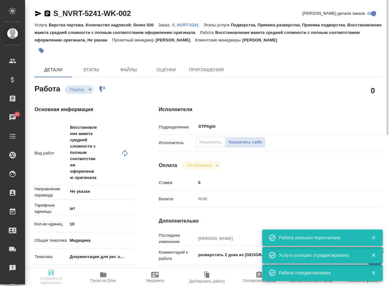
type input "5f647205b73bc97568ca66c6"
type input "[DATE] 18:30"
type input "[DATE] 15:00"
type input "[DATE] 19:00"
type input "DTPlight"
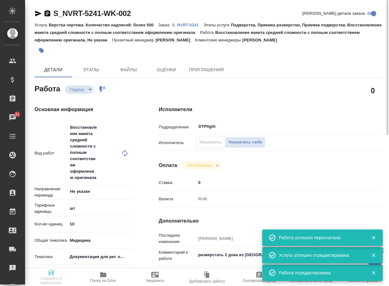
type input "notPayed"
type input "0"
type input "RUB"
type input "[PERSON_NAME]"
type input "S_NVRT-5241"
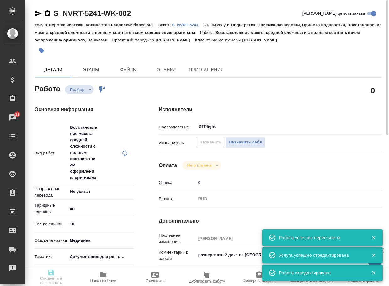
type input "Верстка чертежа. Количество надписей: более 500"
type input "Подверстка, Приемка разверстки, Приемка подверстки, Восстановление макета средн…"
type input "[PERSON_NAME]"
type input "/Clients/Novartos_Pharma/Orders/S_NVRT-5241"
